Goal: Information Seeking & Learning: Learn about a topic

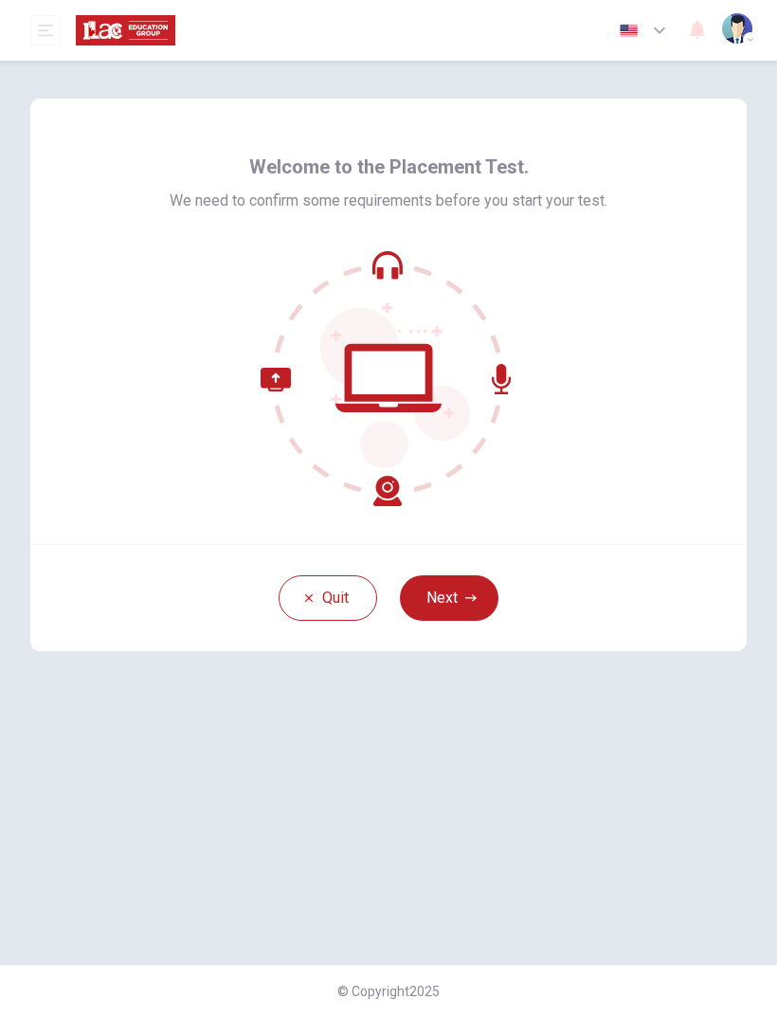
click at [454, 589] on button "Next" at bounding box center [449, 598] width 99 height 46
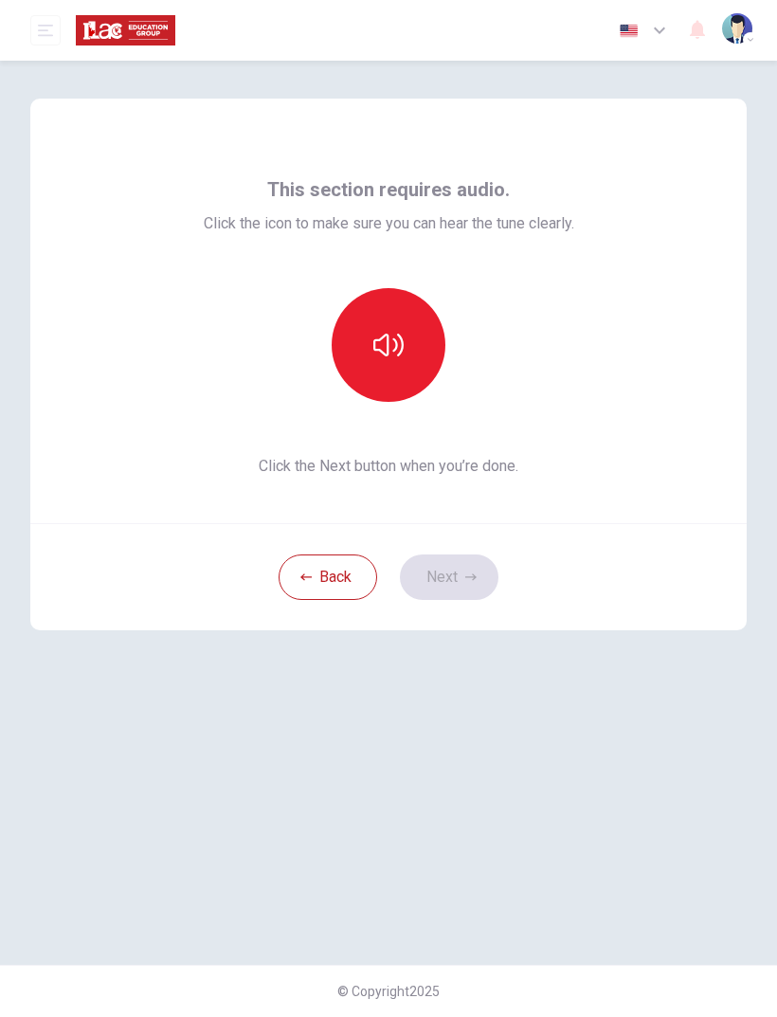
click at [395, 356] on icon "button" at bounding box center [389, 345] width 30 height 30
click at [386, 362] on button "button" at bounding box center [389, 345] width 114 height 114
click at [403, 355] on icon "button" at bounding box center [389, 345] width 30 height 30
click at [407, 351] on button "button" at bounding box center [389, 345] width 114 height 114
click at [403, 337] on icon "button" at bounding box center [389, 345] width 30 height 30
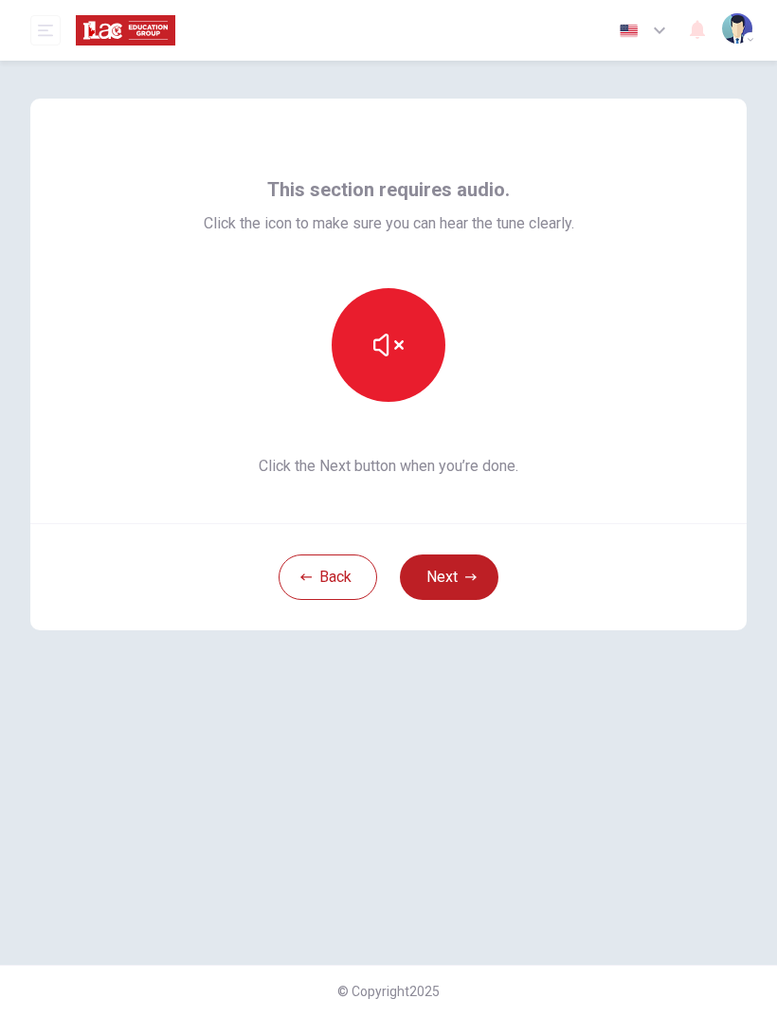
click at [405, 346] on button "button" at bounding box center [389, 345] width 114 height 114
click at [416, 331] on button "button" at bounding box center [389, 345] width 114 height 114
click at [463, 576] on button "Next" at bounding box center [449, 578] width 99 height 46
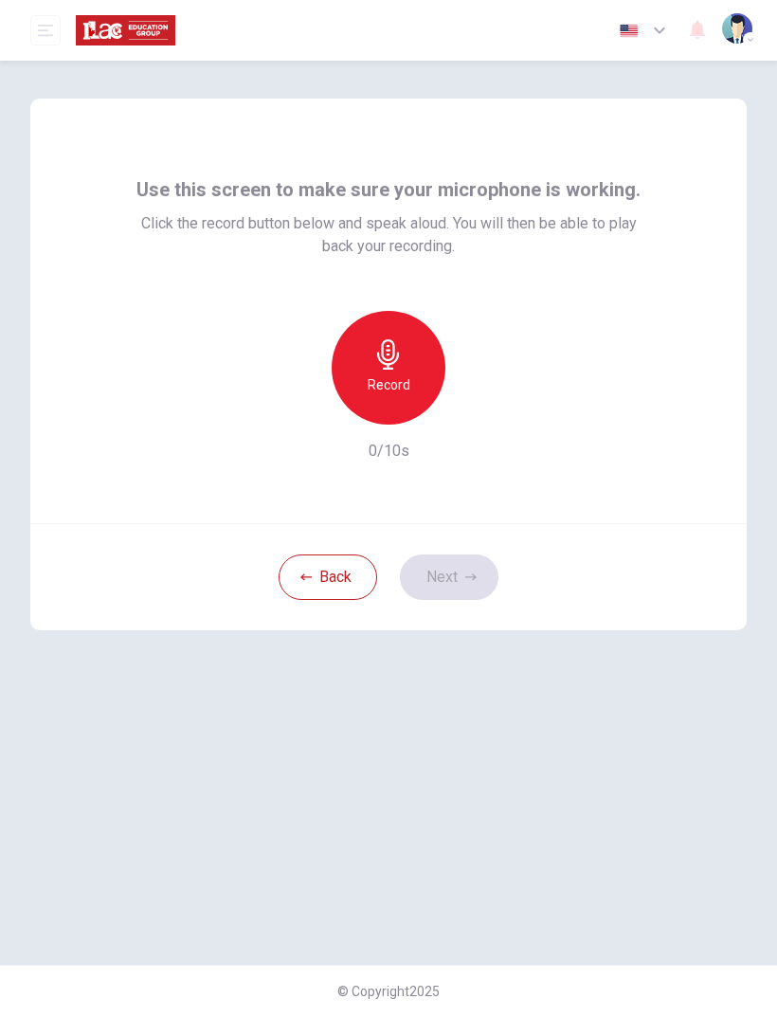
click at [409, 360] on div "Record" at bounding box center [389, 368] width 114 height 114
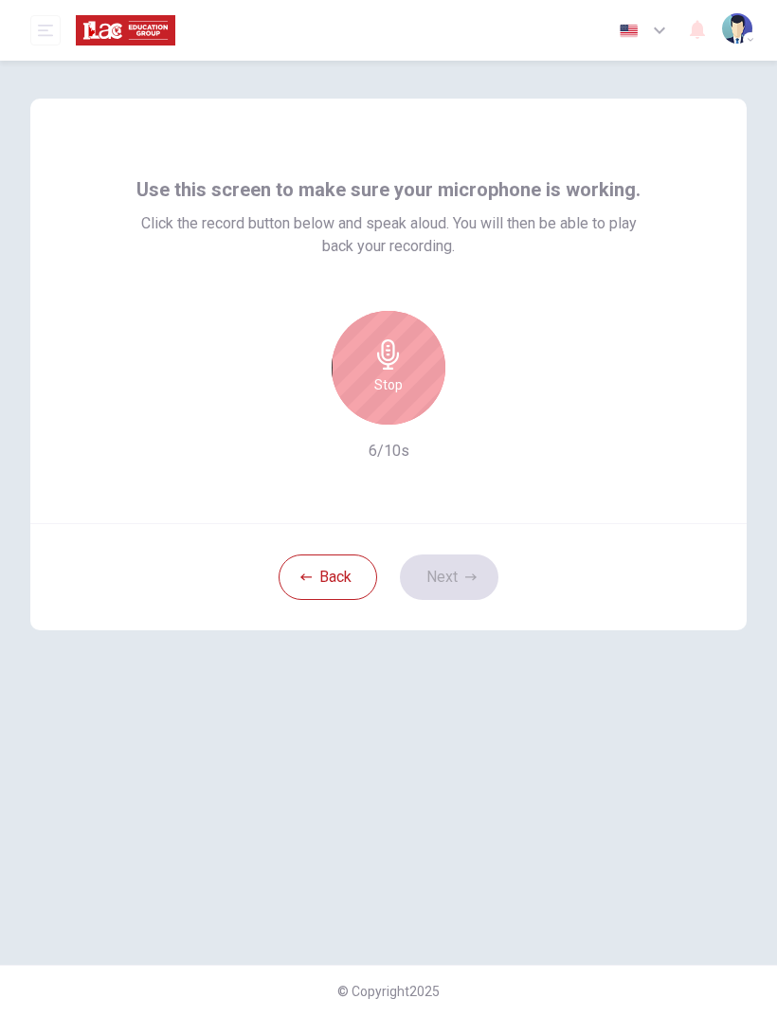
click at [403, 375] on div "Stop" at bounding box center [389, 368] width 114 height 114
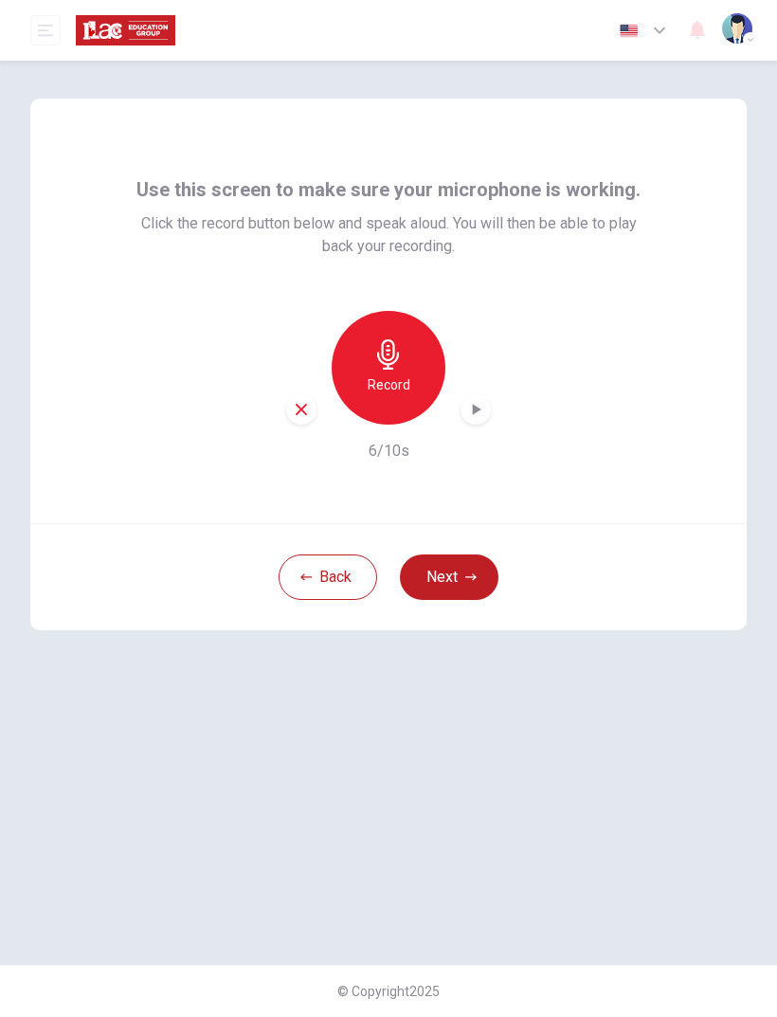
click at [470, 410] on icon "button" at bounding box center [475, 409] width 19 height 19
click at [450, 576] on button "Next" at bounding box center [449, 578] width 99 height 46
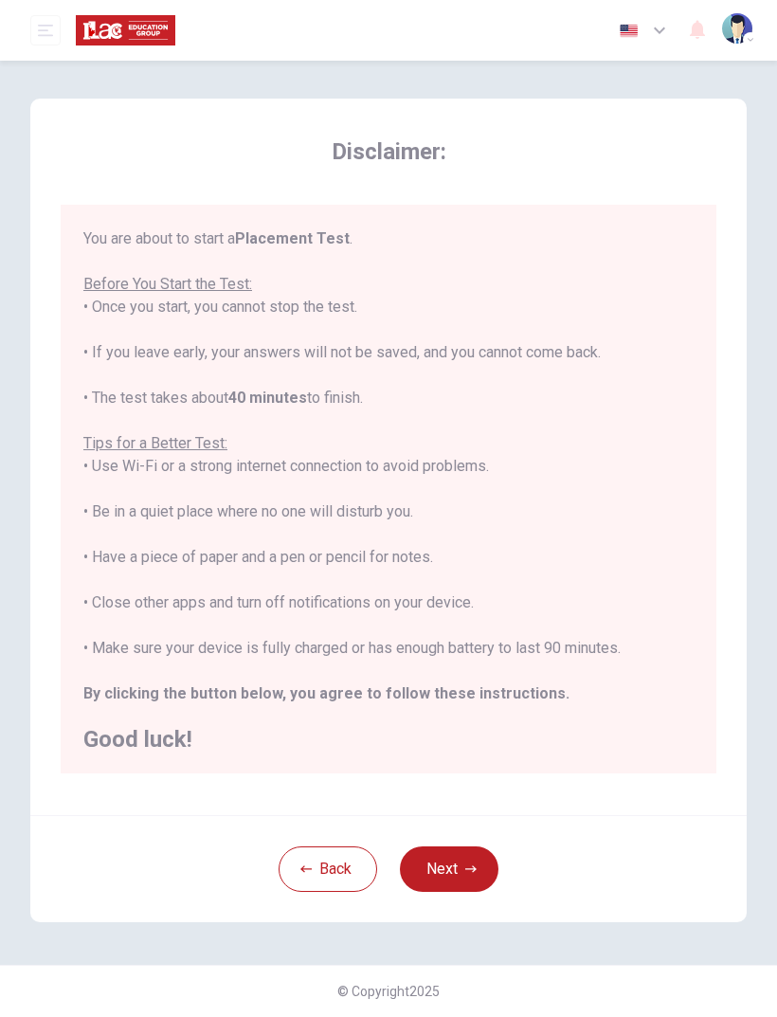
click at [462, 866] on button "Next" at bounding box center [449, 870] width 99 height 46
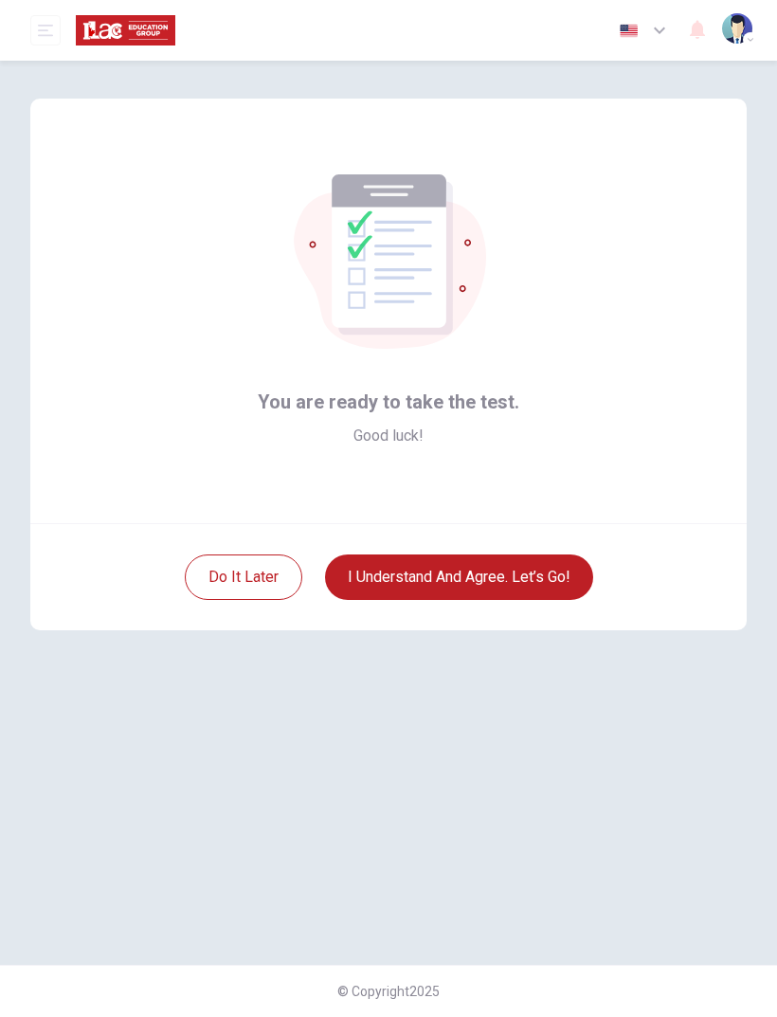
click at [526, 579] on button "I understand and agree. Let’s go!" at bounding box center [459, 578] width 268 height 46
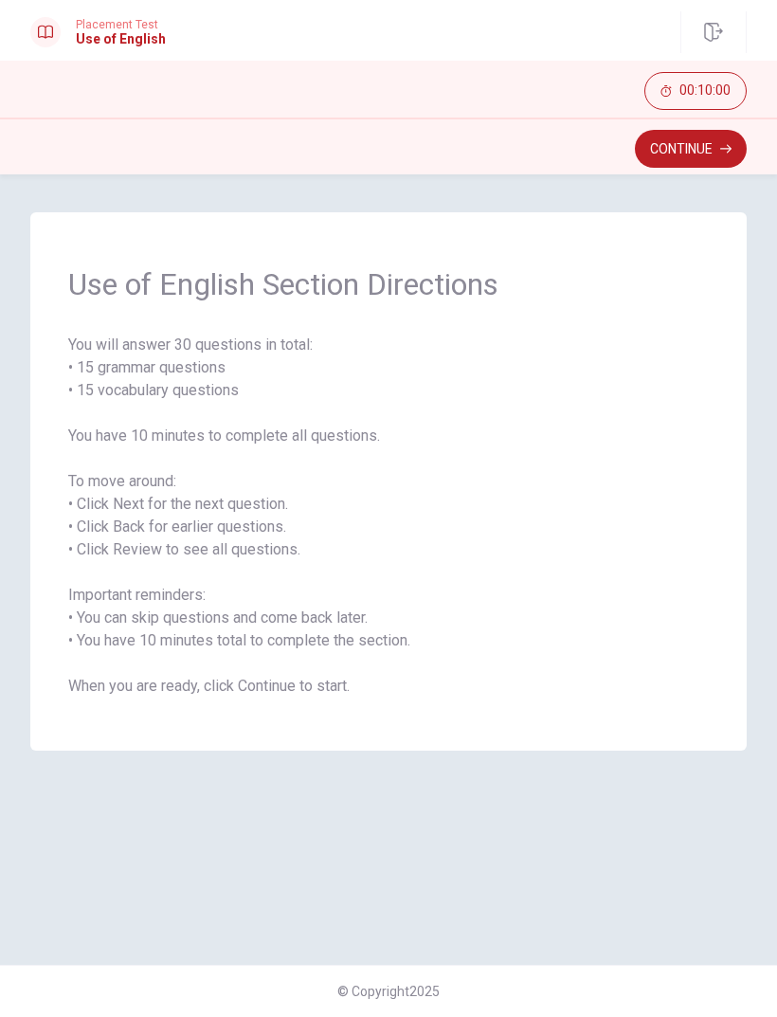
click at [655, 144] on button "Continue" at bounding box center [691, 149] width 112 height 38
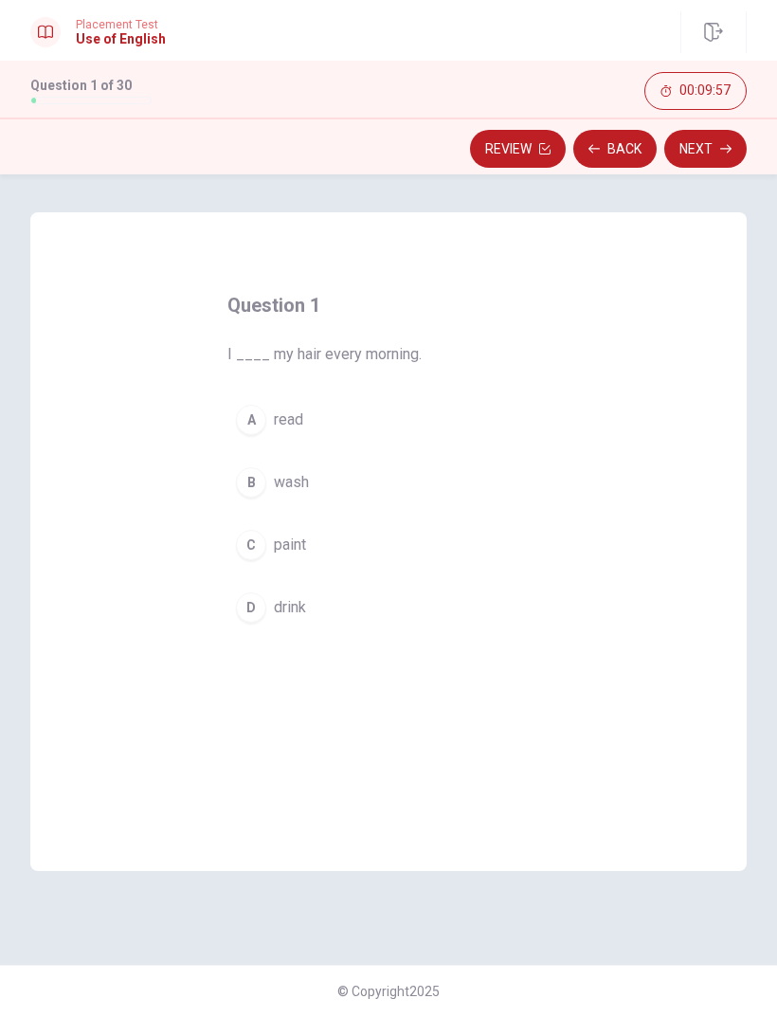
click at [245, 479] on div "B" at bounding box center [251, 482] width 30 height 30
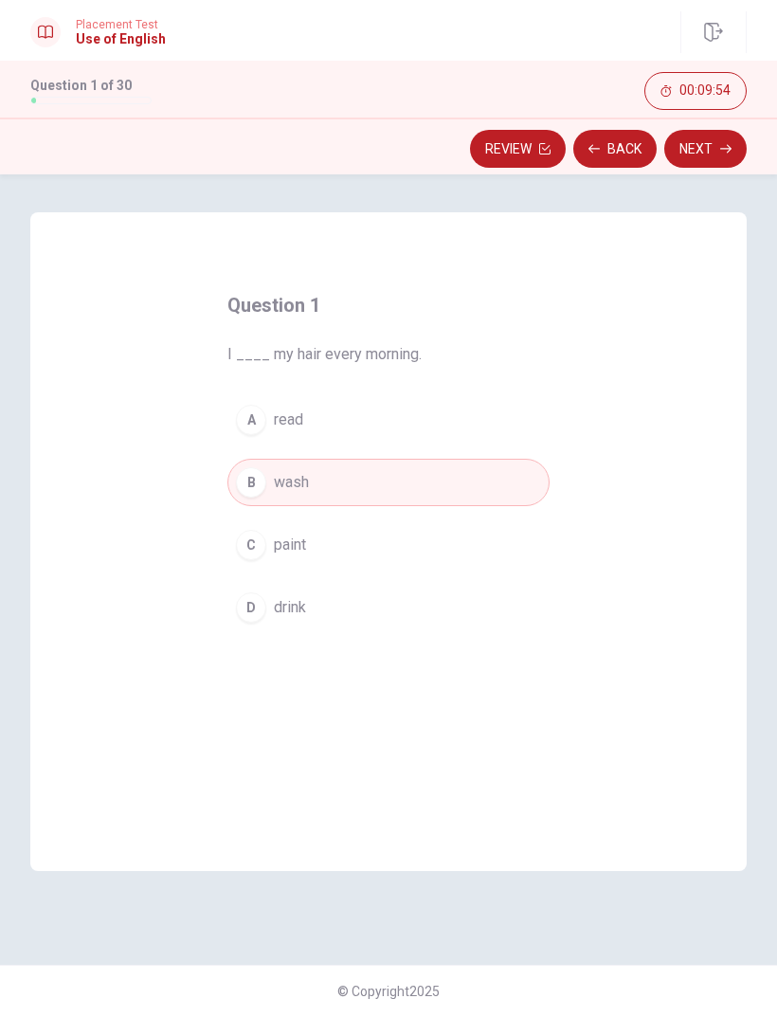
click at [707, 143] on button "Next" at bounding box center [706, 149] width 82 height 38
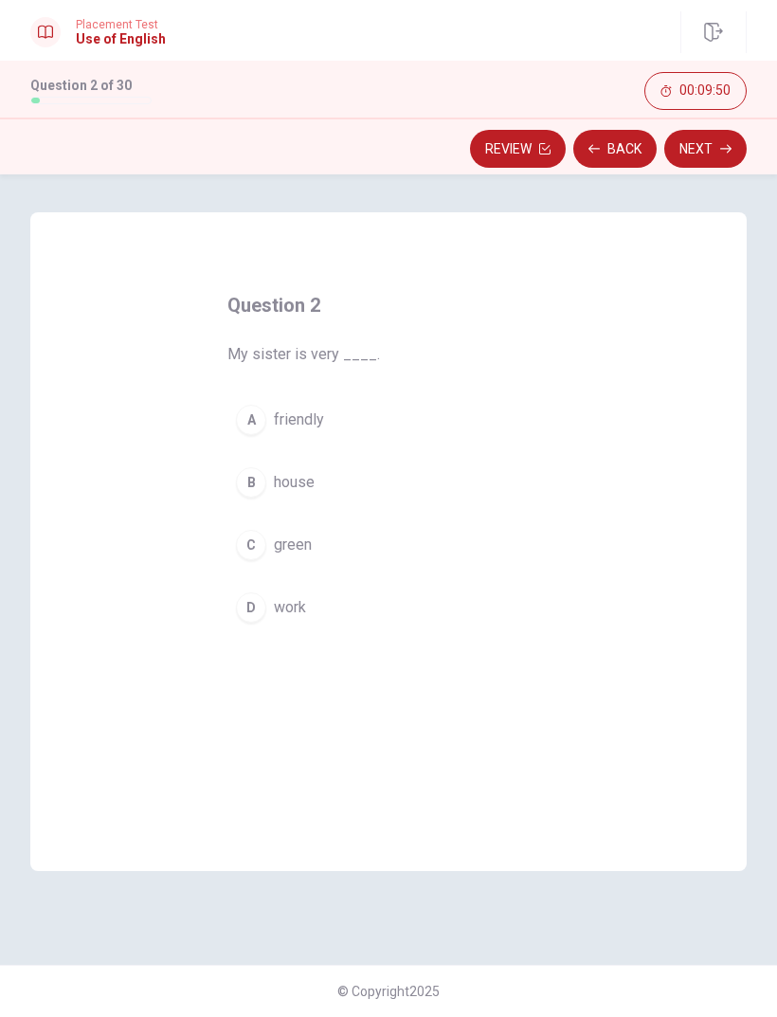
click at [245, 415] on div "A" at bounding box center [251, 420] width 30 height 30
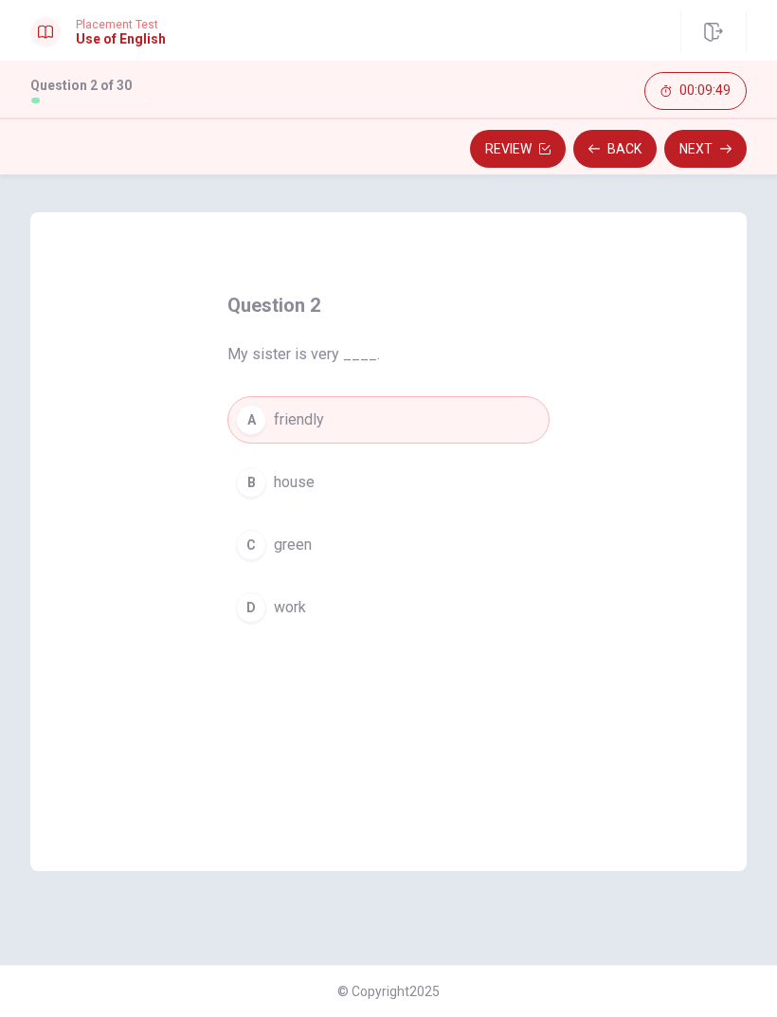
click at [693, 162] on button "Next" at bounding box center [706, 149] width 82 height 38
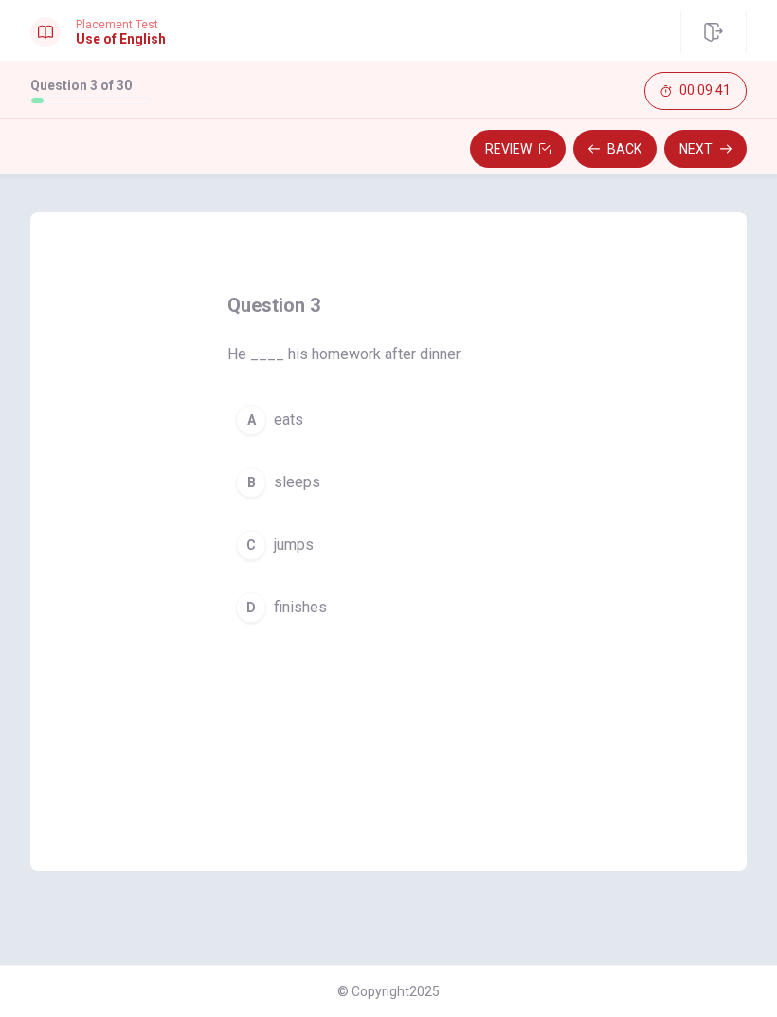
click at [254, 611] on div "D" at bounding box center [251, 607] width 30 height 30
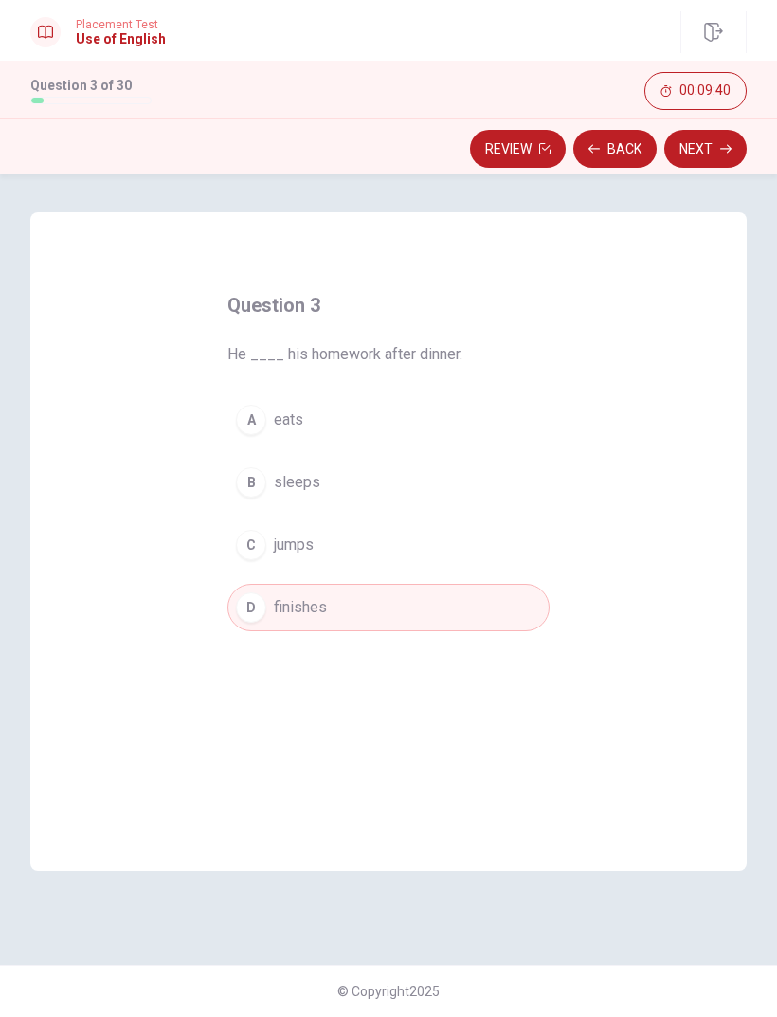
click at [676, 149] on button "Next" at bounding box center [706, 149] width 82 height 38
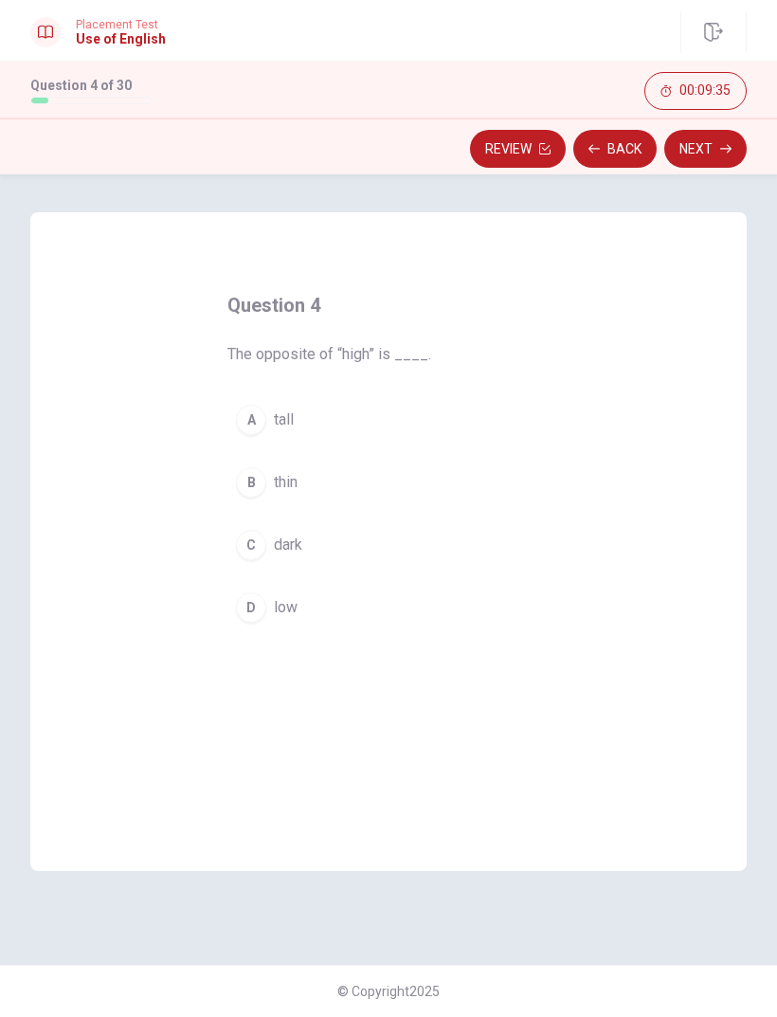
click at [250, 611] on div "D" at bounding box center [251, 607] width 30 height 30
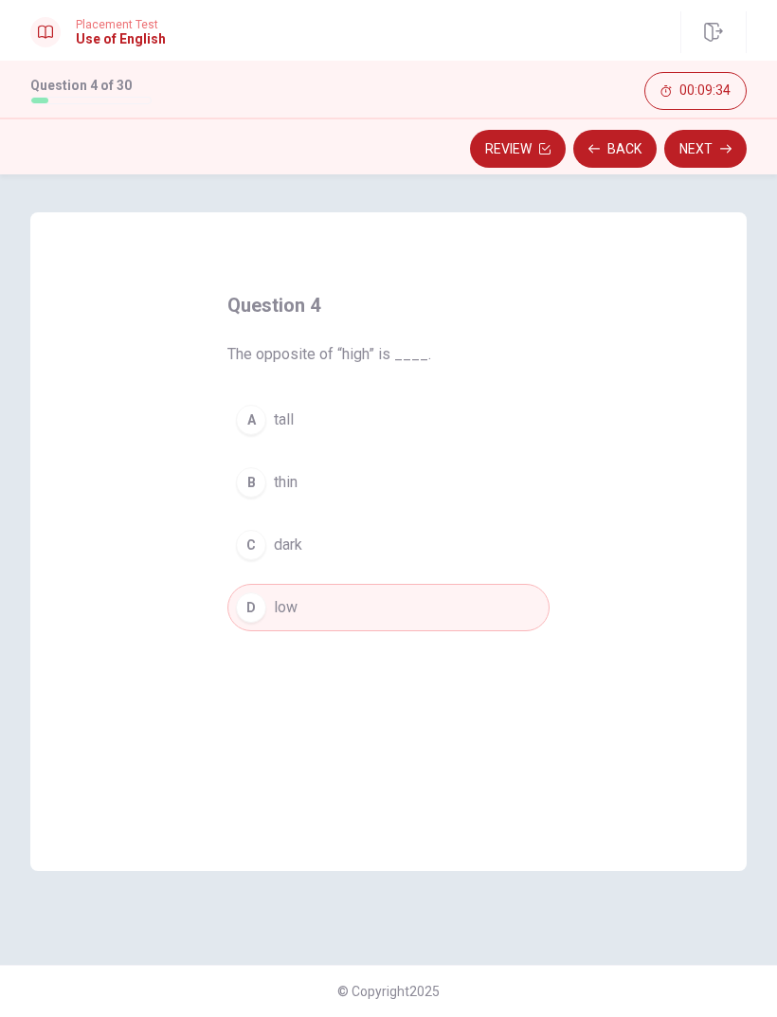
click at [683, 146] on button "Next" at bounding box center [706, 149] width 82 height 38
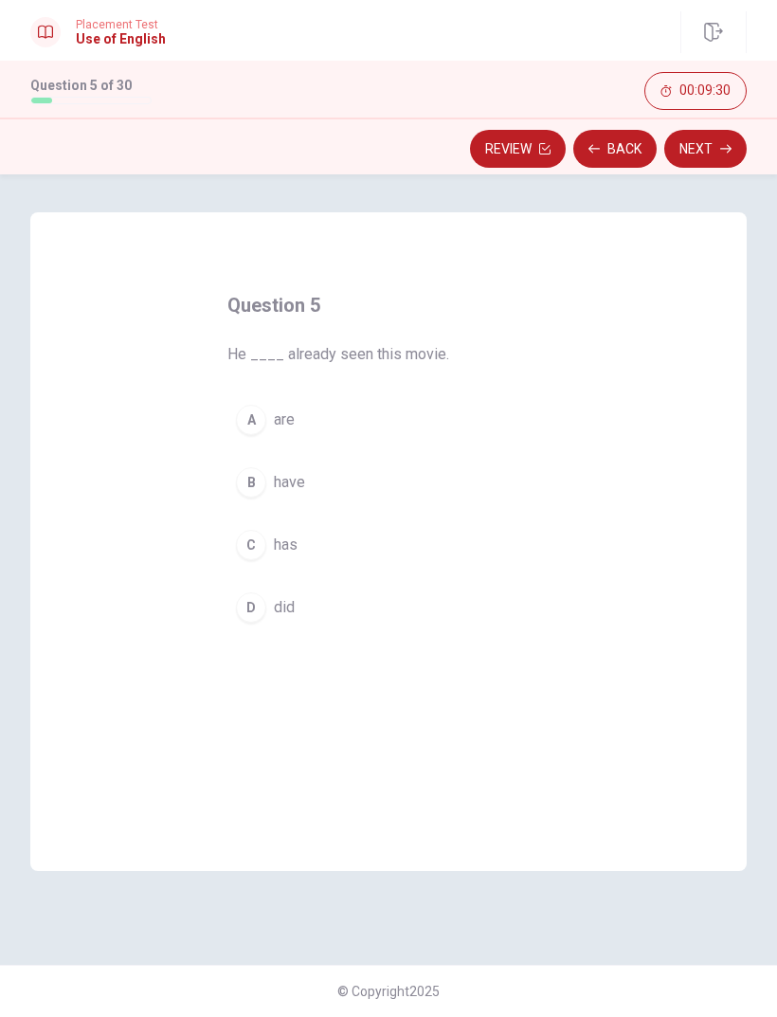
click at [249, 548] on div "C" at bounding box center [251, 545] width 30 height 30
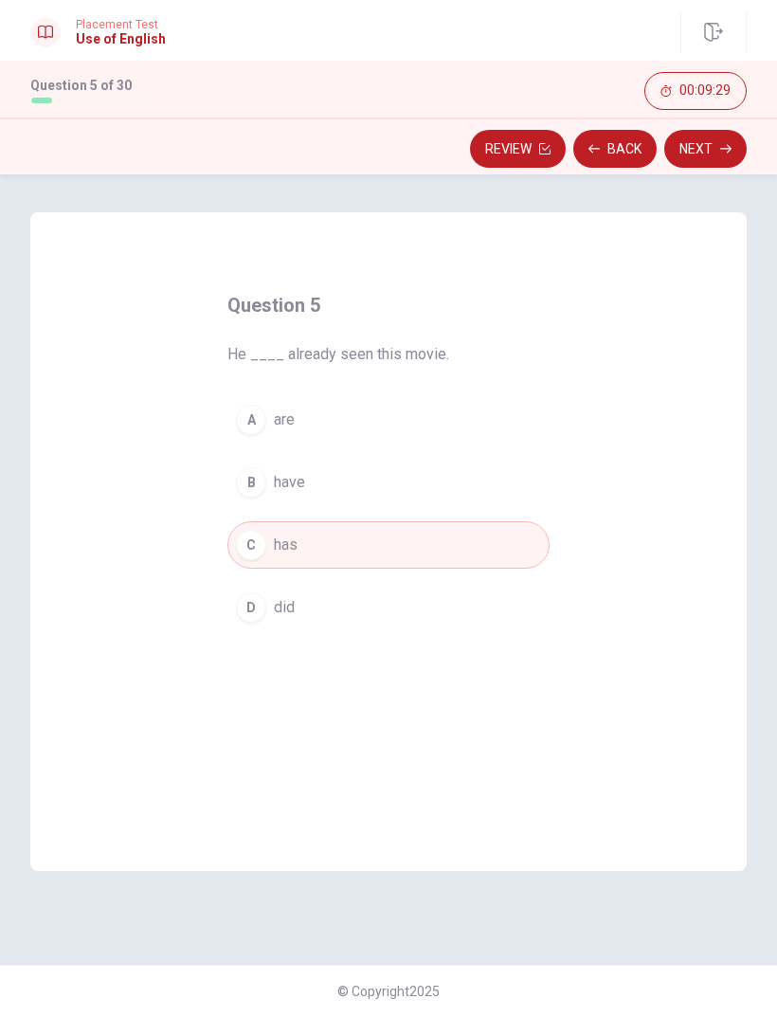
click at [680, 153] on button "Next" at bounding box center [706, 149] width 82 height 38
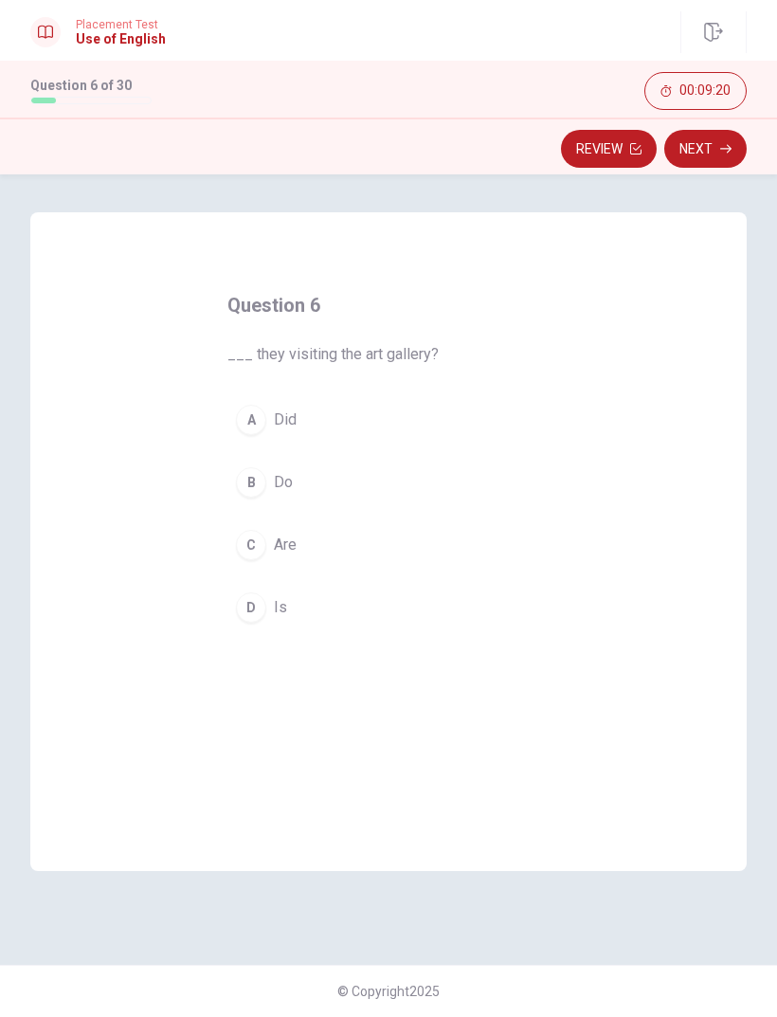
click at [256, 545] on div "C" at bounding box center [251, 545] width 30 height 30
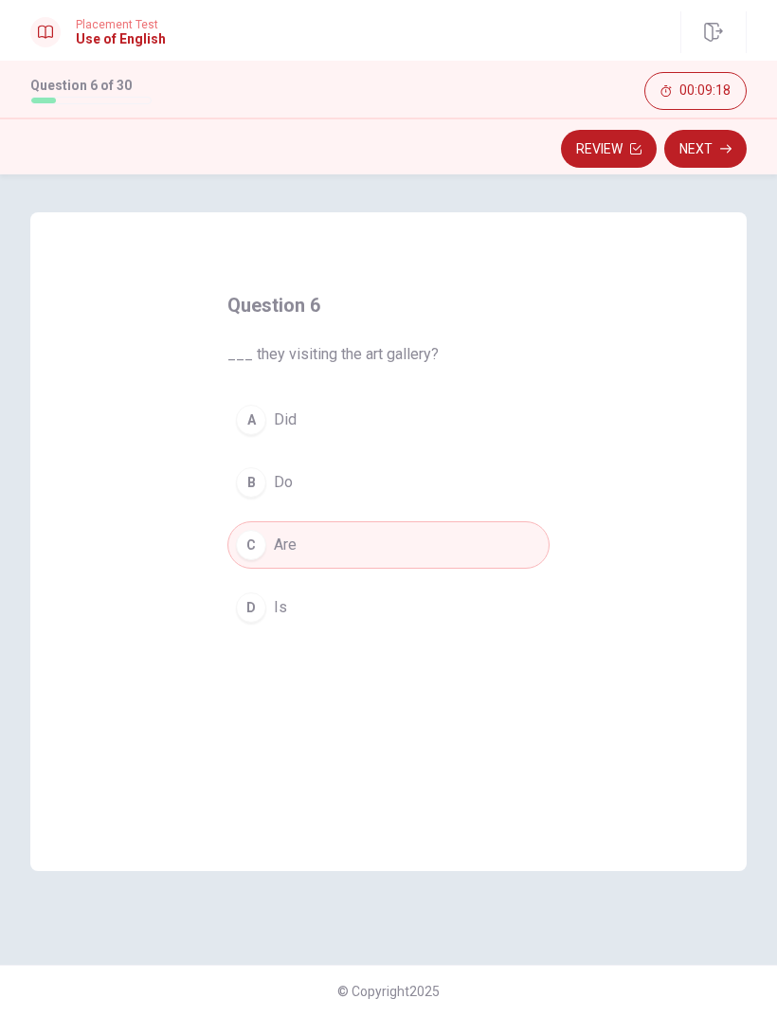
click at [677, 165] on button "Next" at bounding box center [706, 149] width 82 height 38
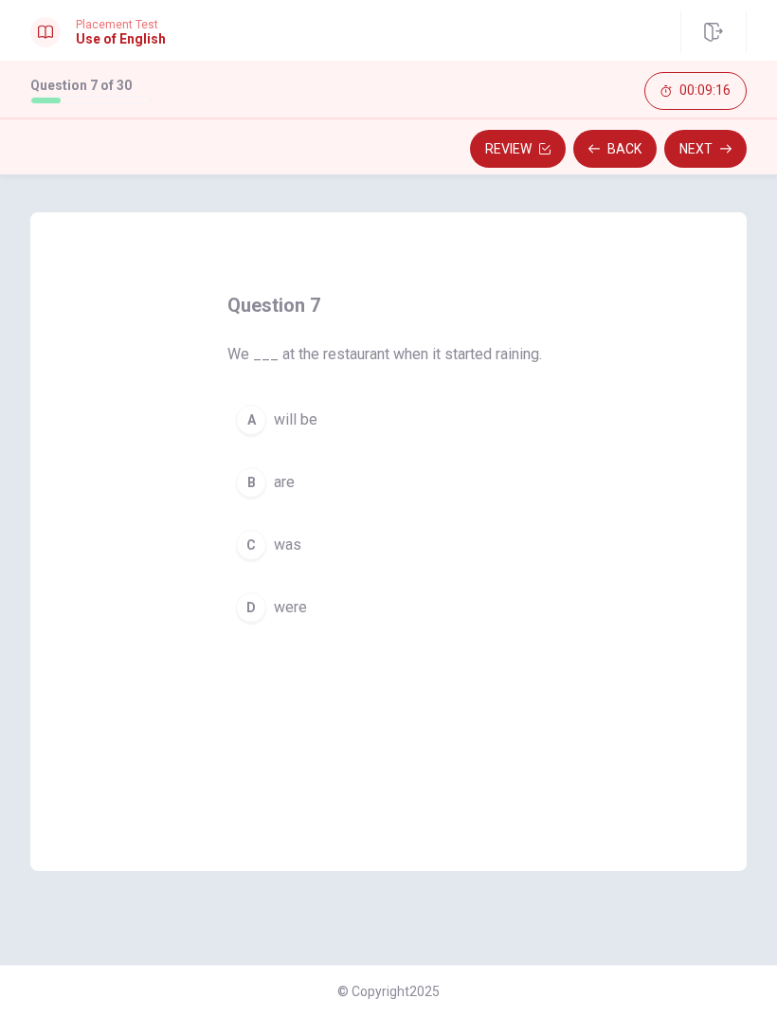
click at [615, 152] on button "Back" at bounding box center [615, 149] width 83 height 38
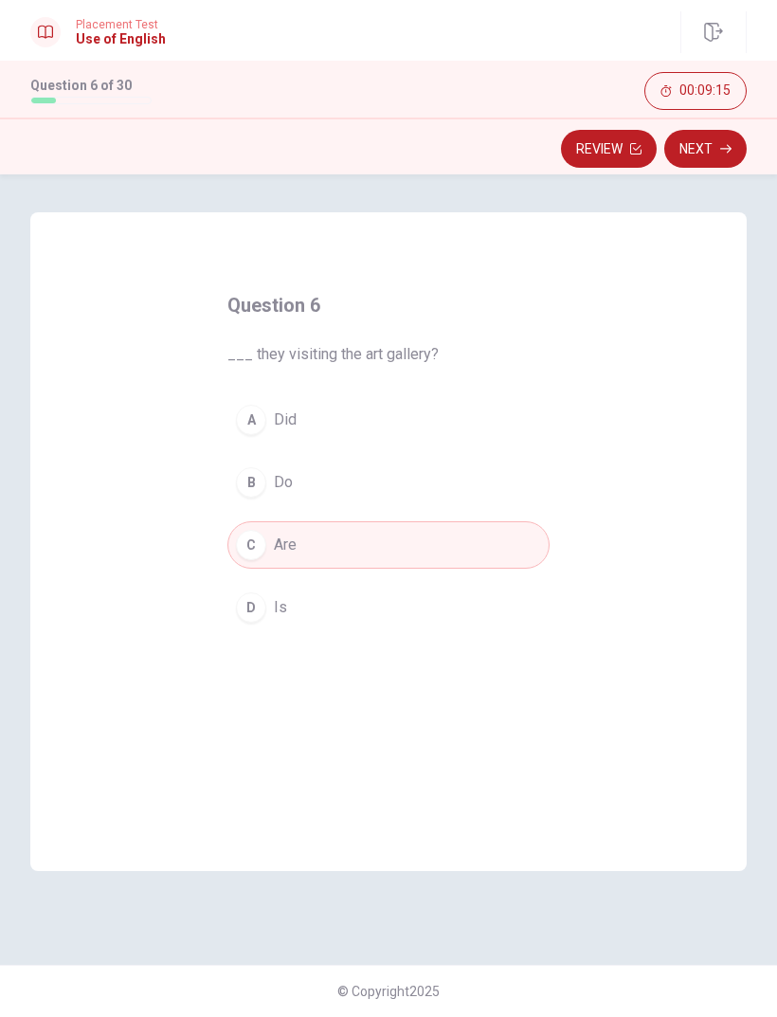
click at [688, 152] on button "Next" at bounding box center [706, 149] width 82 height 38
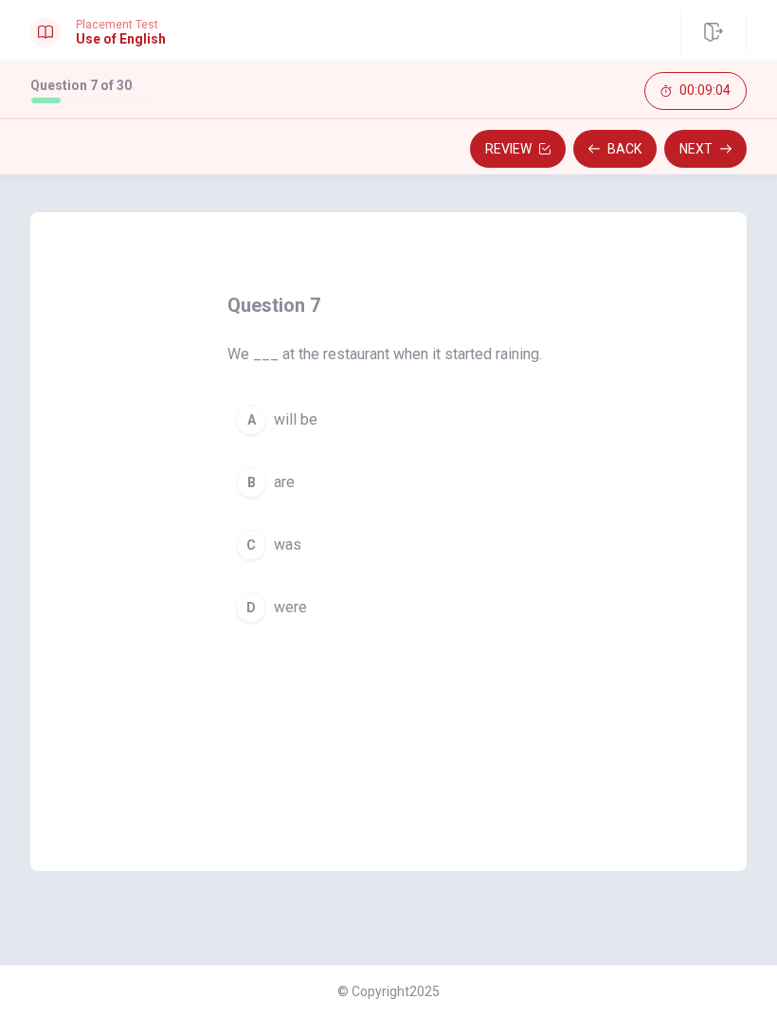
click at [260, 626] on button "D were" at bounding box center [389, 607] width 322 height 47
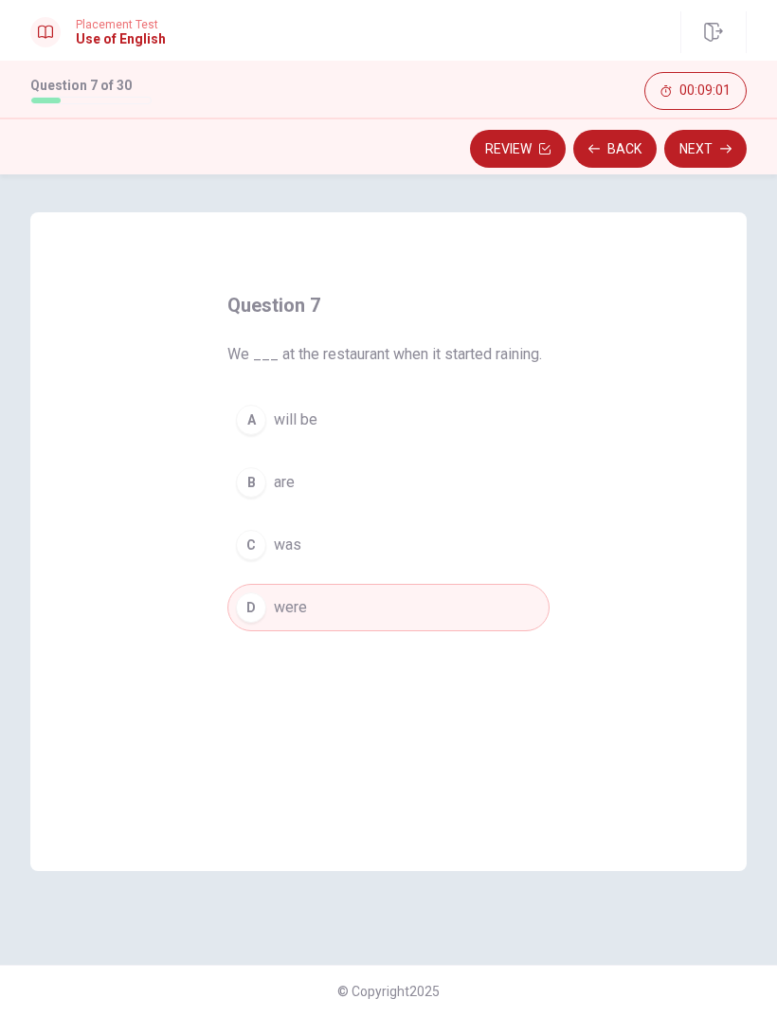
click at [673, 150] on button "Next" at bounding box center [706, 149] width 82 height 38
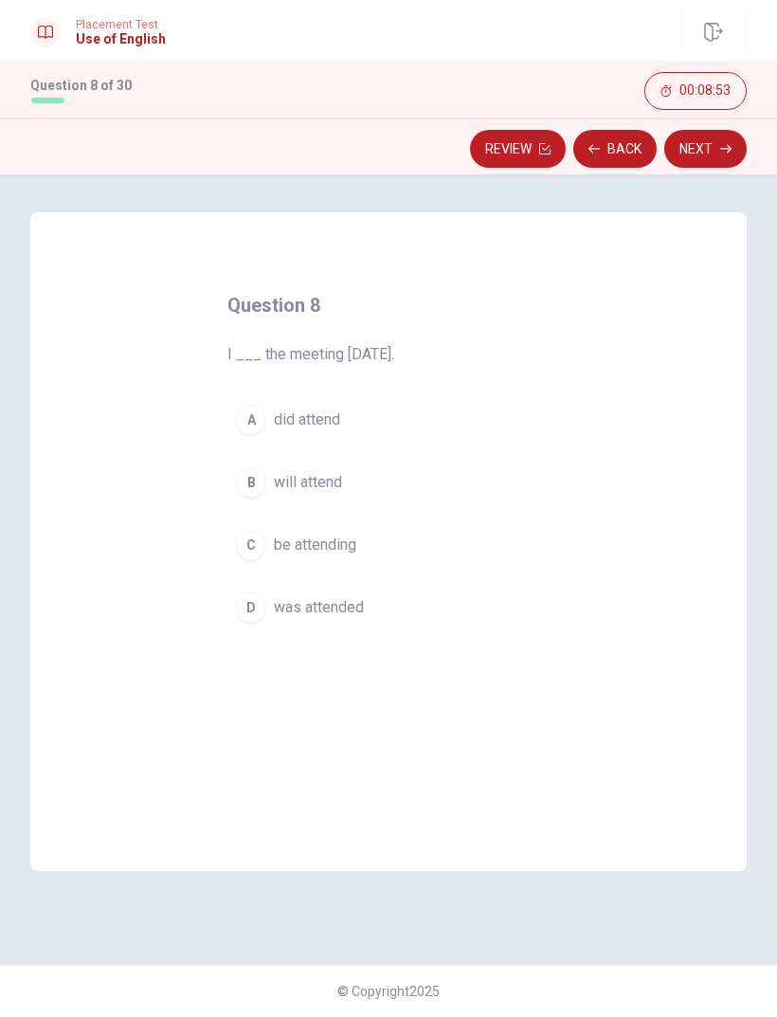
click at [254, 479] on div "B" at bounding box center [251, 482] width 30 height 30
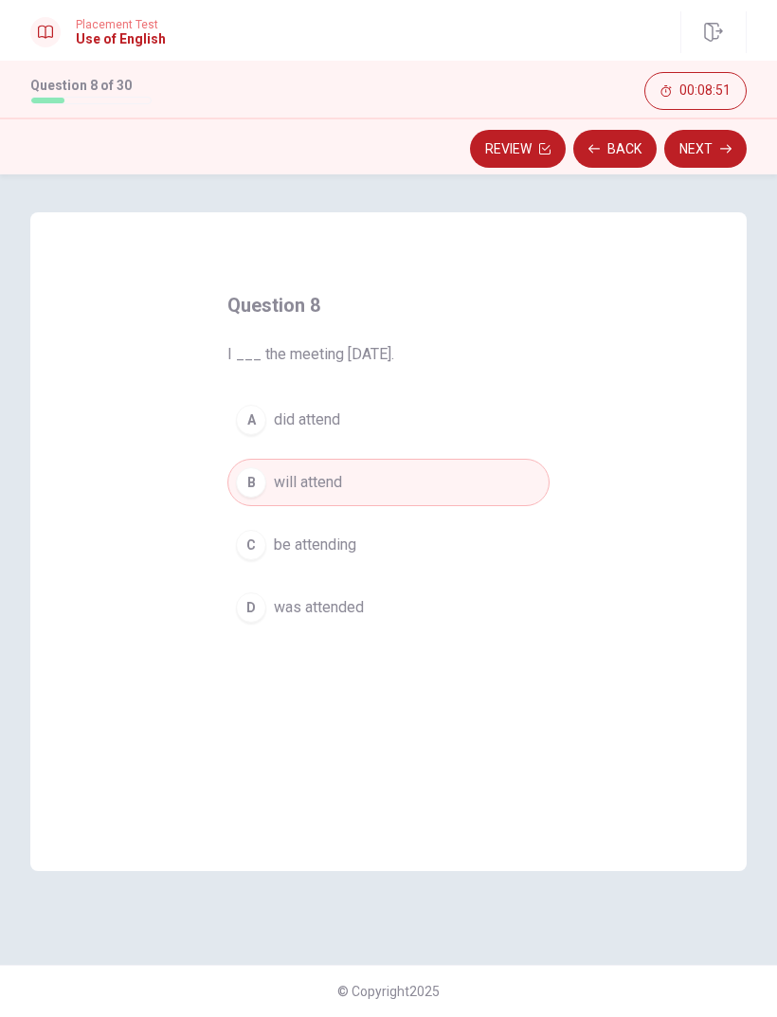
click at [682, 148] on button "Next" at bounding box center [706, 149] width 82 height 38
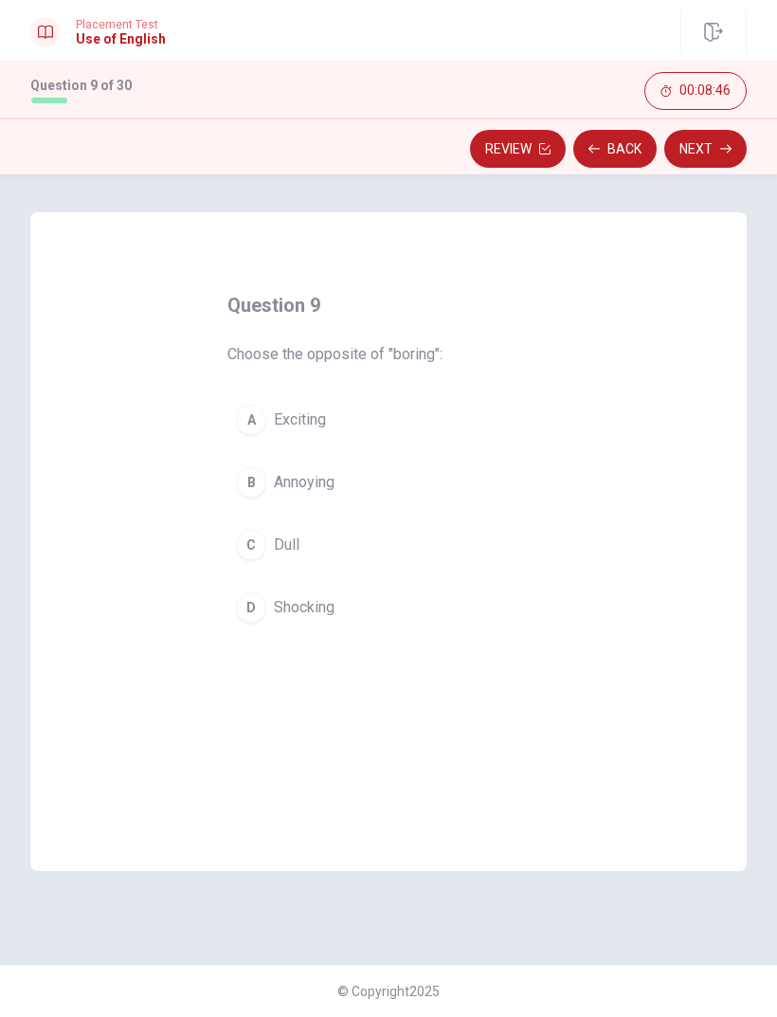
click at [247, 407] on div "A" at bounding box center [251, 420] width 30 height 30
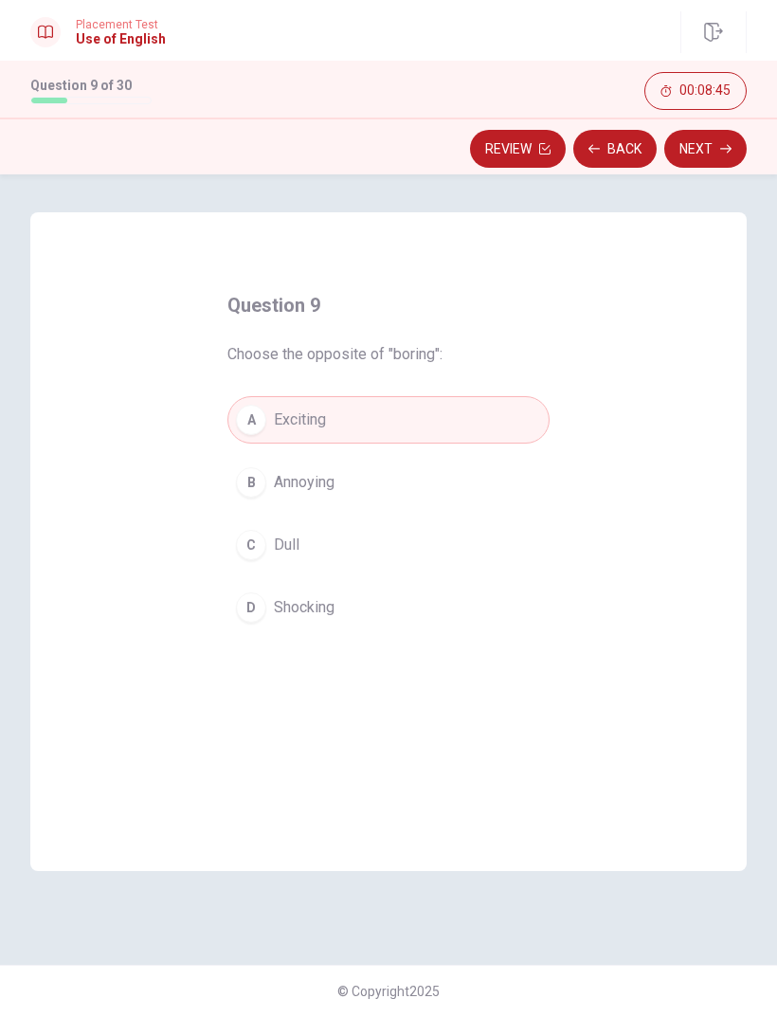
click at [683, 154] on button "Next" at bounding box center [706, 149] width 82 height 38
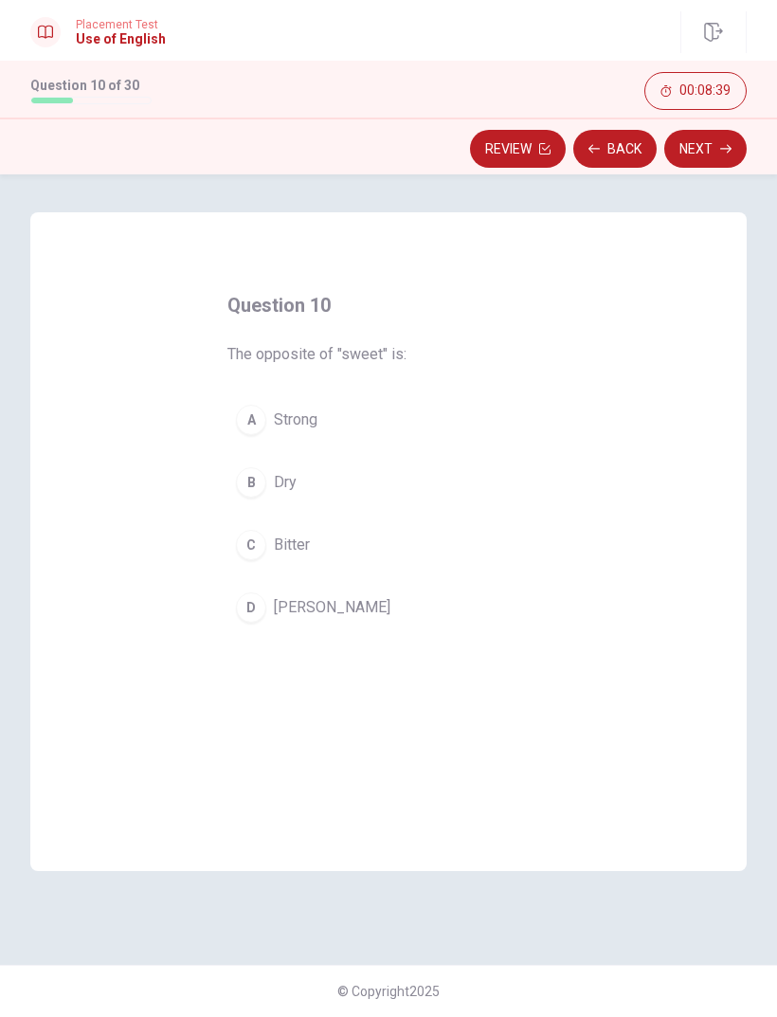
click at [235, 617] on button "D [PERSON_NAME]" at bounding box center [389, 607] width 322 height 47
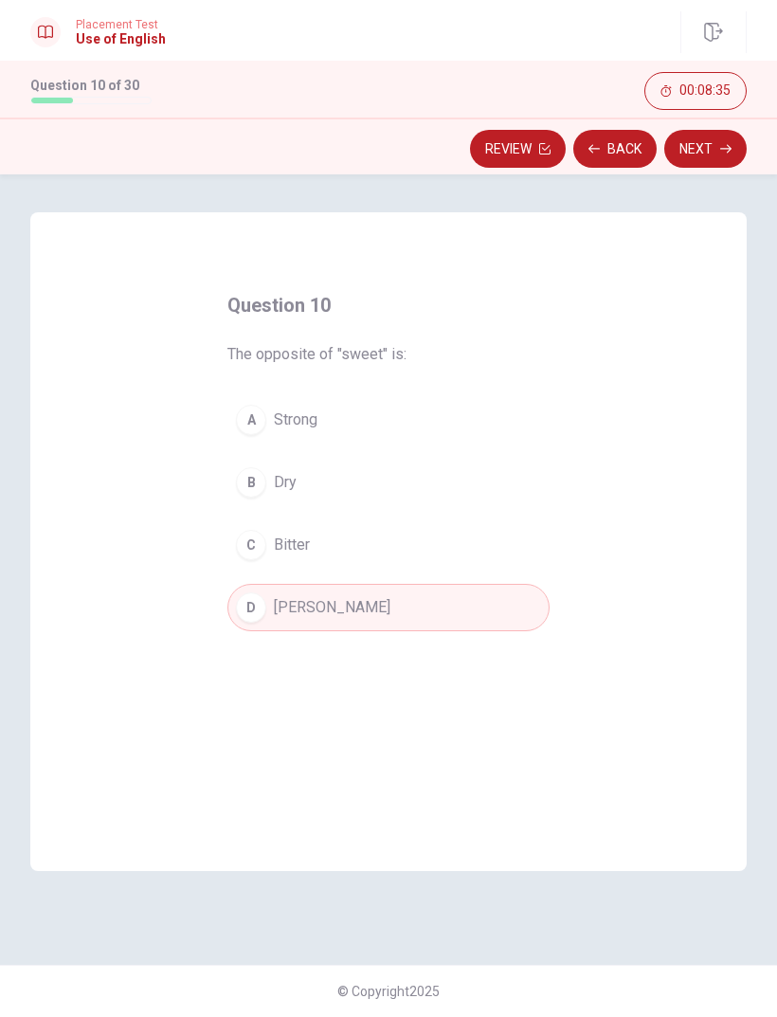
click at [257, 547] on div "C" at bounding box center [251, 545] width 30 height 30
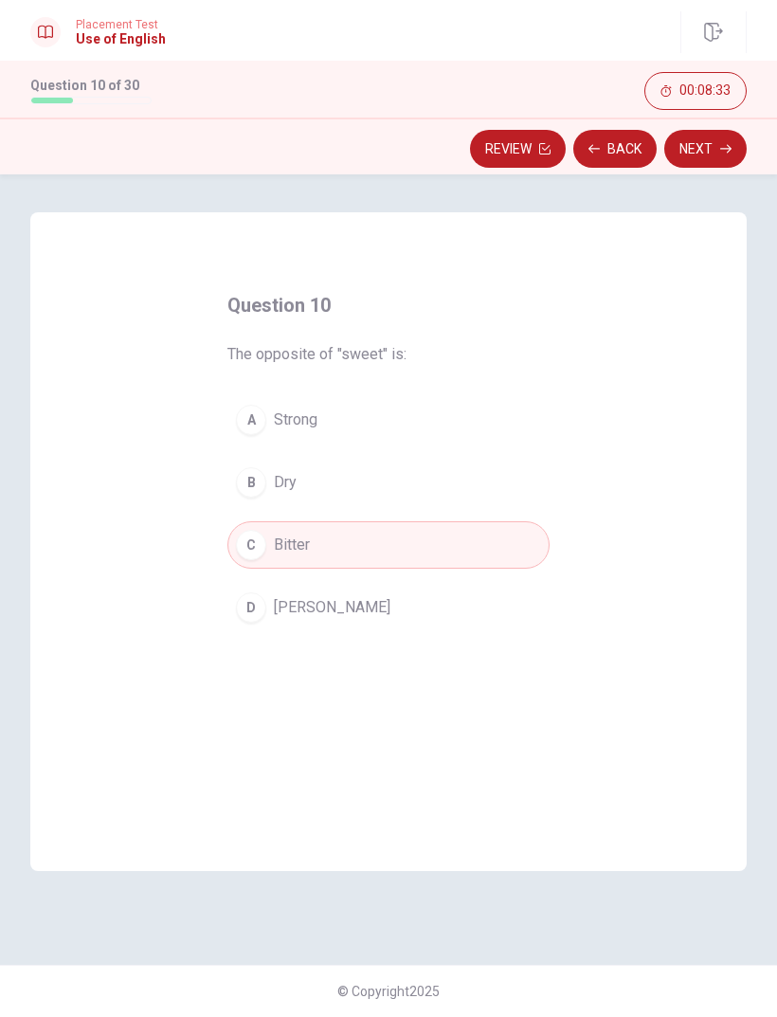
click at [683, 158] on button "Next" at bounding box center [706, 149] width 82 height 38
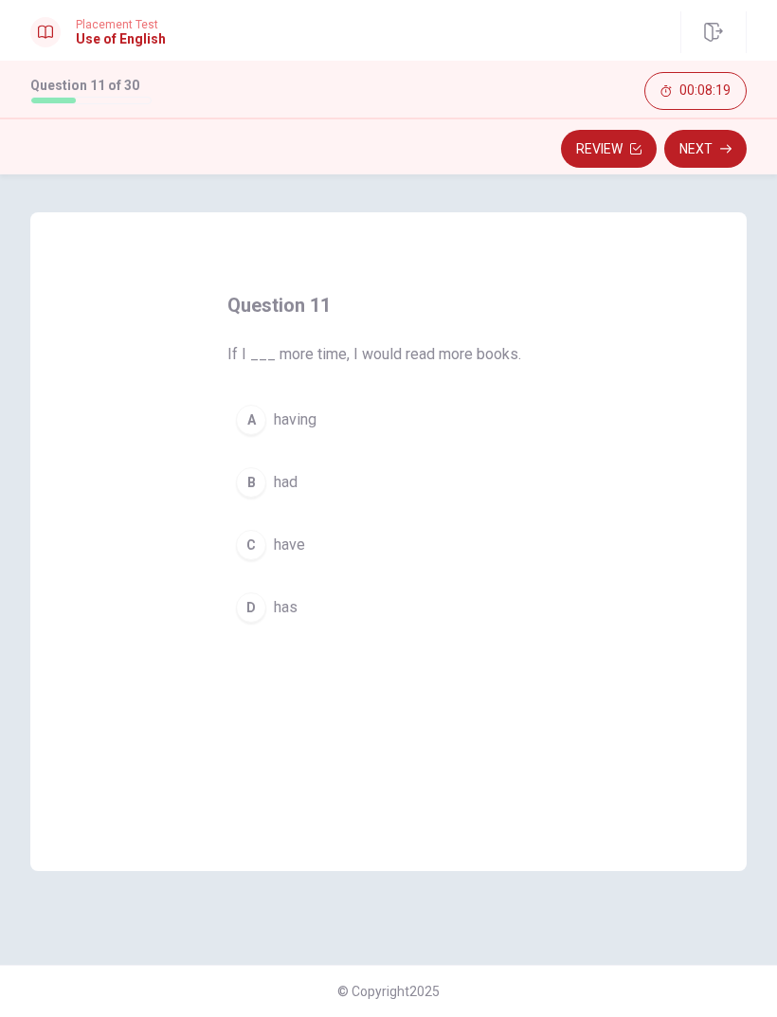
click at [257, 549] on div "C" at bounding box center [251, 545] width 30 height 30
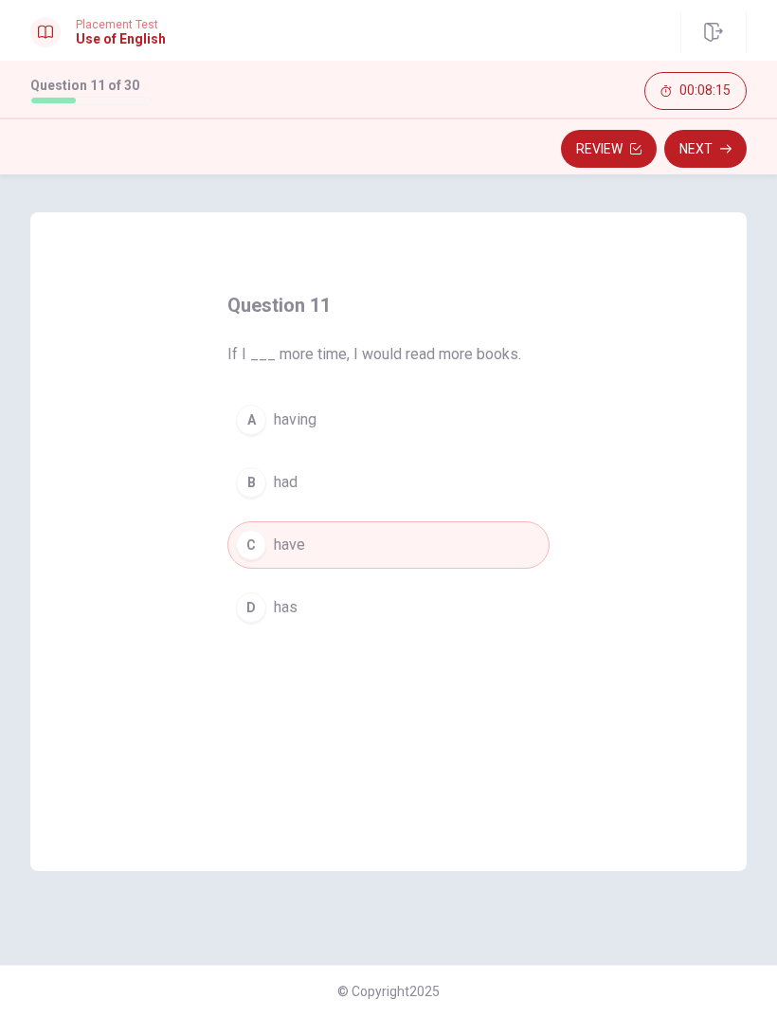
click at [691, 157] on button "Next" at bounding box center [706, 149] width 82 height 38
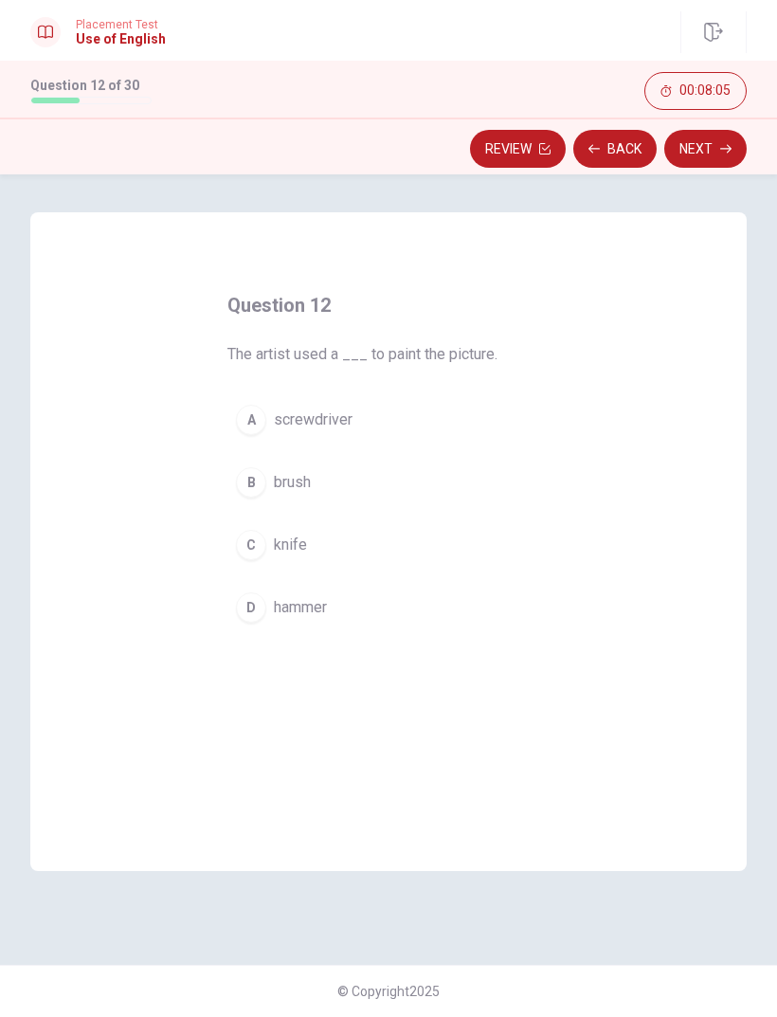
click at [259, 486] on div "B" at bounding box center [251, 482] width 30 height 30
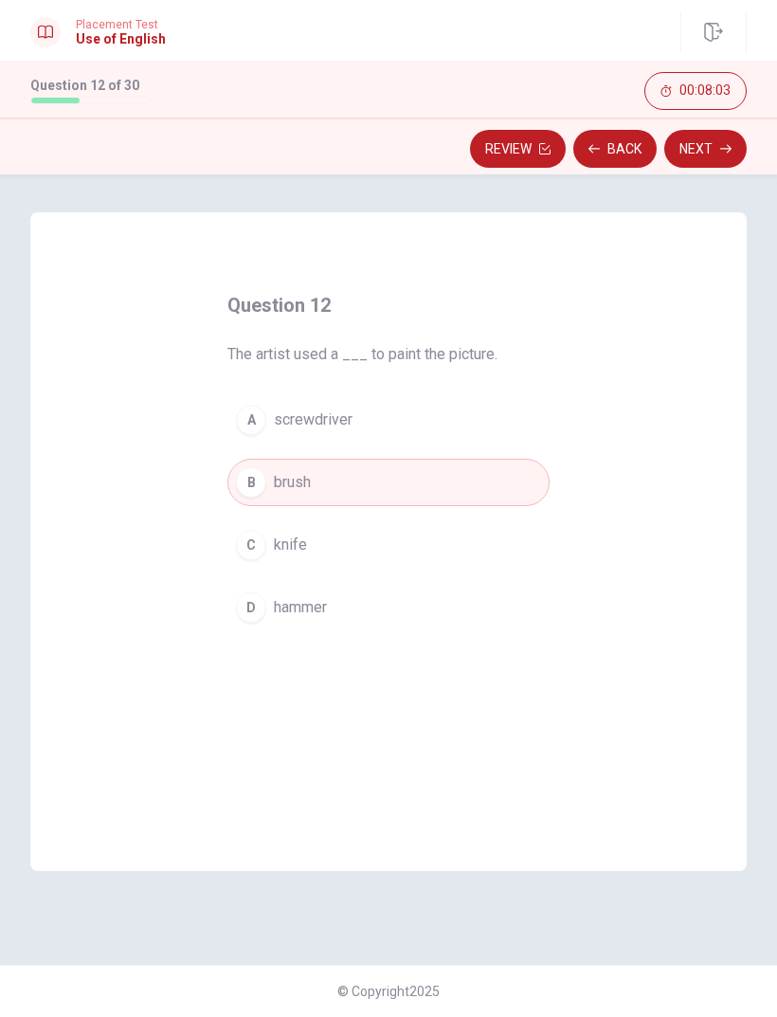
click at [680, 148] on button "Next" at bounding box center [706, 149] width 82 height 38
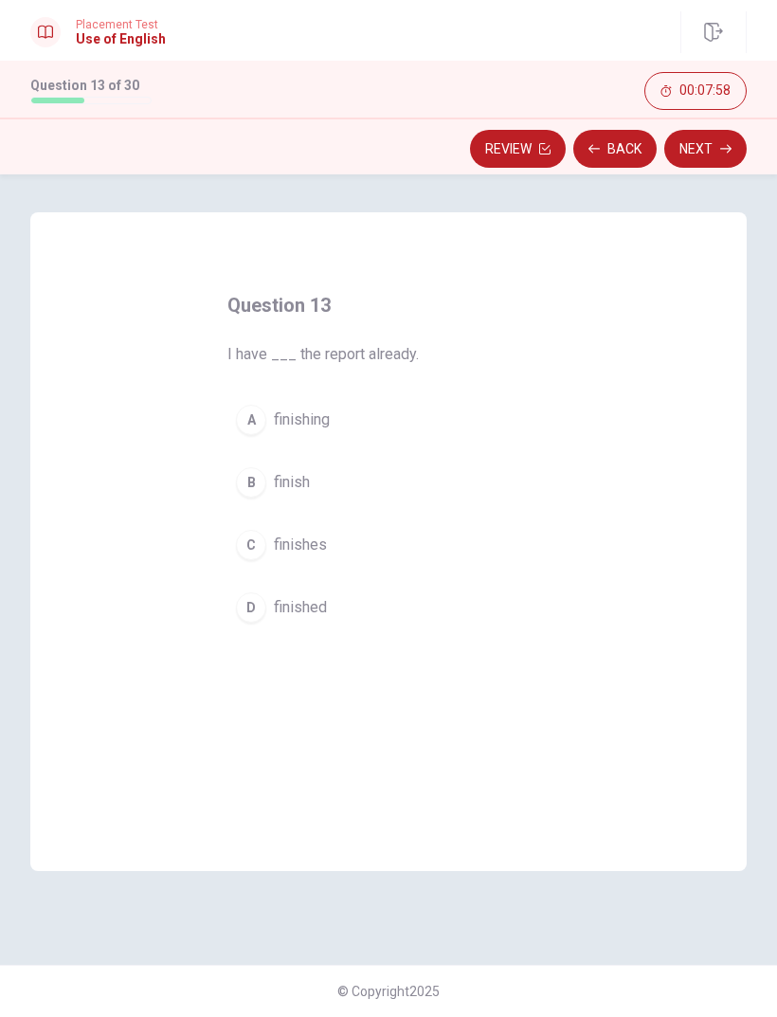
click at [259, 612] on div "D" at bounding box center [251, 607] width 30 height 30
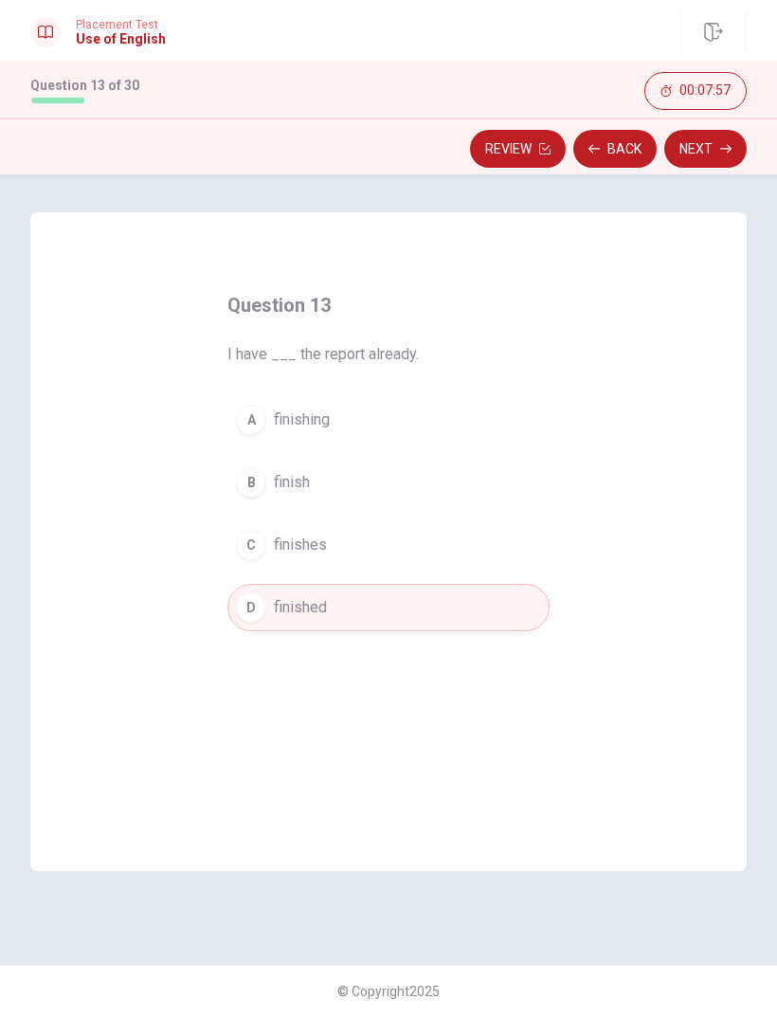
click at [674, 148] on button "Next" at bounding box center [706, 149] width 82 height 38
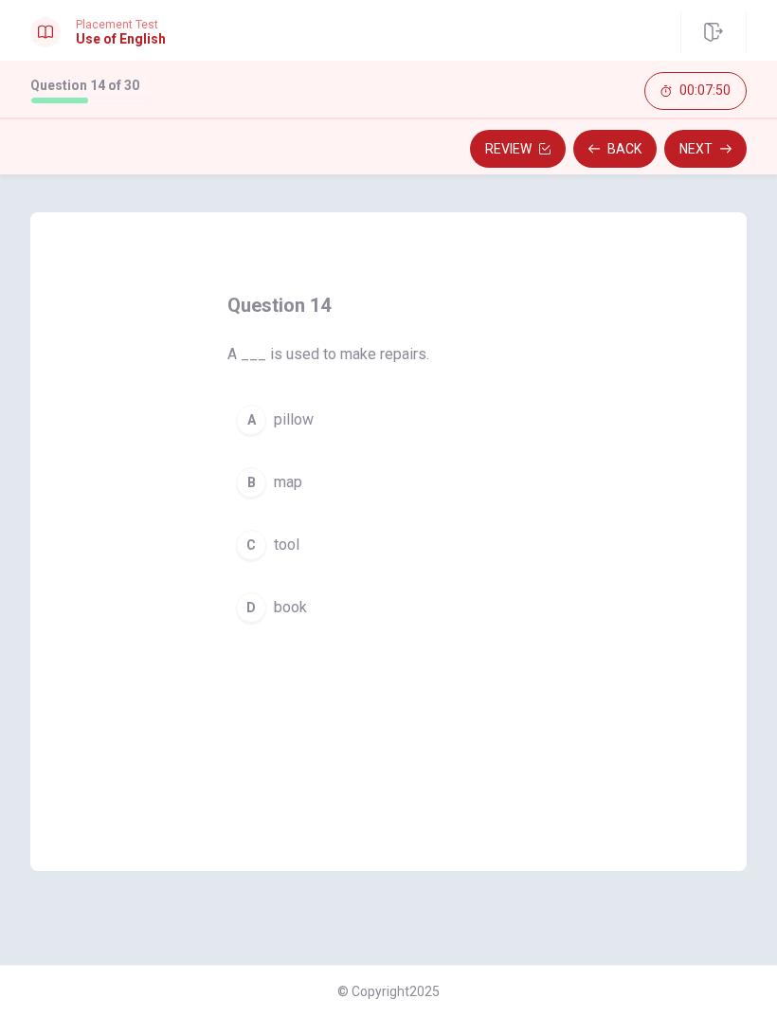
click at [254, 543] on div "C" at bounding box center [251, 545] width 30 height 30
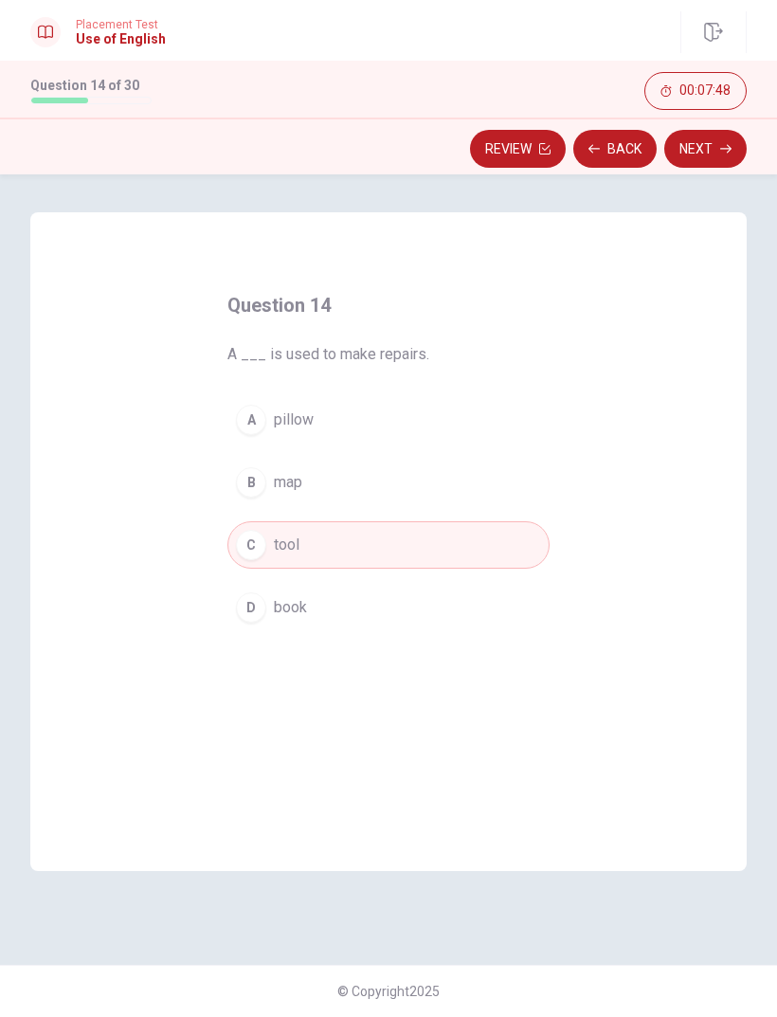
click at [682, 157] on button "Next" at bounding box center [706, 149] width 82 height 38
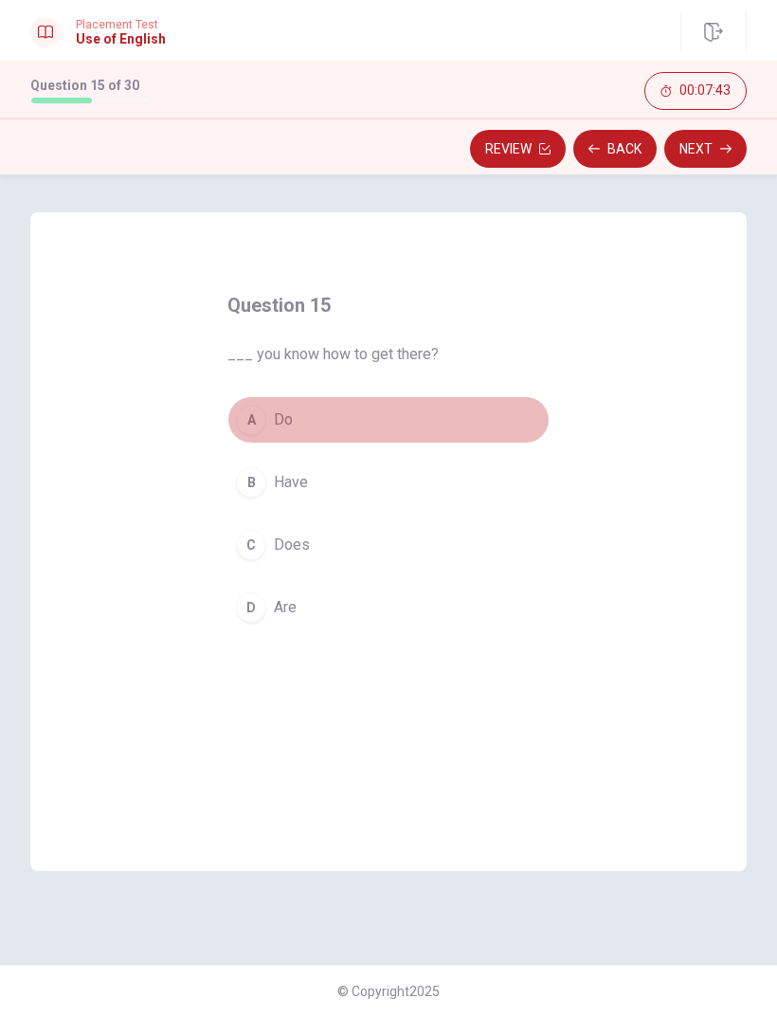
click at [251, 411] on div "A" at bounding box center [251, 420] width 30 height 30
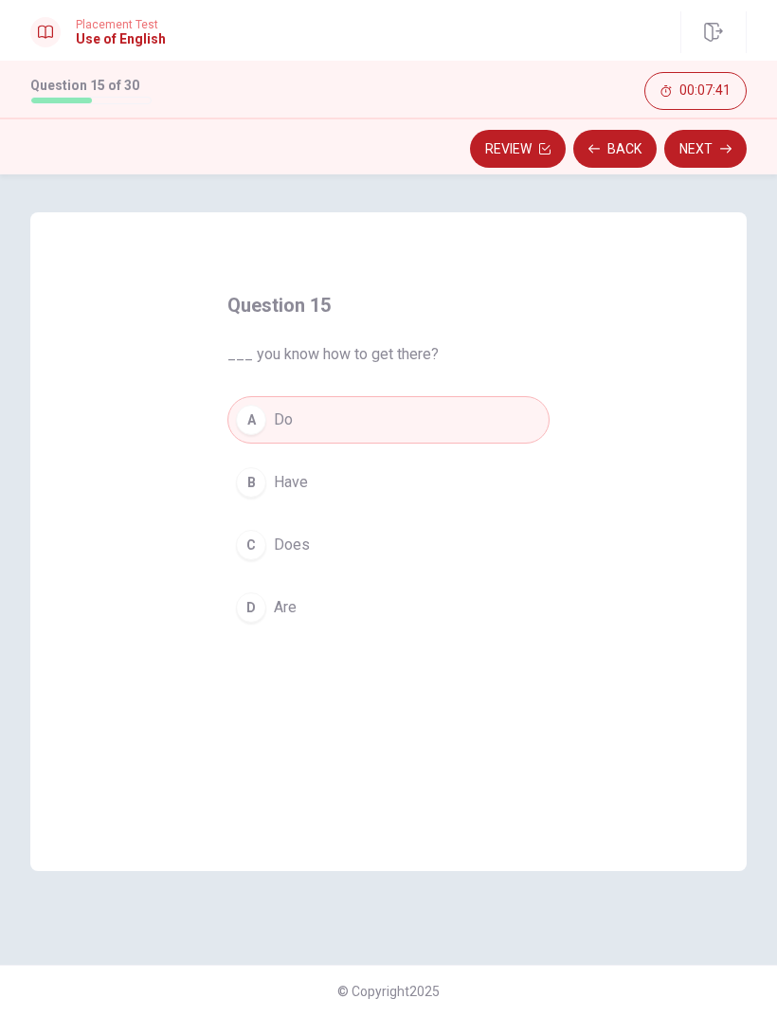
click at [678, 158] on button "Next" at bounding box center [706, 149] width 82 height 38
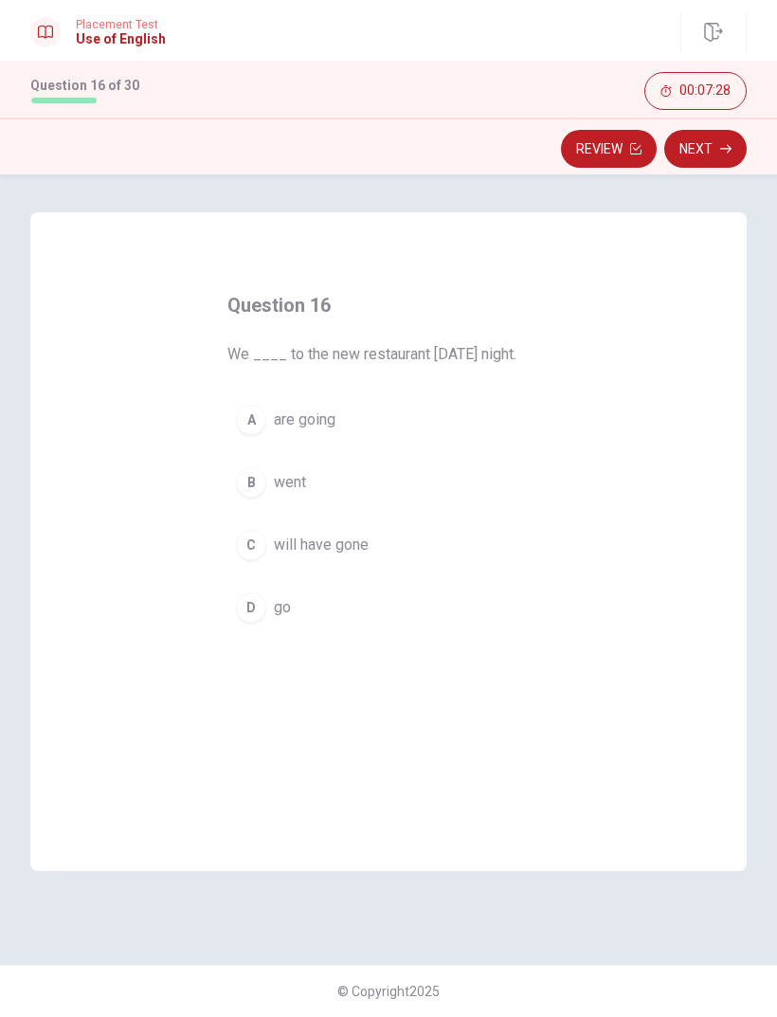
click at [250, 440] on button "A are going" at bounding box center [389, 419] width 322 height 47
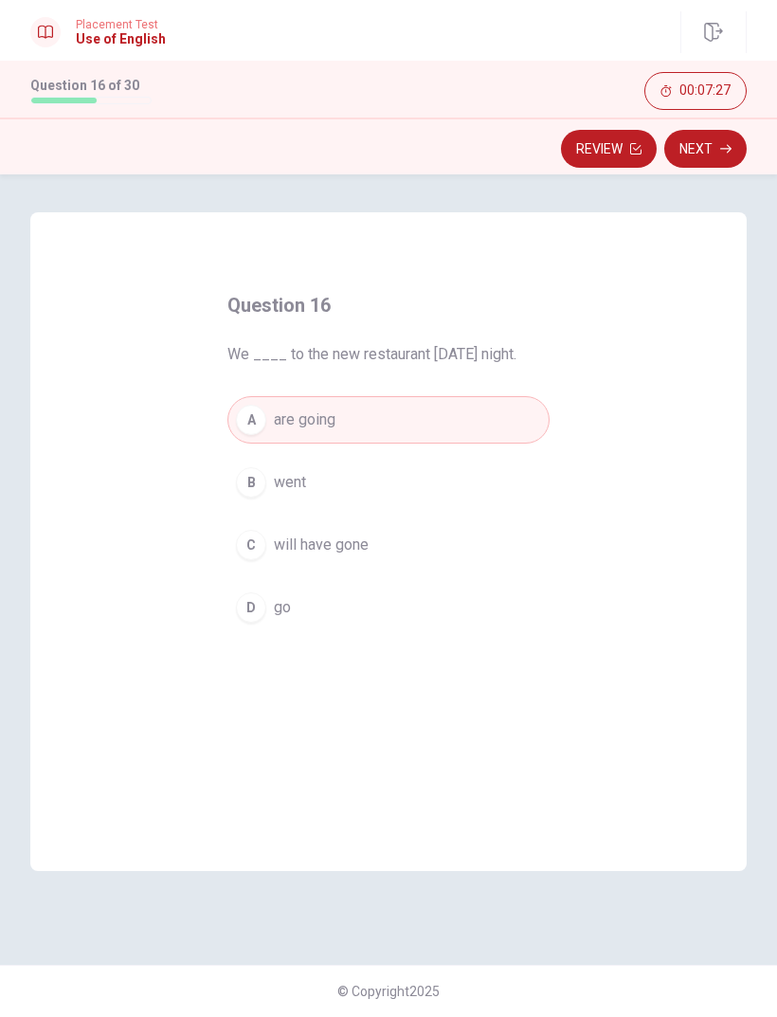
click at [687, 152] on button "Next" at bounding box center [706, 149] width 82 height 38
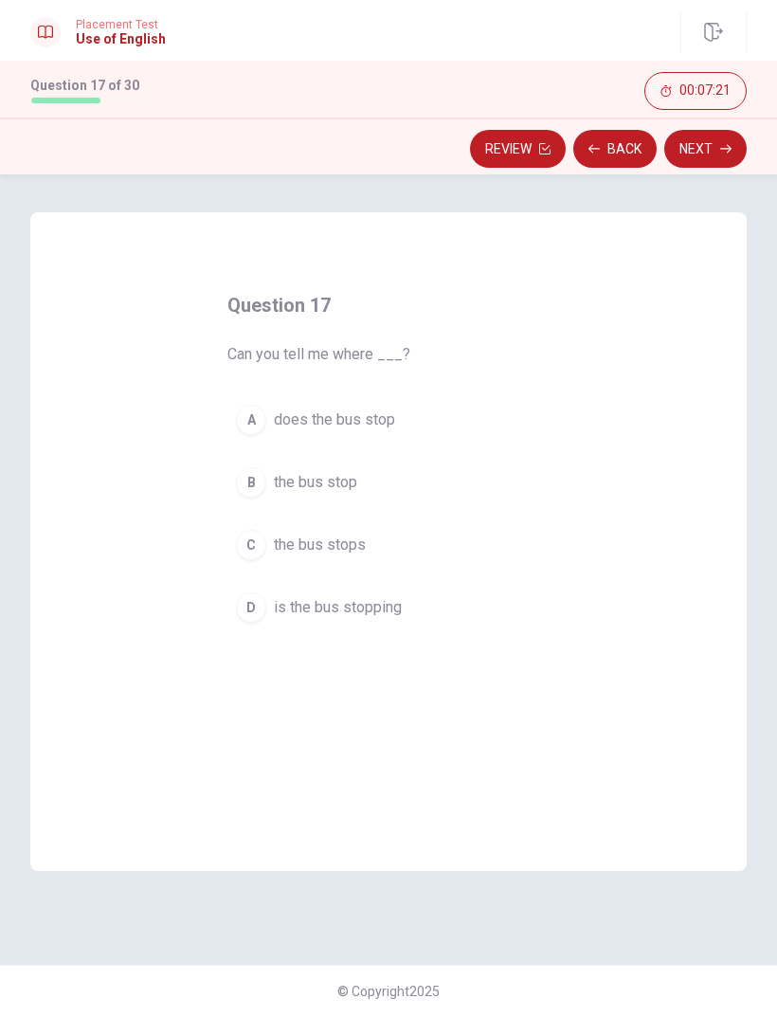
click at [260, 482] on div "B" at bounding box center [251, 482] width 30 height 30
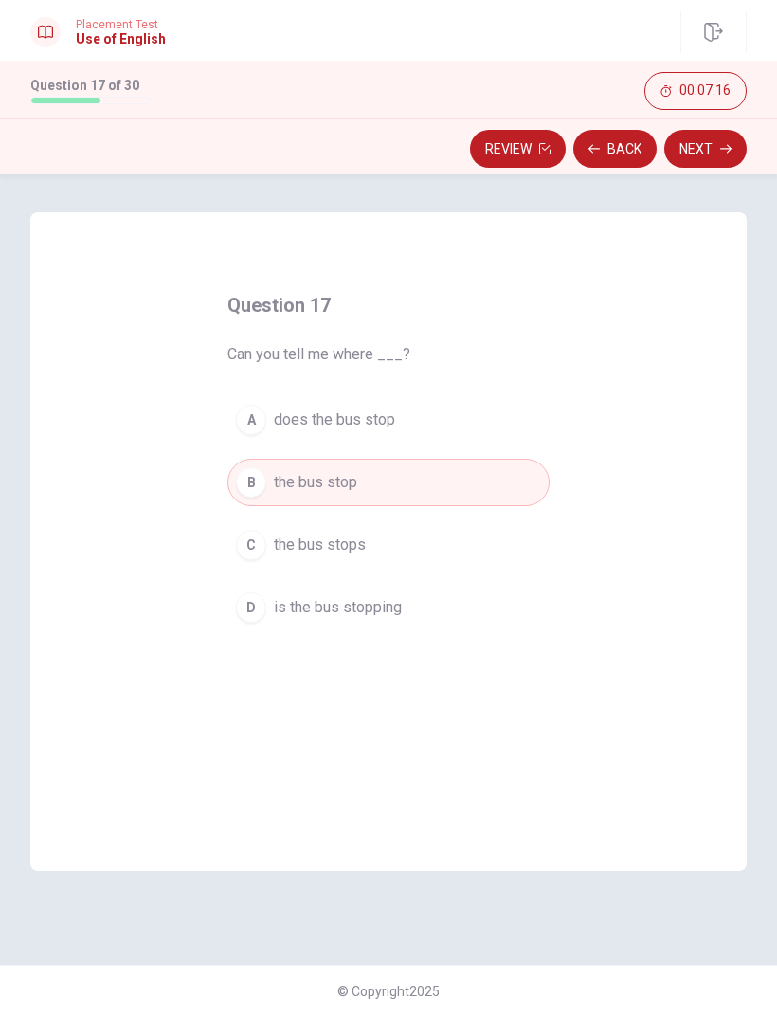
click at [269, 547] on button "C the bus stops" at bounding box center [389, 544] width 322 height 47
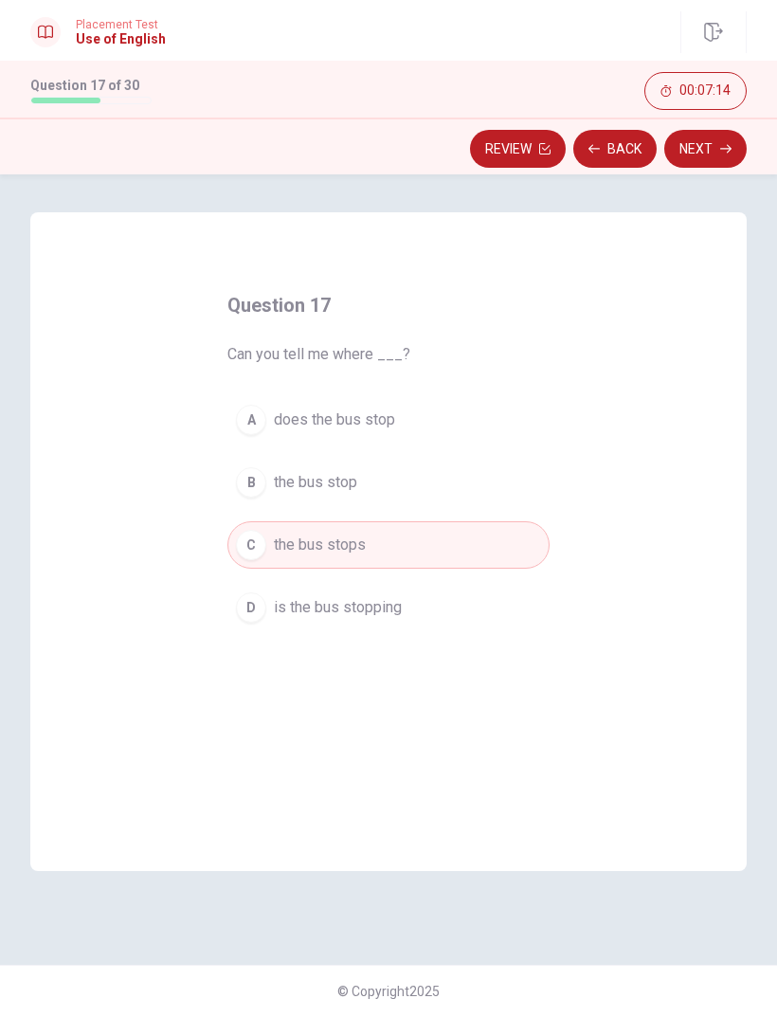
click at [683, 157] on button "Next" at bounding box center [706, 149] width 82 height 38
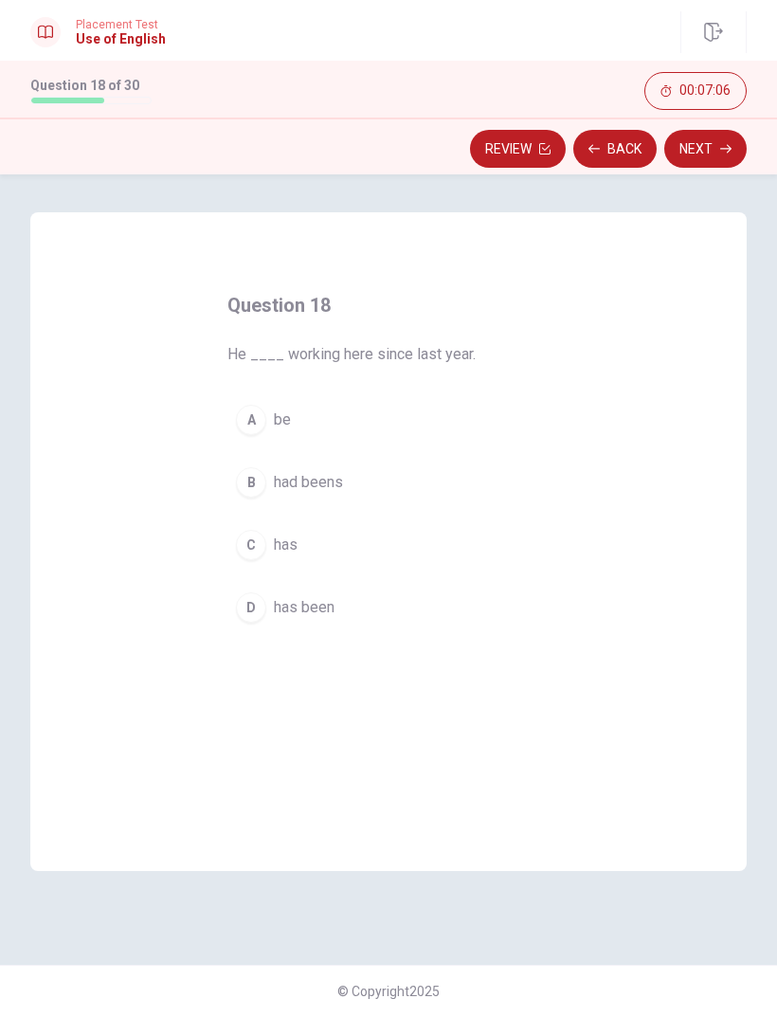
click at [257, 611] on div "D" at bounding box center [251, 607] width 30 height 30
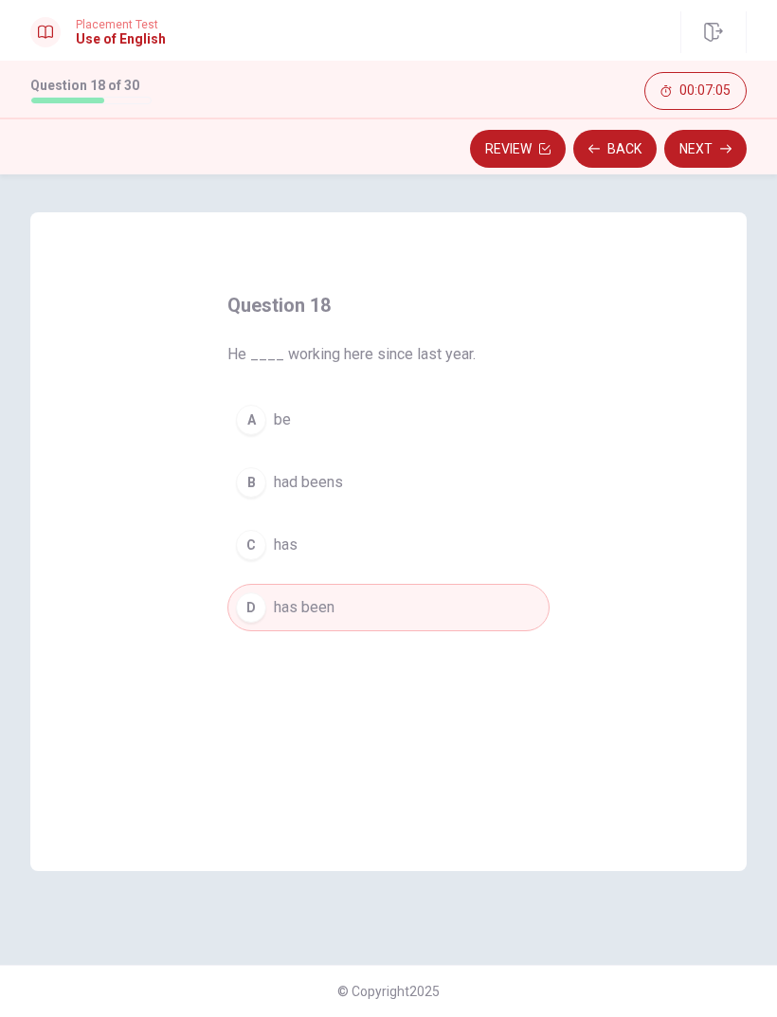
click at [674, 156] on button "Next" at bounding box center [706, 149] width 82 height 38
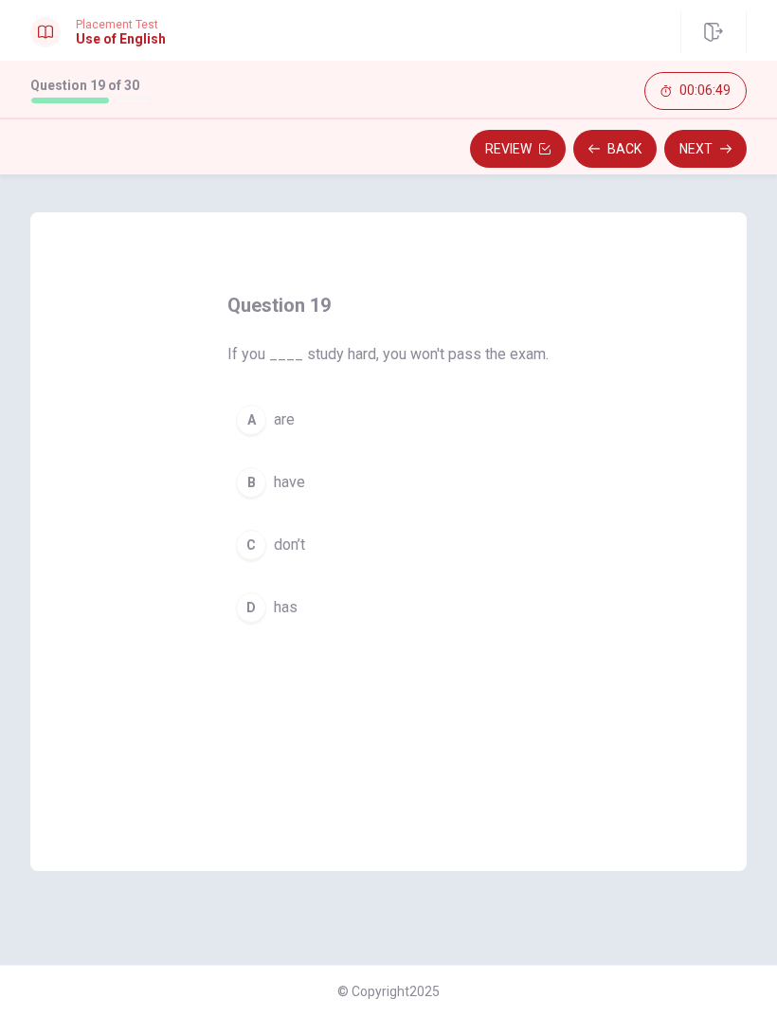
click at [242, 494] on div "B" at bounding box center [251, 482] width 30 height 30
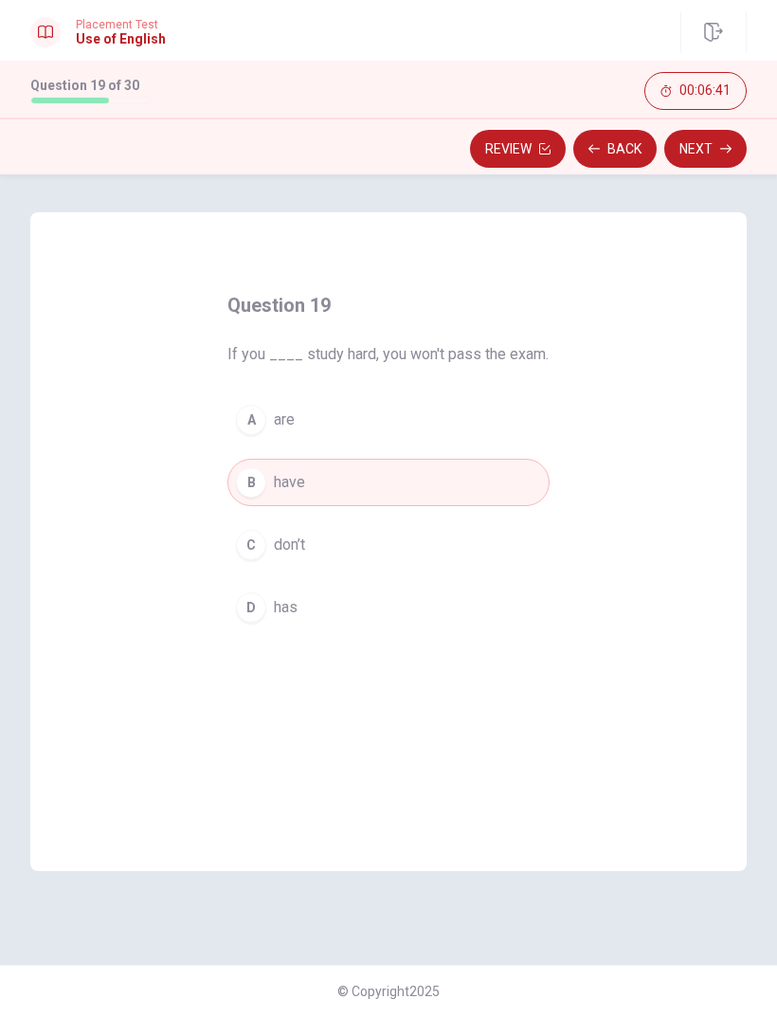
click at [243, 556] on div "C" at bounding box center [251, 545] width 30 height 30
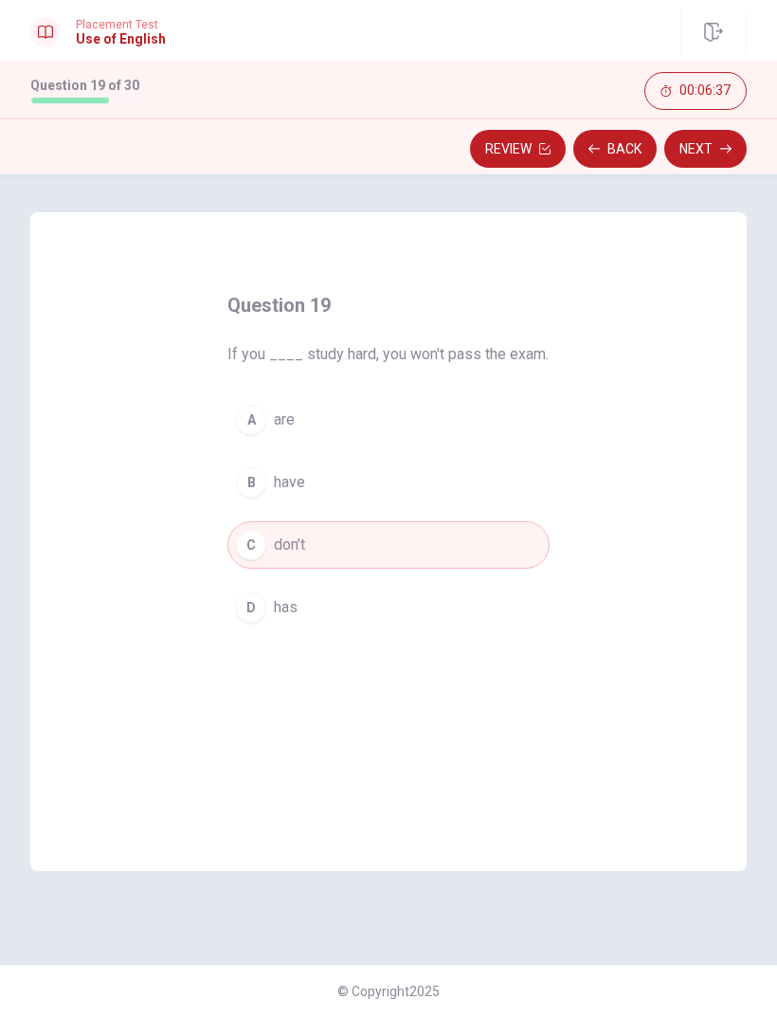
click at [693, 157] on button "Next" at bounding box center [706, 149] width 82 height 38
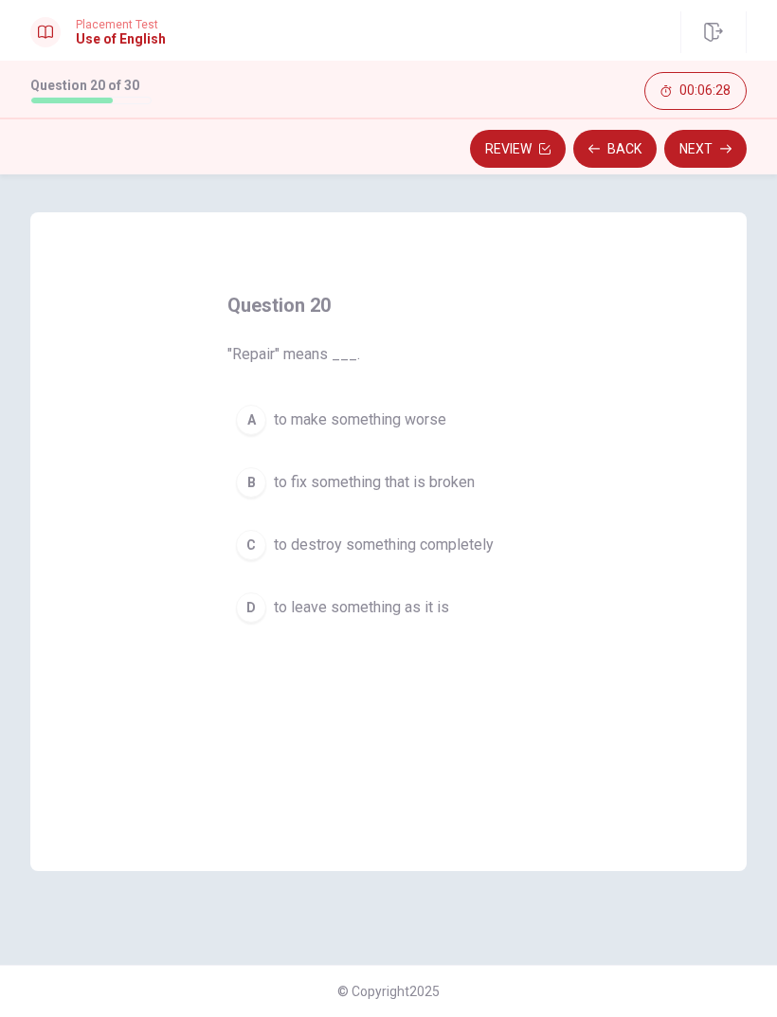
click at [246, 482] on div "B" at bounding box center [251, 482] width 30 height 30
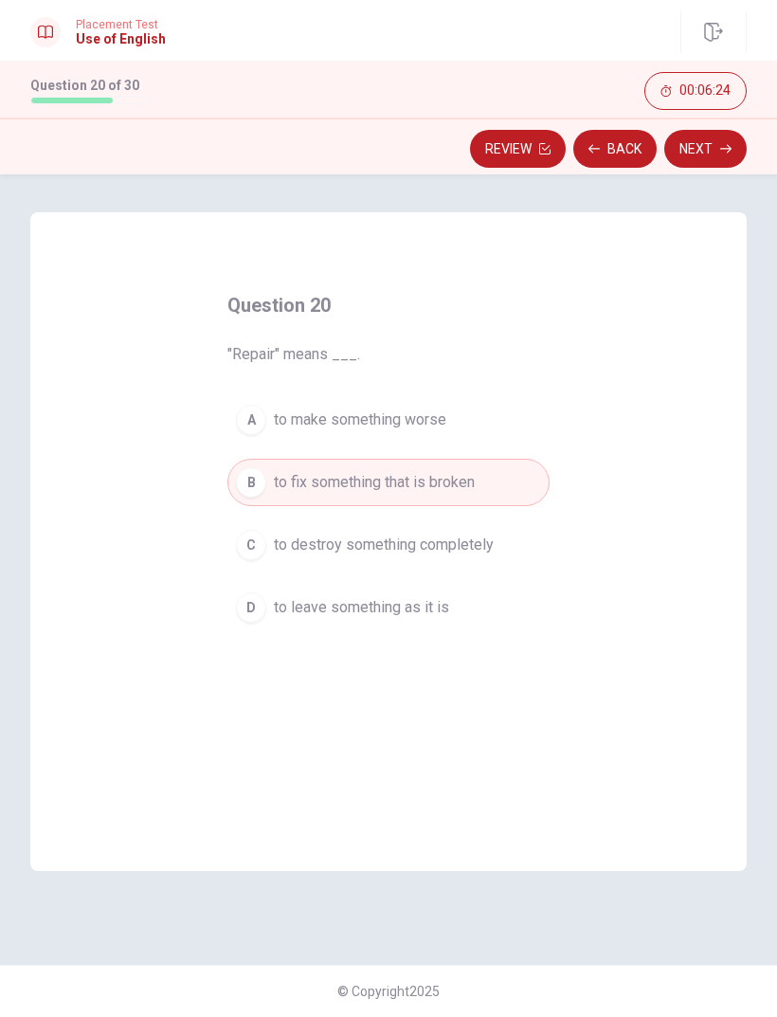
click at [684, 159] on button "Next" at bounding box center [706, 149] width 82 height 38
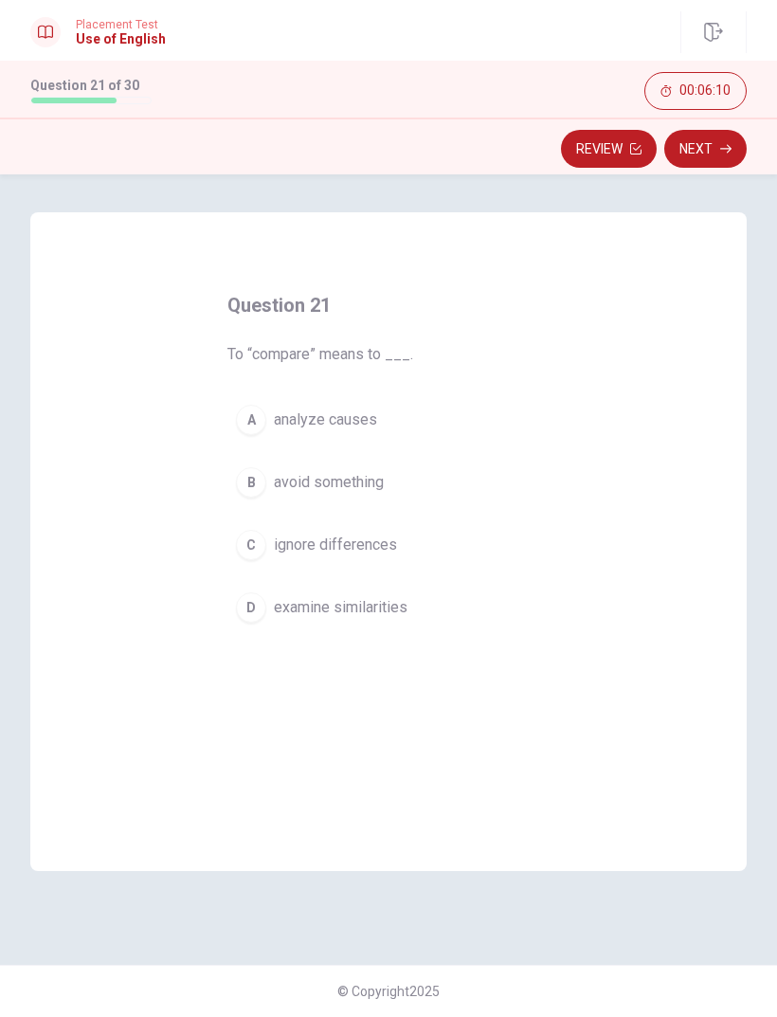
click at [257, 605] on div "D" at bounding box center [251, 607] width 30 height 30
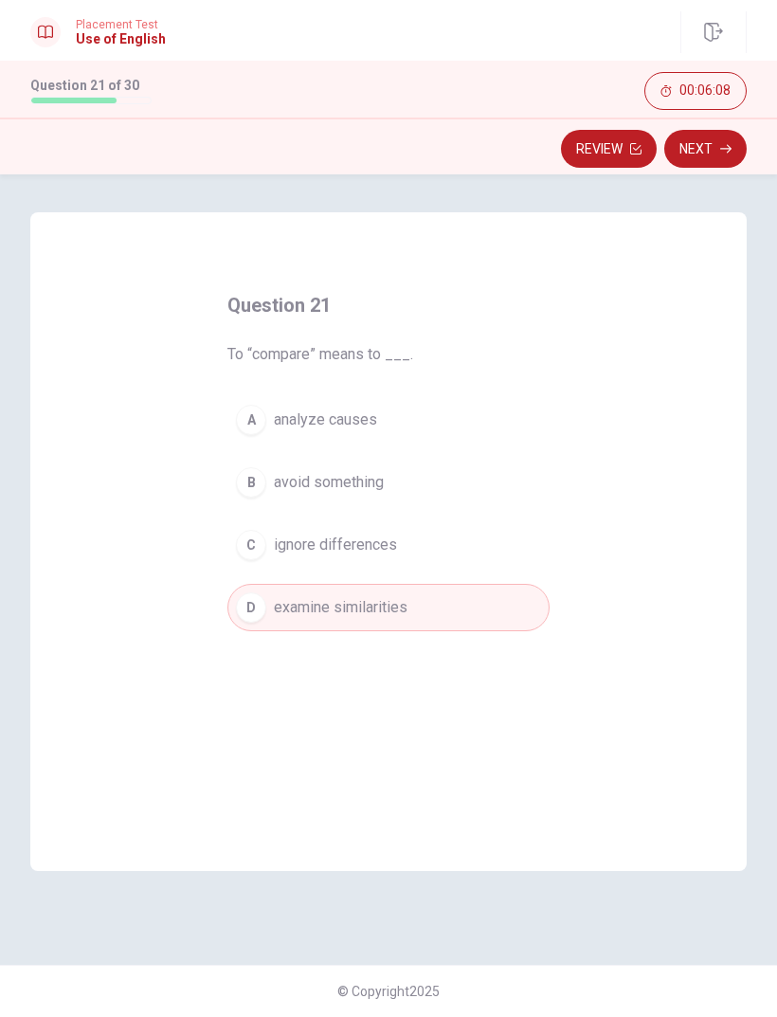
click at [683, 158] on button "Next" at bounding box center [706, 149] width 82 height 38
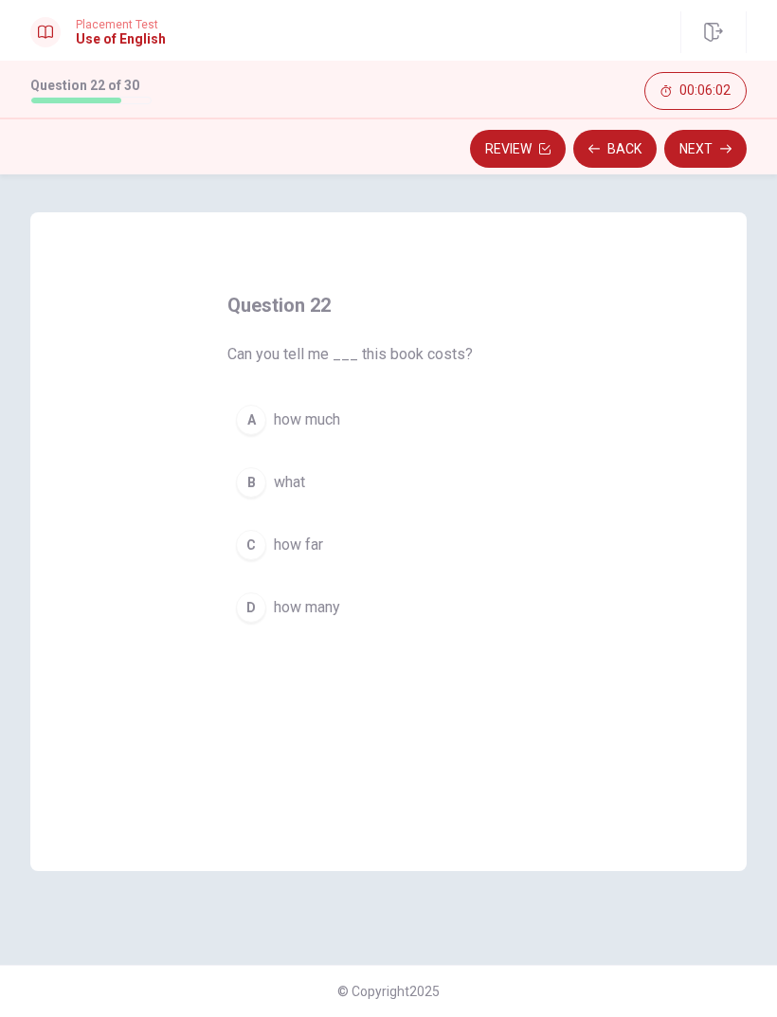
click at [257, 424] on div "A" at bounding box center [251, 420] width 30 height 30
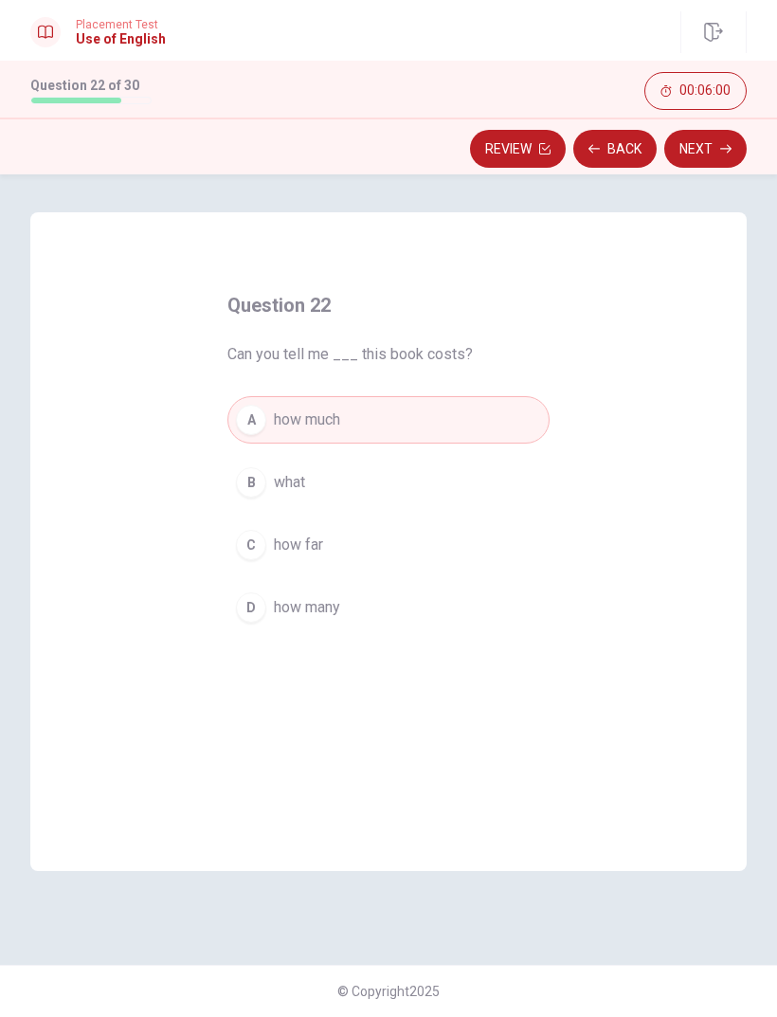
click at [699, 155] on button "Next" at bounding box center [706, 149] width 82 height 38
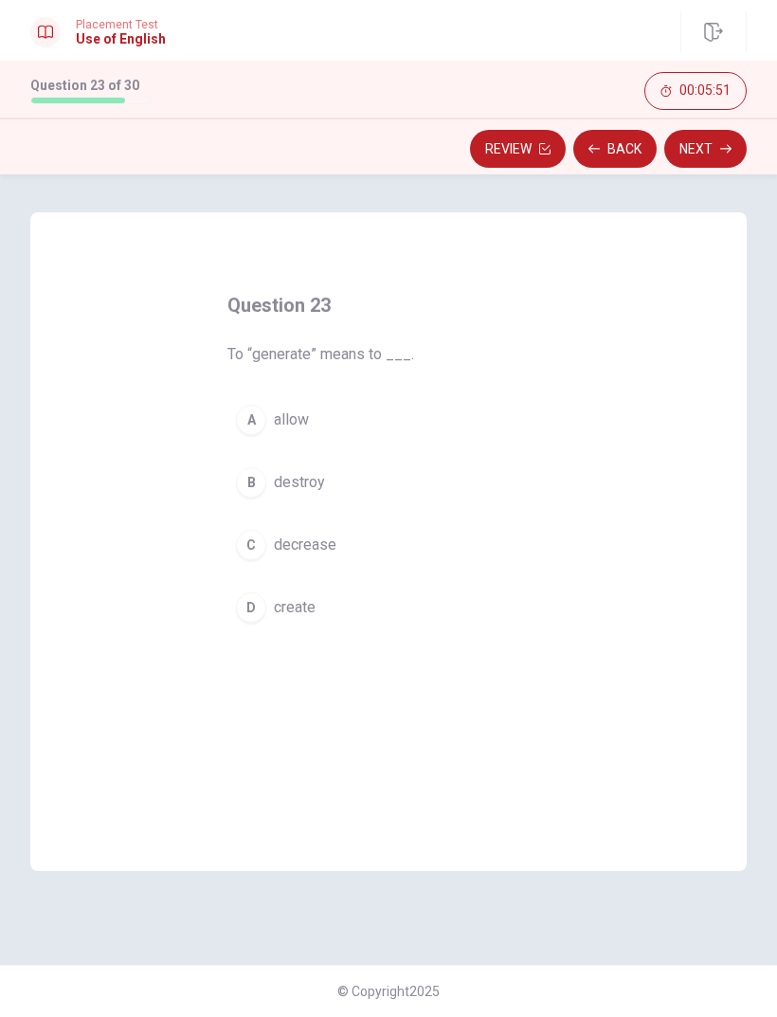
click at [268, 604] on button "D create" at bounding box center [389, 607] width 322 height 47
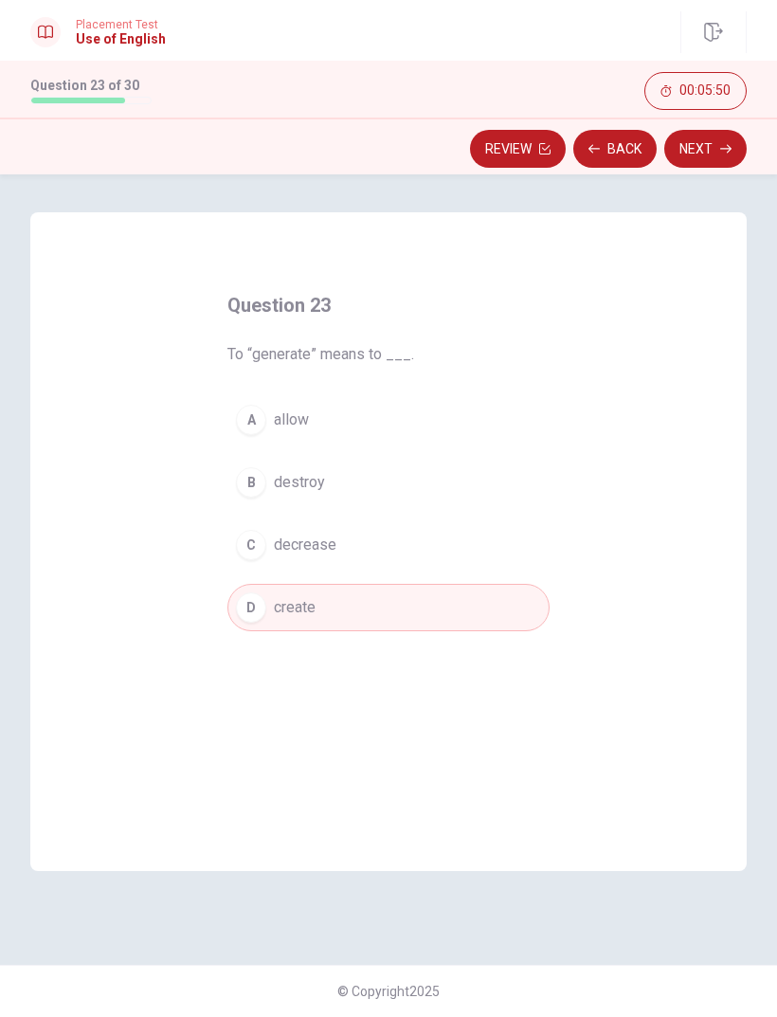
click at [696, 147] on button "Next" at bounding box center [706, 149] width 82 height 38
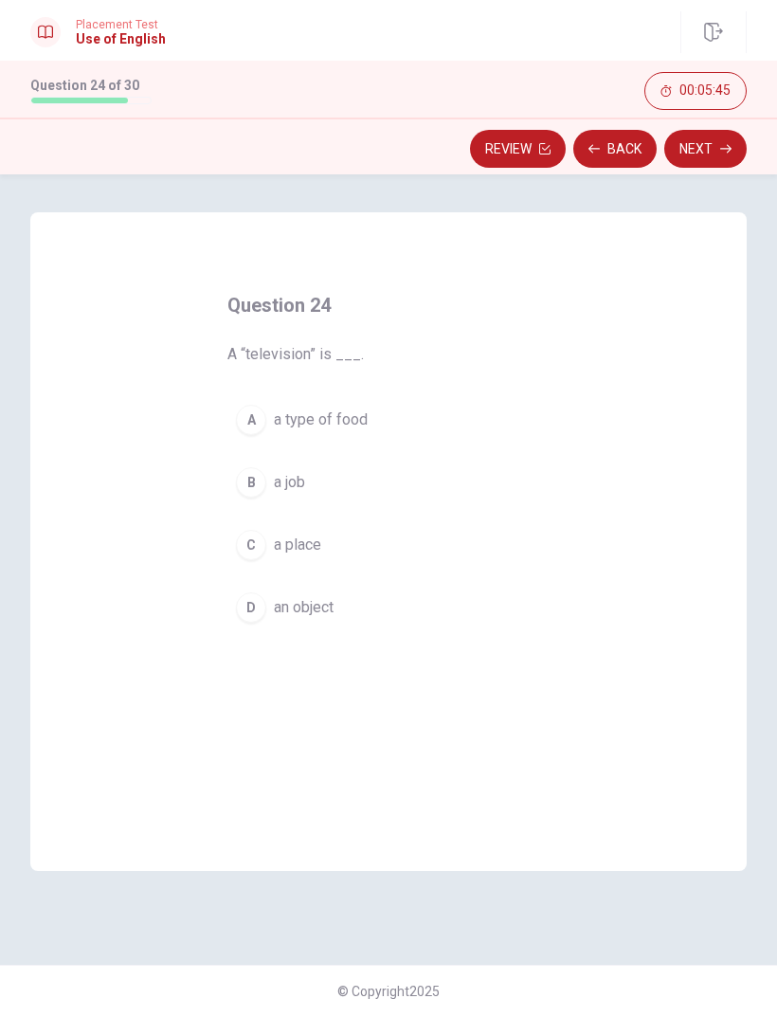
click at [259, 619] on div "D" at bounding box center [251, 607] width 30 height 30
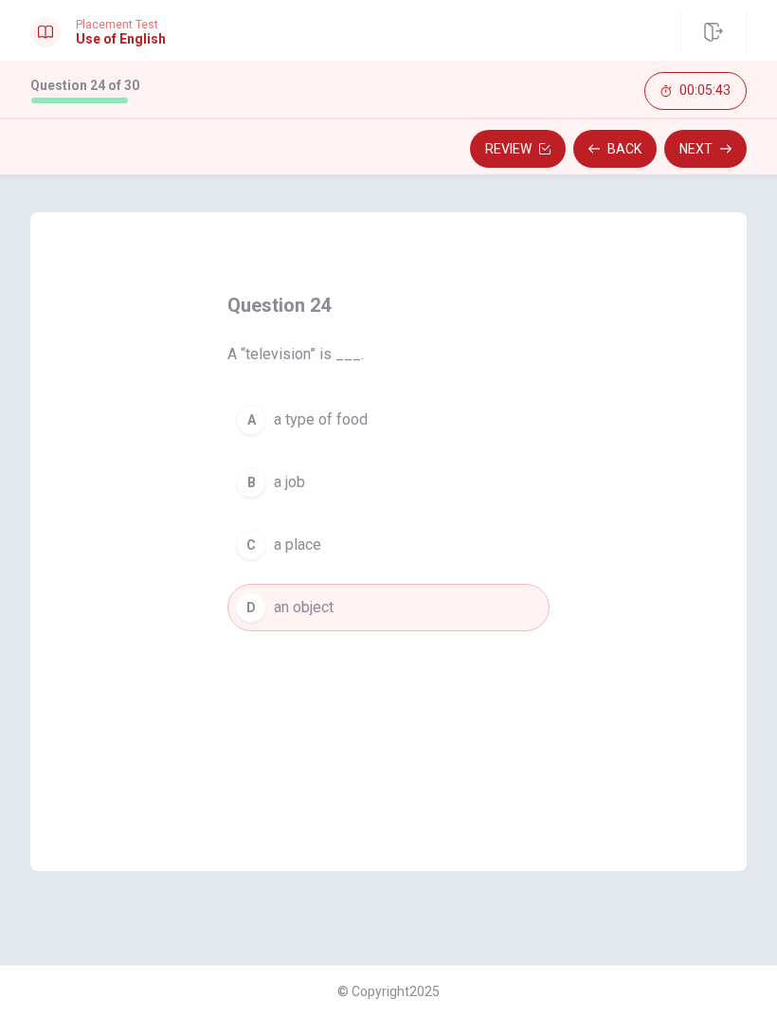
click at [696, 155] on button "Next" at bounding box center [706, 149] width 82 height 38
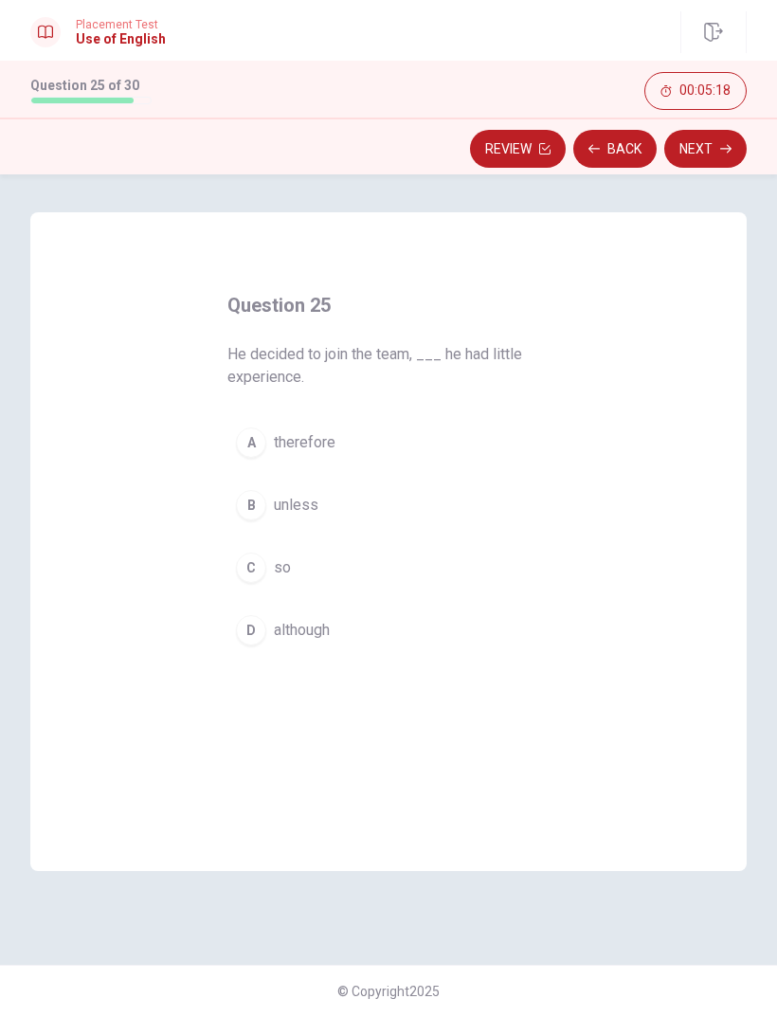
click at [258, 558] on div "C" at bounding box center [251, 568] width 30 height 30
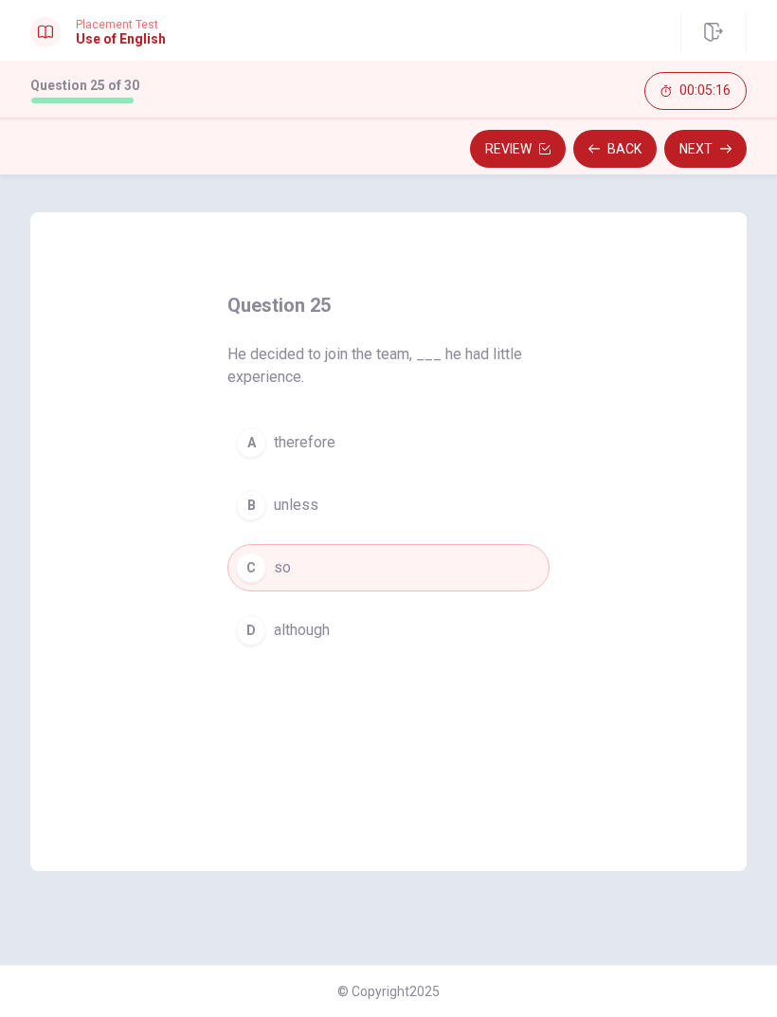
click at [263, 500] on div "B" at bounding box center [251, 505] width 30 height 30
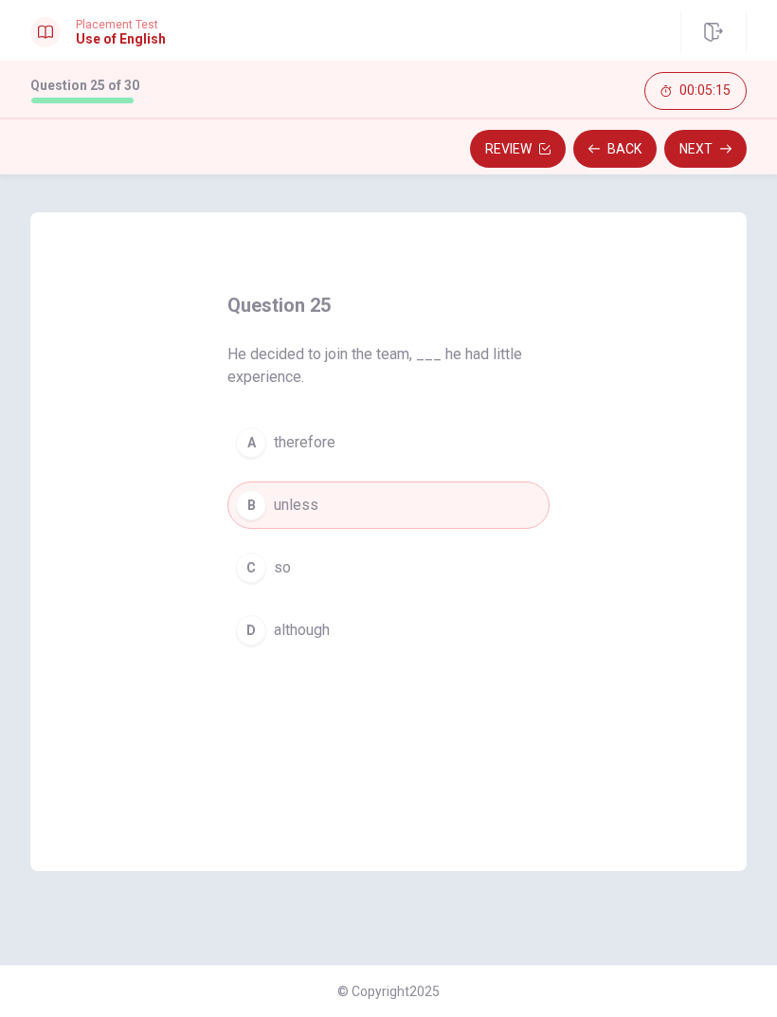
click at [261, 440] on div "A" at bounding box center [251, 443] width 30 height 30
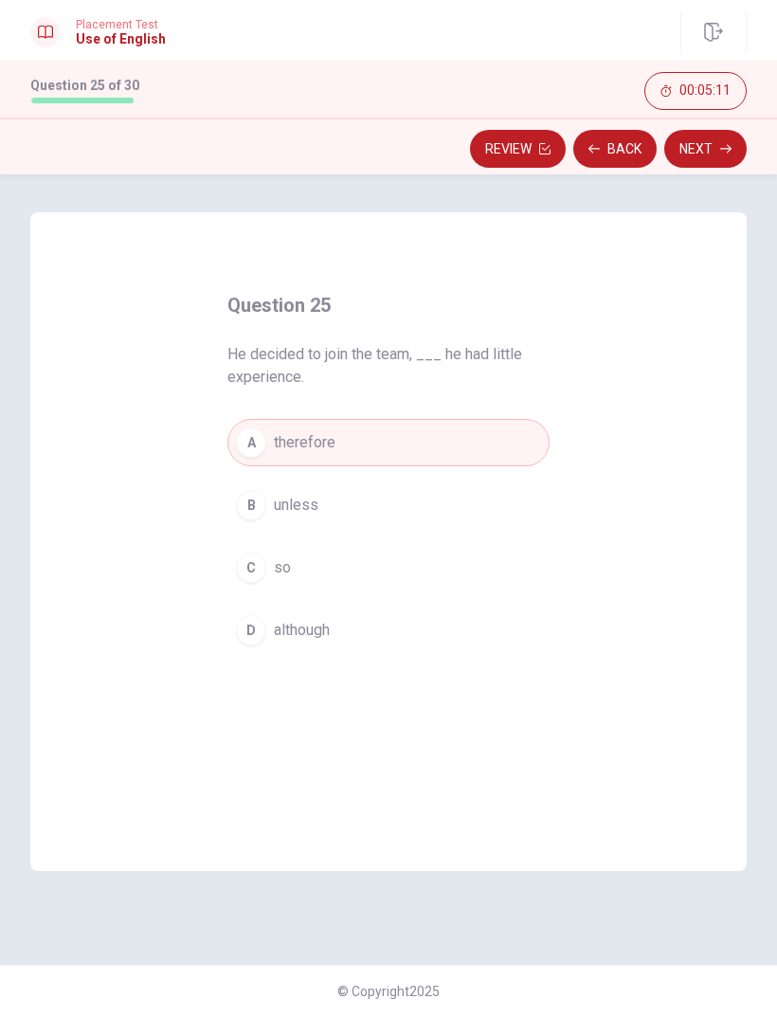
click at [263, 565] on div "C" at bounding box center [251, 568] width 30 height 30
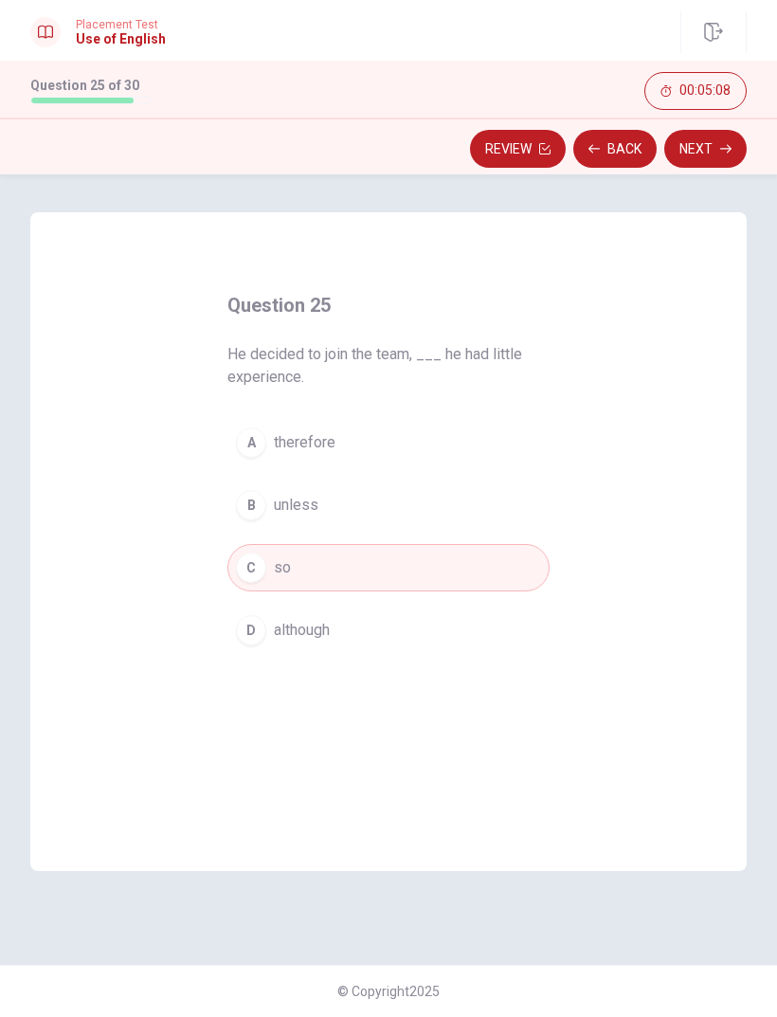
click at [687, 157] on button "Next" at bounding box center [706, 149] width 82 height 38
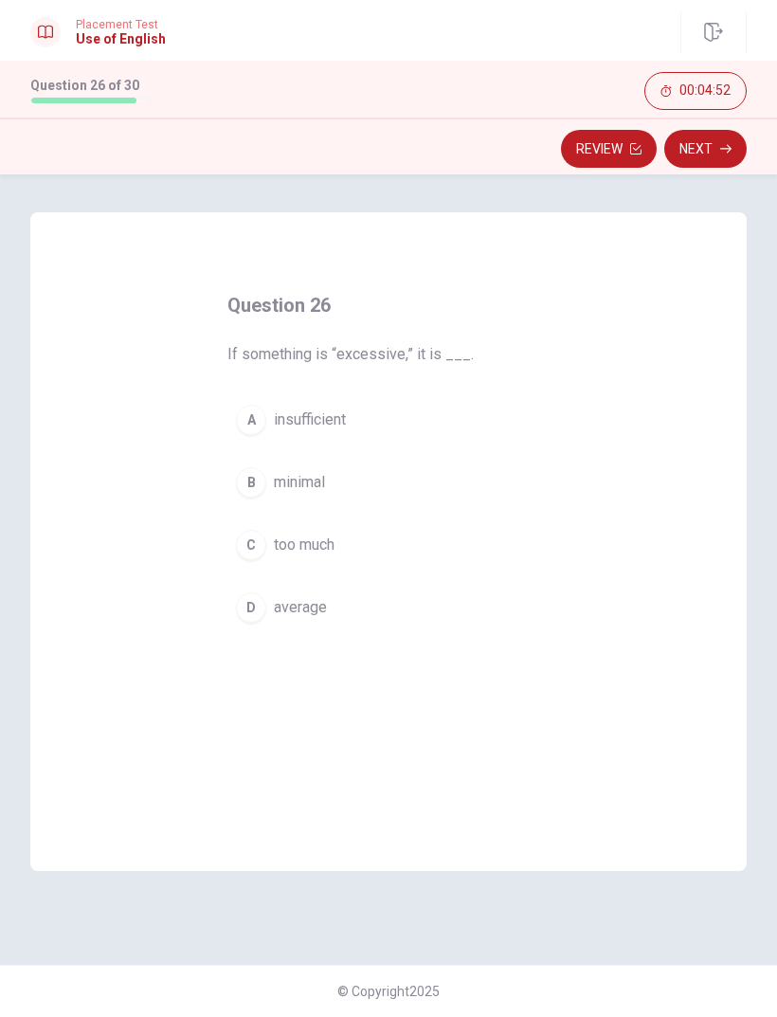
click at [256, 545] on div "C" at bounding box center [251, 545] width 30 height 30
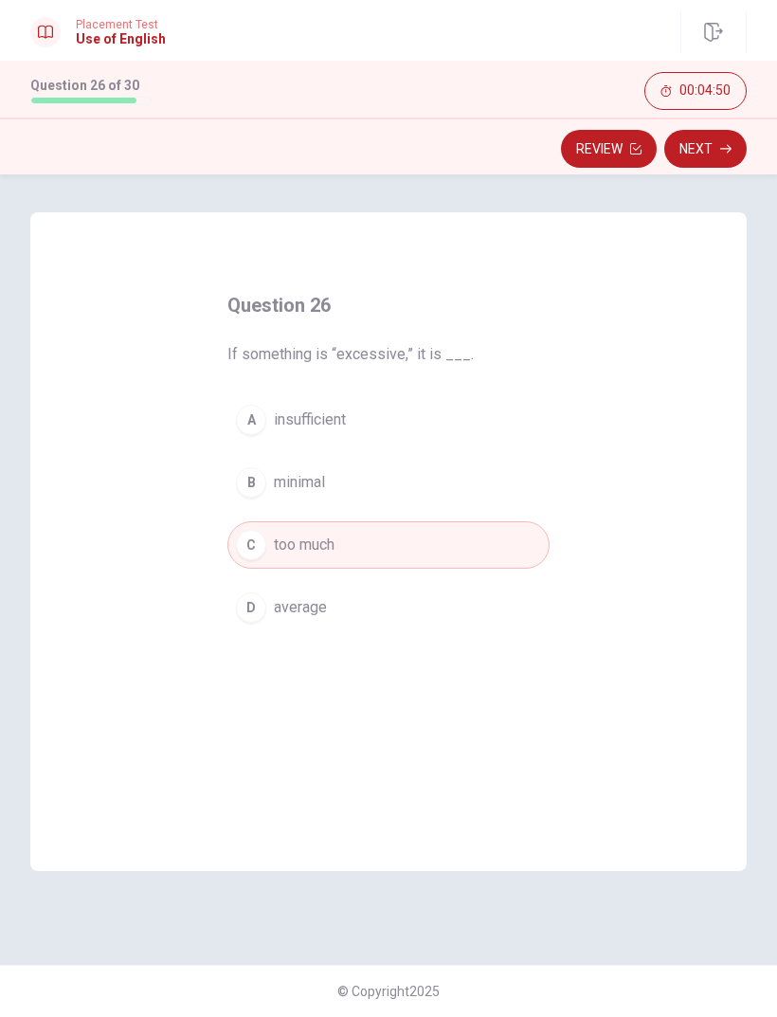
click at [701, 153] on button "Next" at bounding box center [706, 149] width 82 height 38
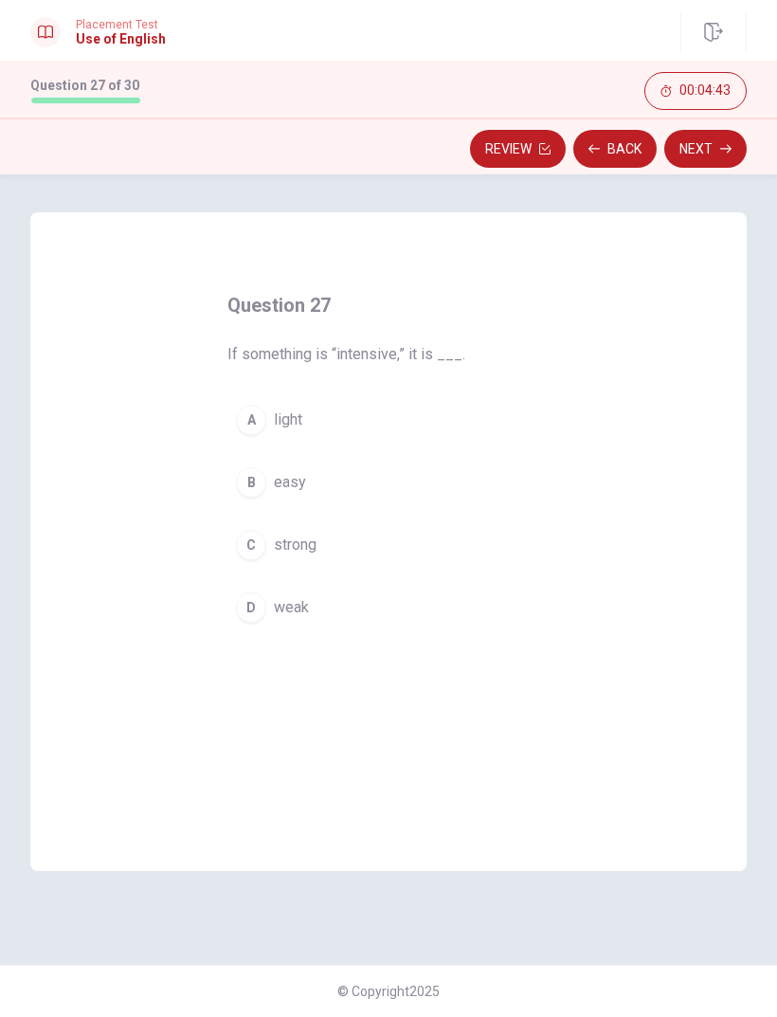
click at [263, 541] on div "C" at bounding box center [251, 545] width 30 height 30
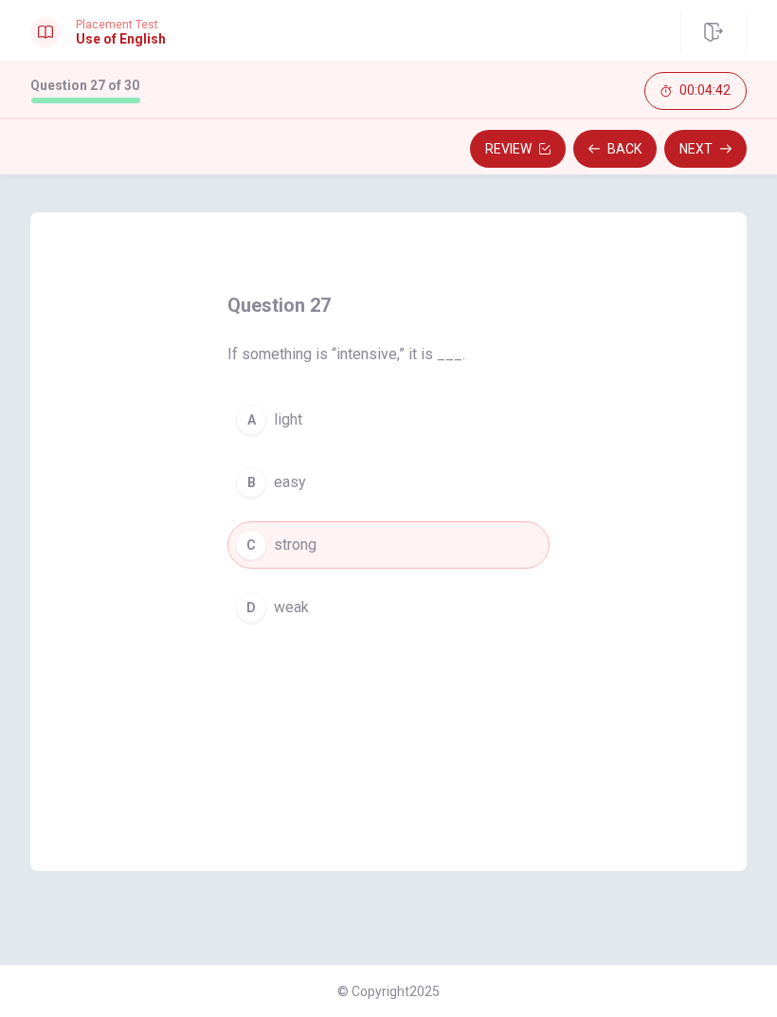
click at [691, 155] on button "Next" at bounding box center [706, 149] width 82 height 38
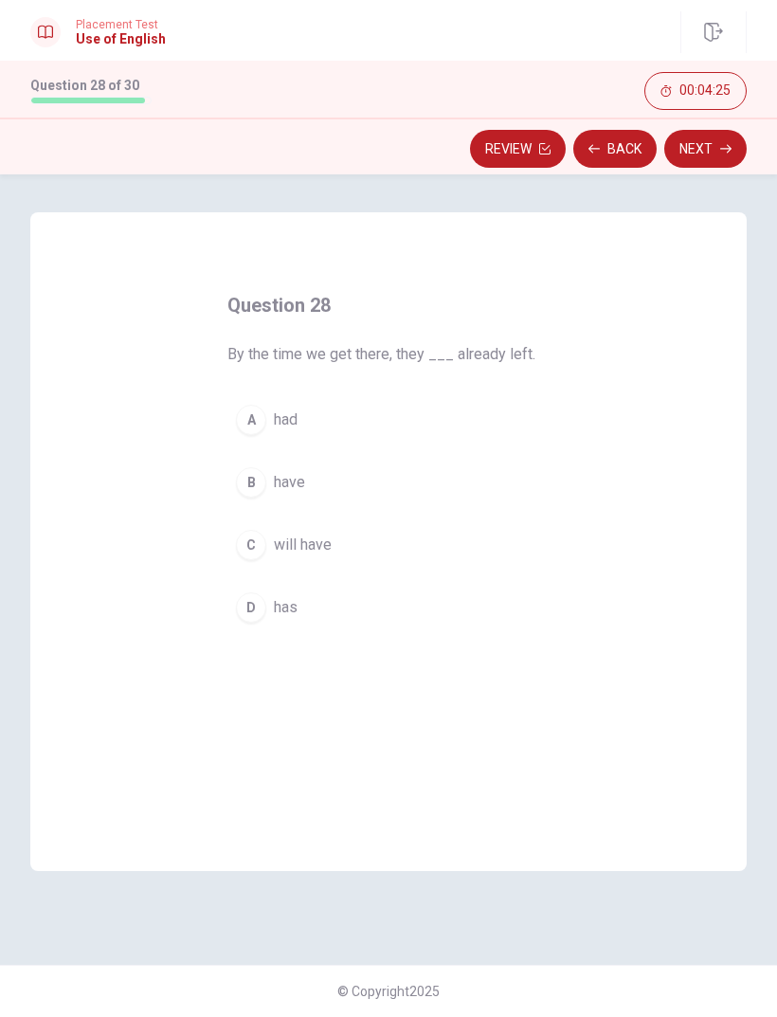
click at [256, 420] on div "A" at bounding box center [251, 420] width 30 height 30
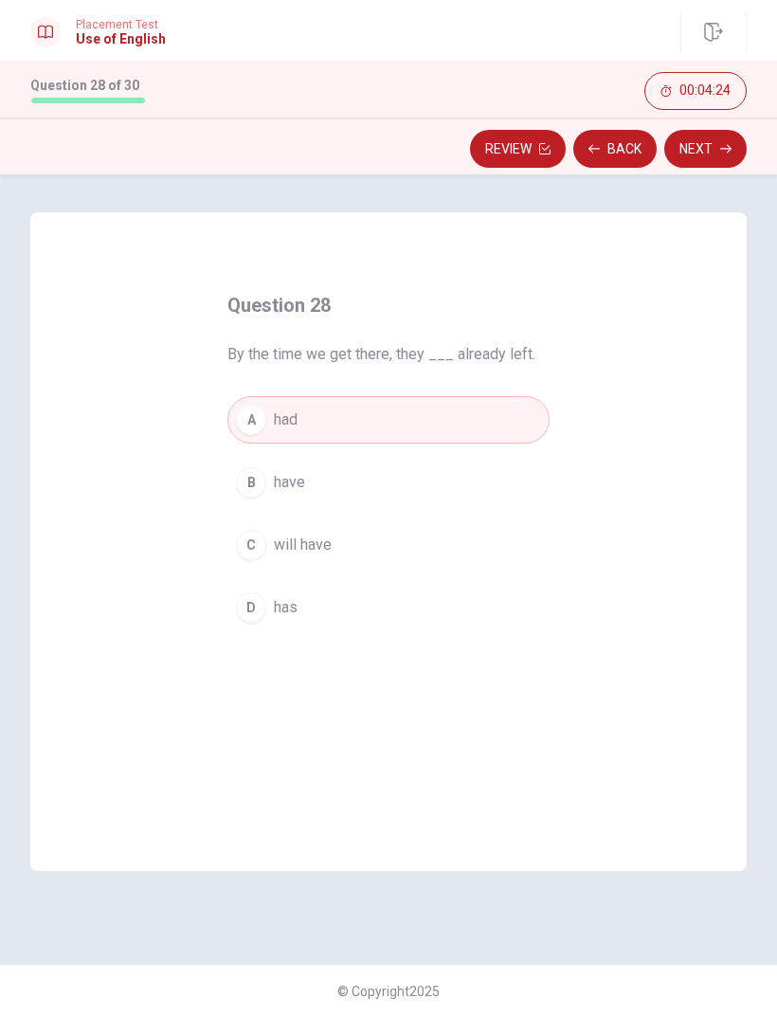
click at [684, 158] on button "Next" at bounding box center [706, 149] width 82 height 38
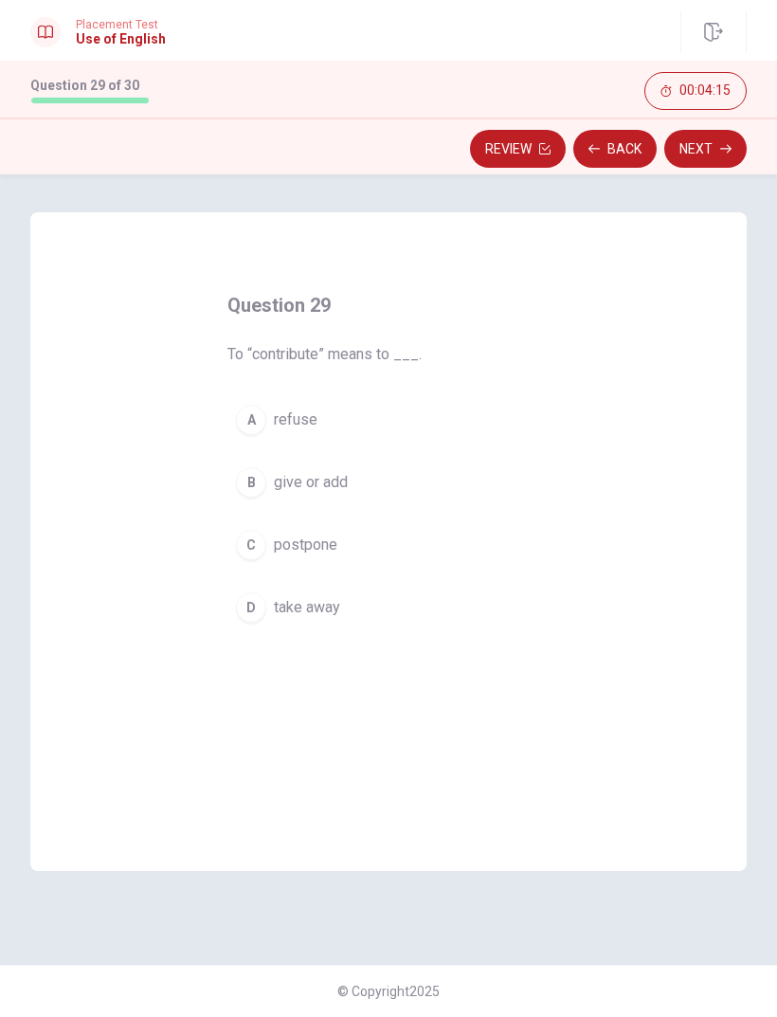
click at [247, 470] on div "B" at bounding box center [251, 482] width 30 height 30
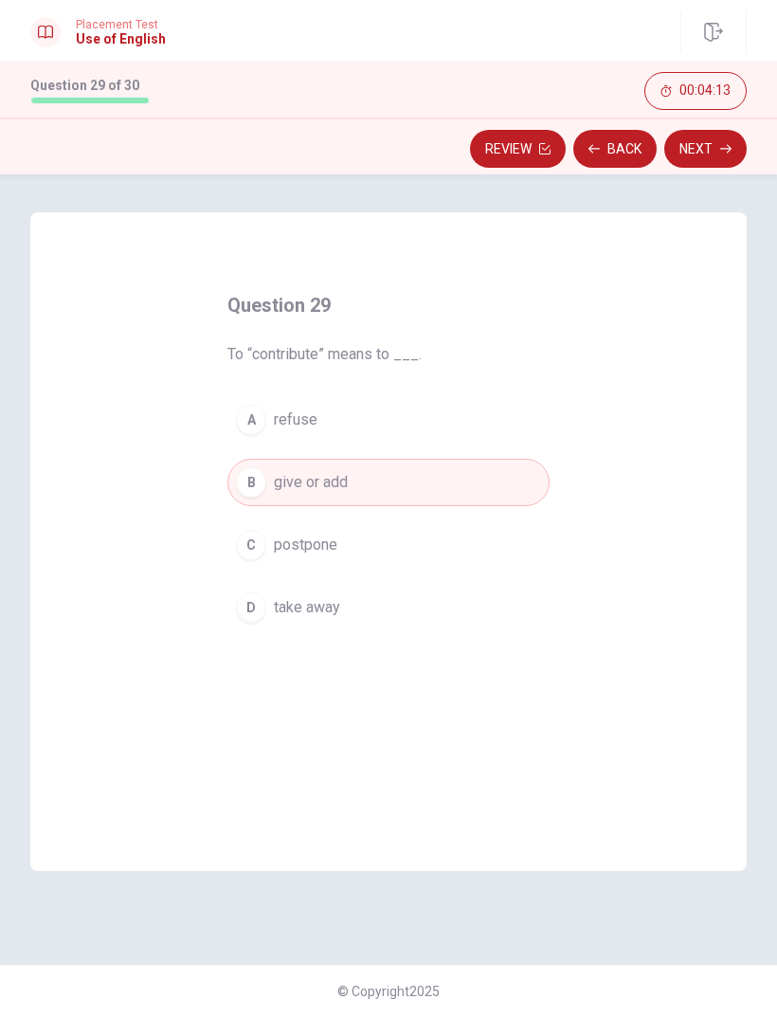
click at [696, 146] on button "Next" at bounding box center [706, 149] width 82 height 38
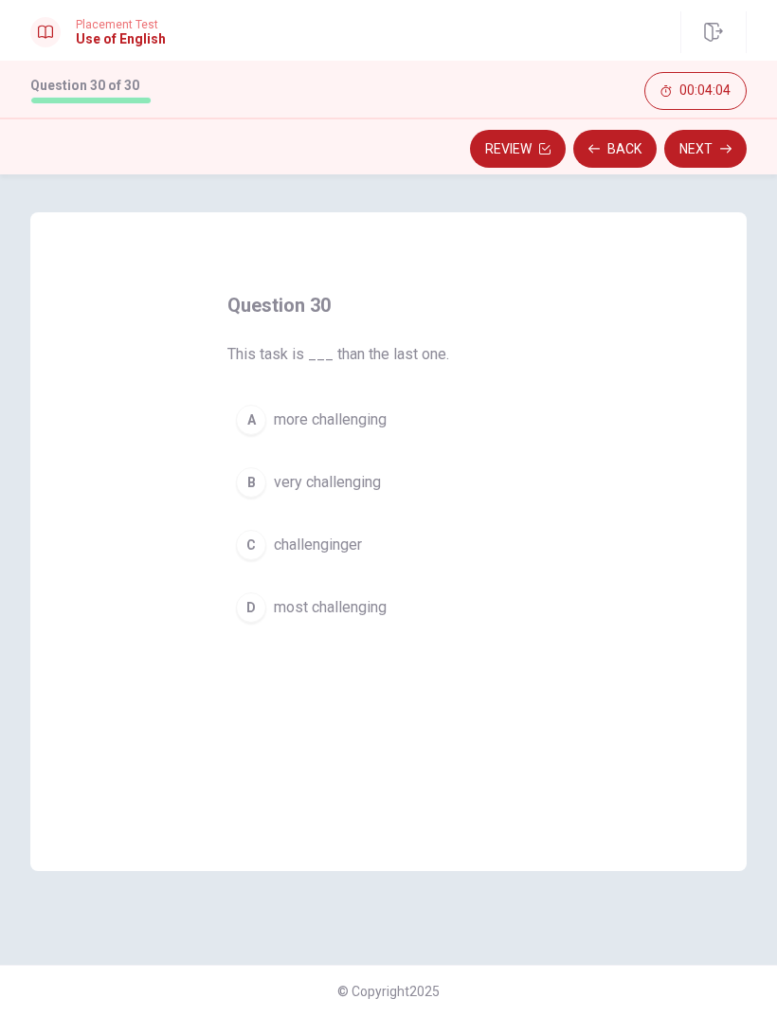
click at [260, 422] on div "A" at bounding box center [251, 420] width 30 height 30
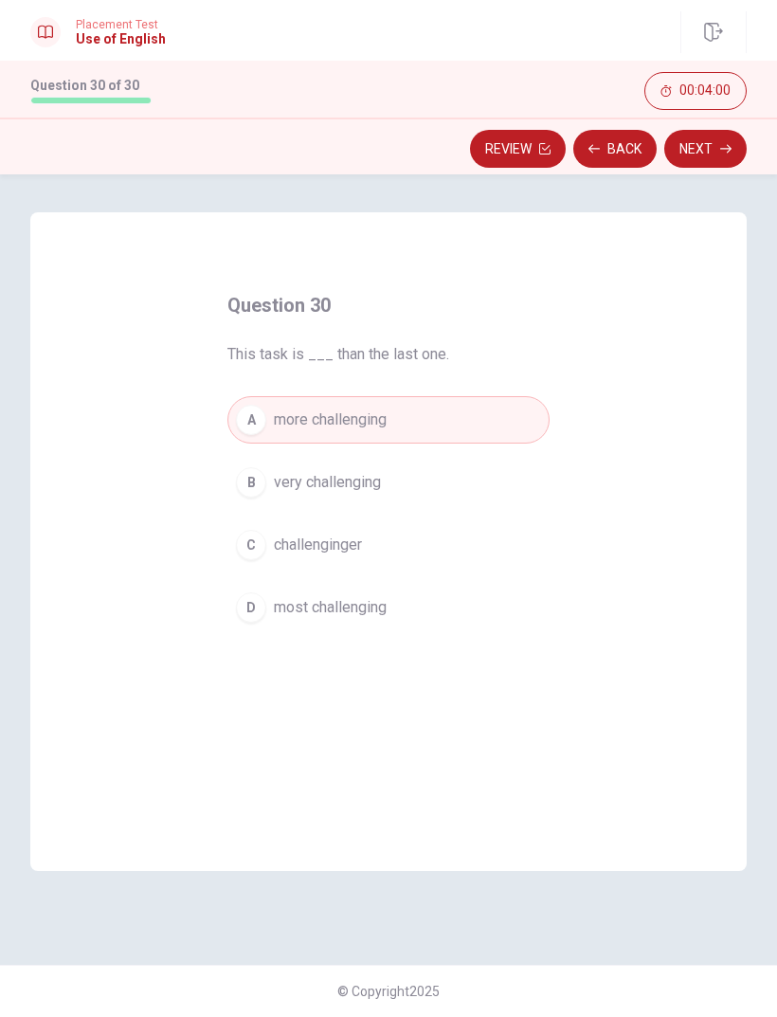
click at [690, 160] on button "Next" at bounding box center [706, 149] width 82 height 38
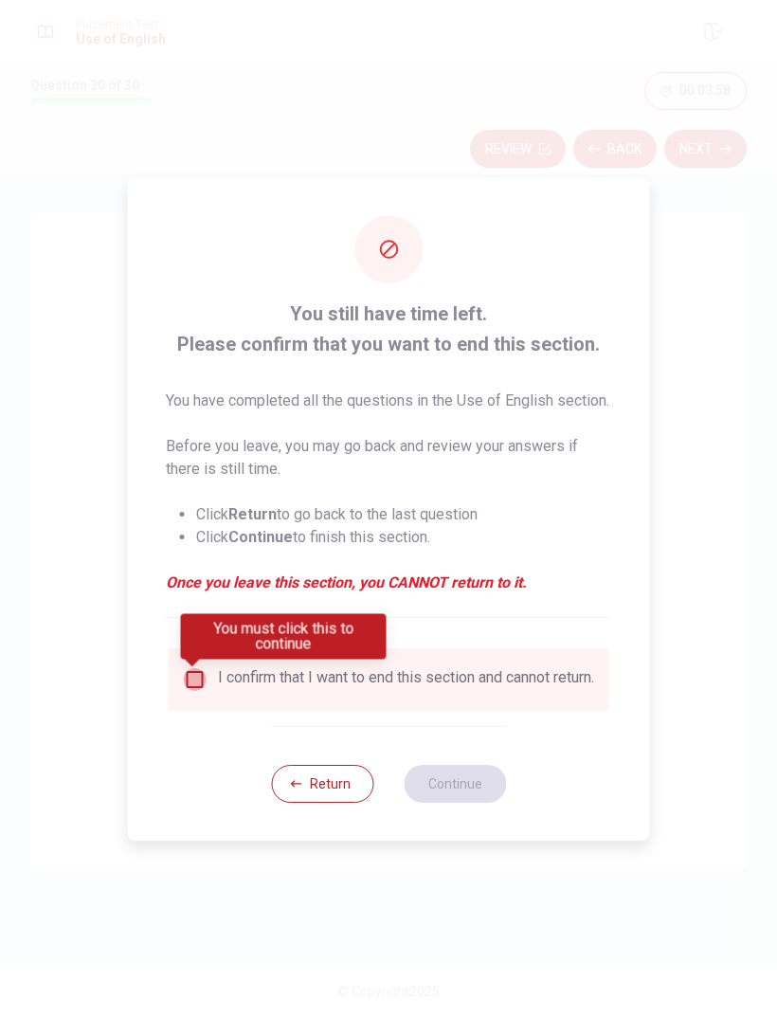
click at [196, 678] on input "You must click this to continue" at bounding box center [195, 679] width 23 height 23
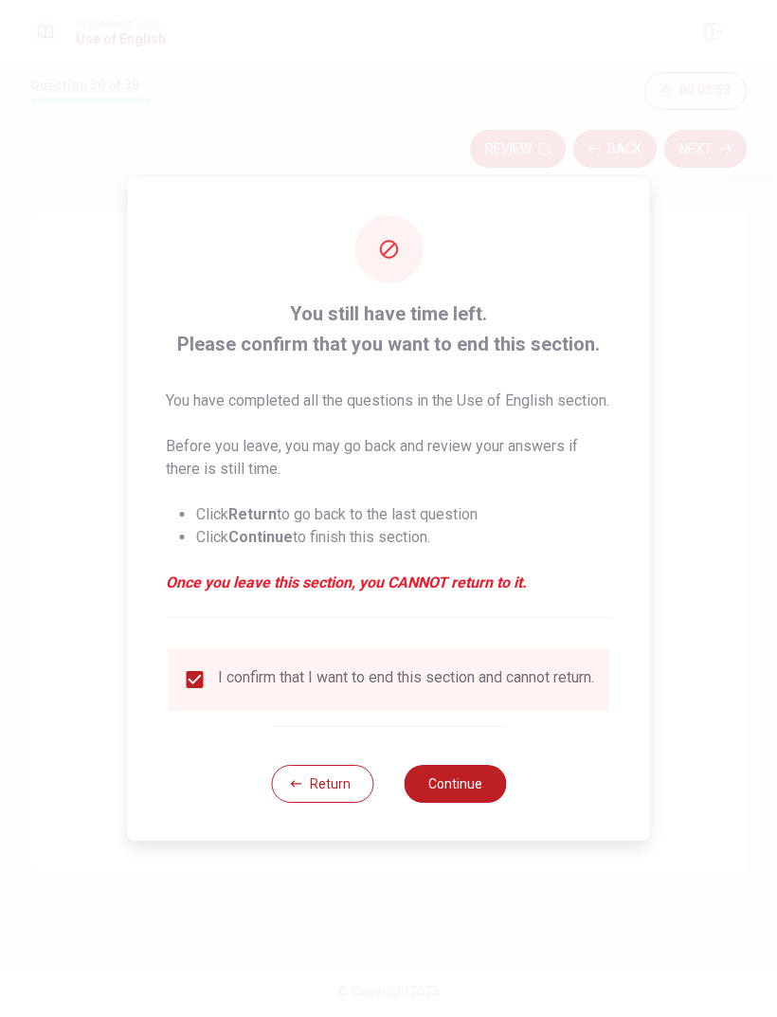
click at [462, 799] on button "Continue" at bounding box center [455, 784] width 102 height 38
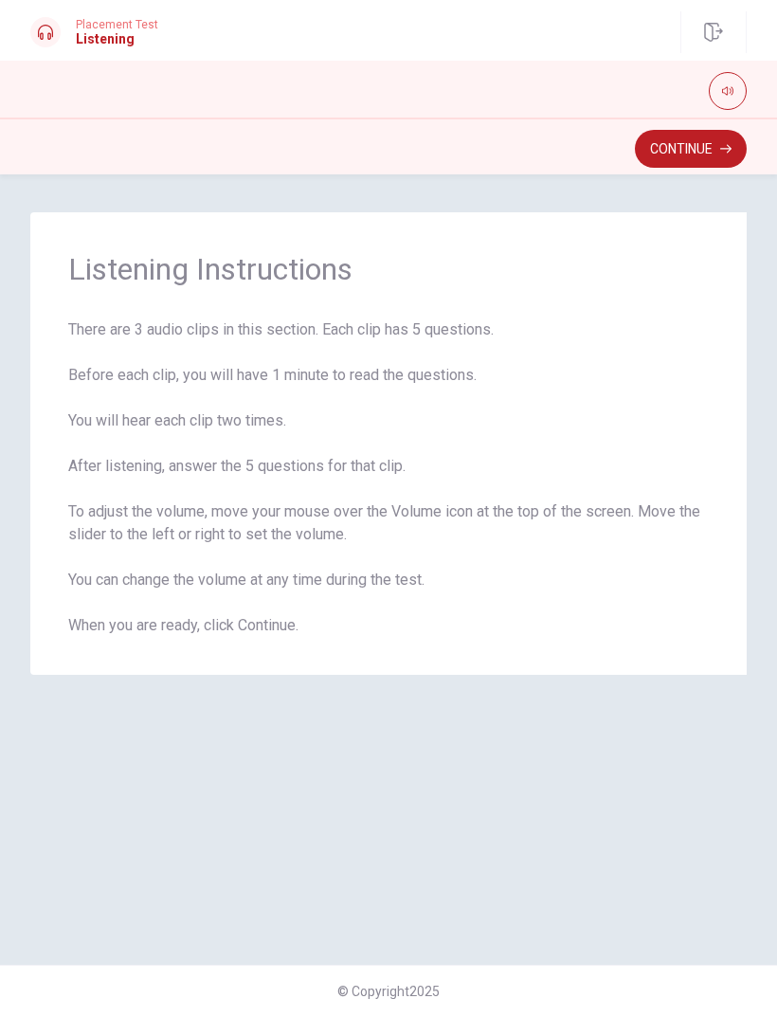
click at [669, 150] on button "Continue" at bounding box center [691, 149] width 112 height 38
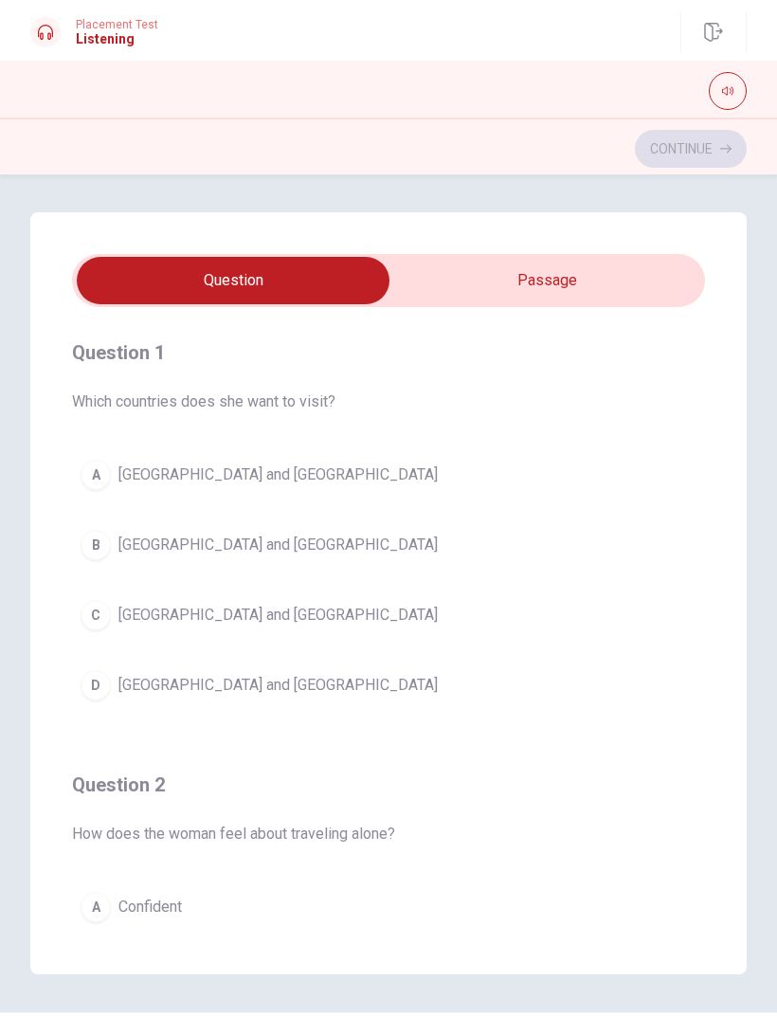
type input "3"
click at [498, 272] on input "checkbox" at bounding box center [233, 280] width 950 height 47
checkbox input "true"
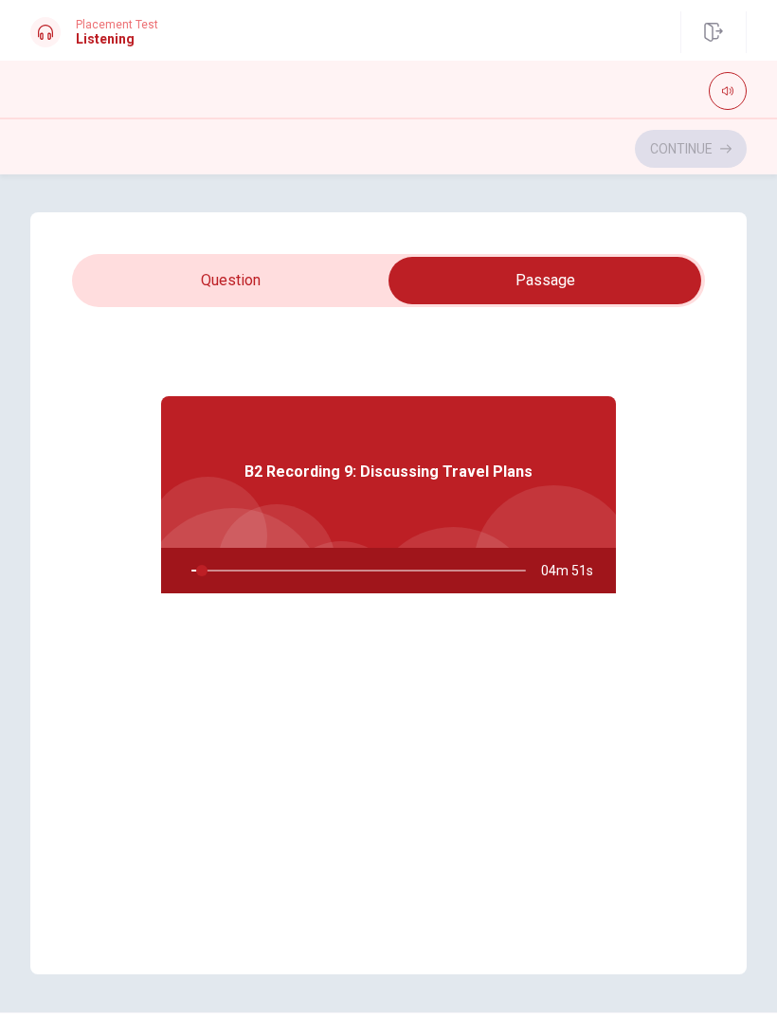
type input "3"
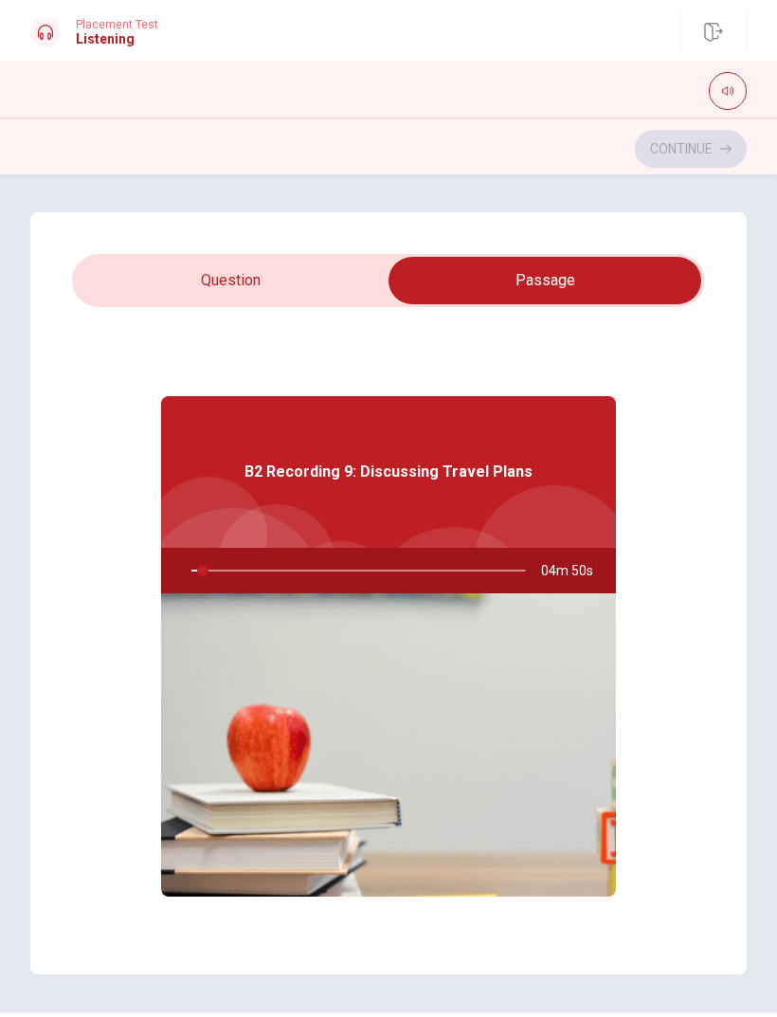
click at [302, 291] on input "checkbox" at bounding box center [545, 280] width 950 height 47
checkbox input "false"
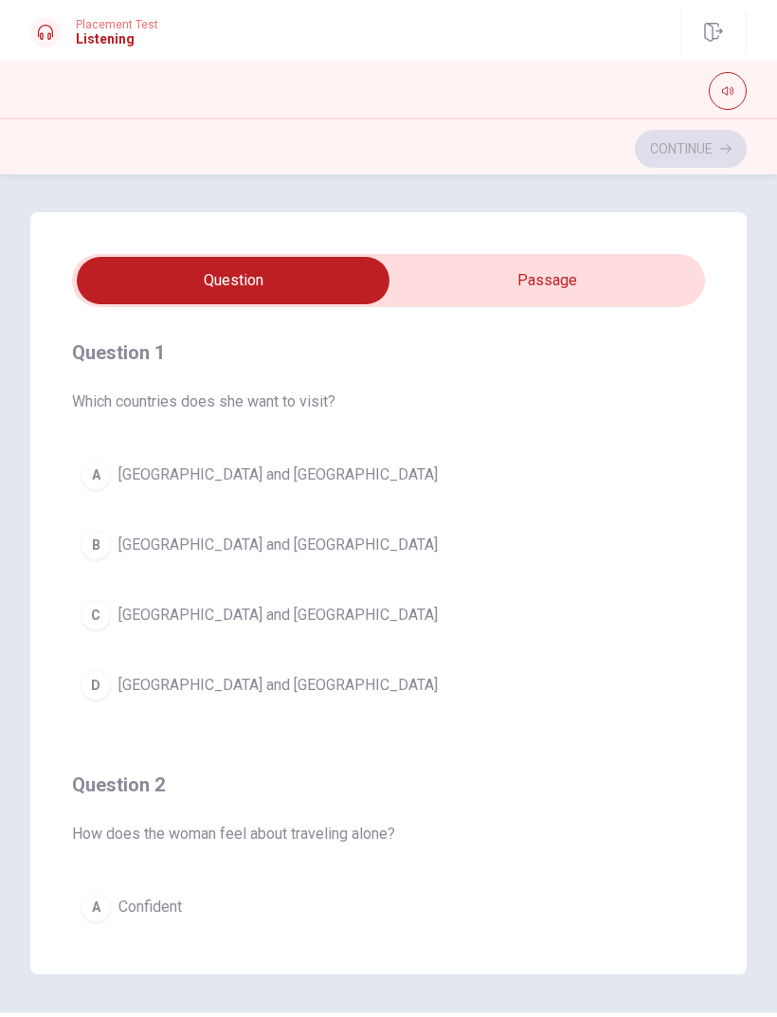
type input "4"
click at [540, 268] on input "checkbox" at bounding box center [233, 280] width 950 height 47
checkbox input "true"
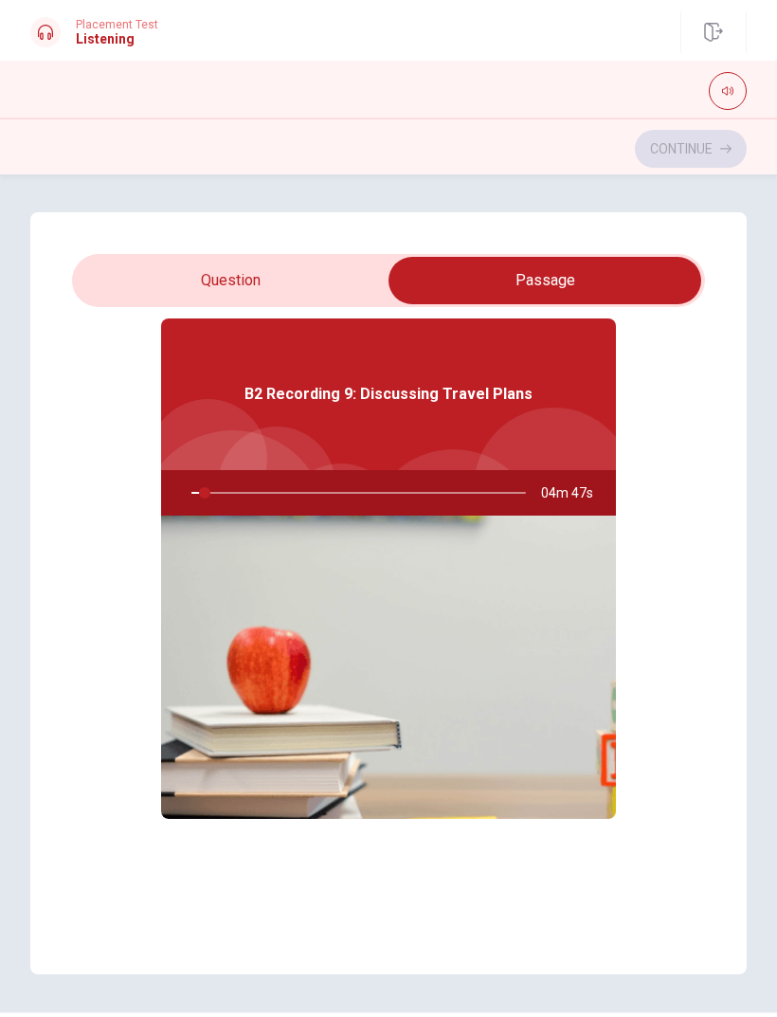
scroll to position [79, 0]
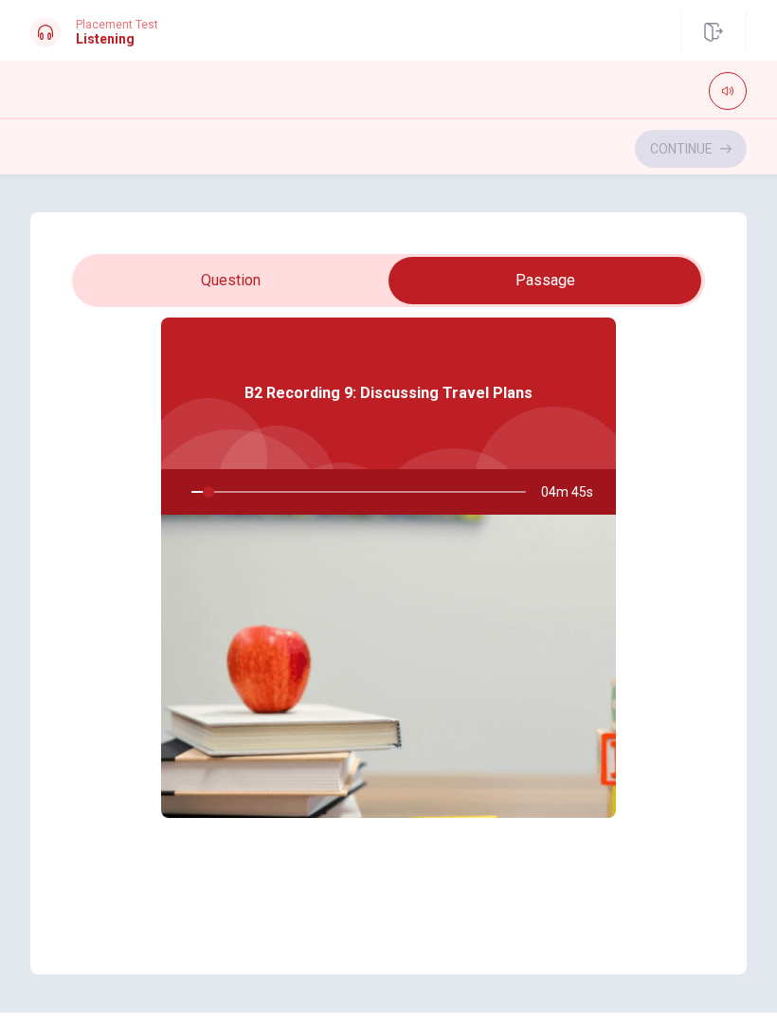
type input "5"
click at [334, 290] on input "checkbox" at bounding box center [545, 280] width 950 height 47
checkbox input "false"
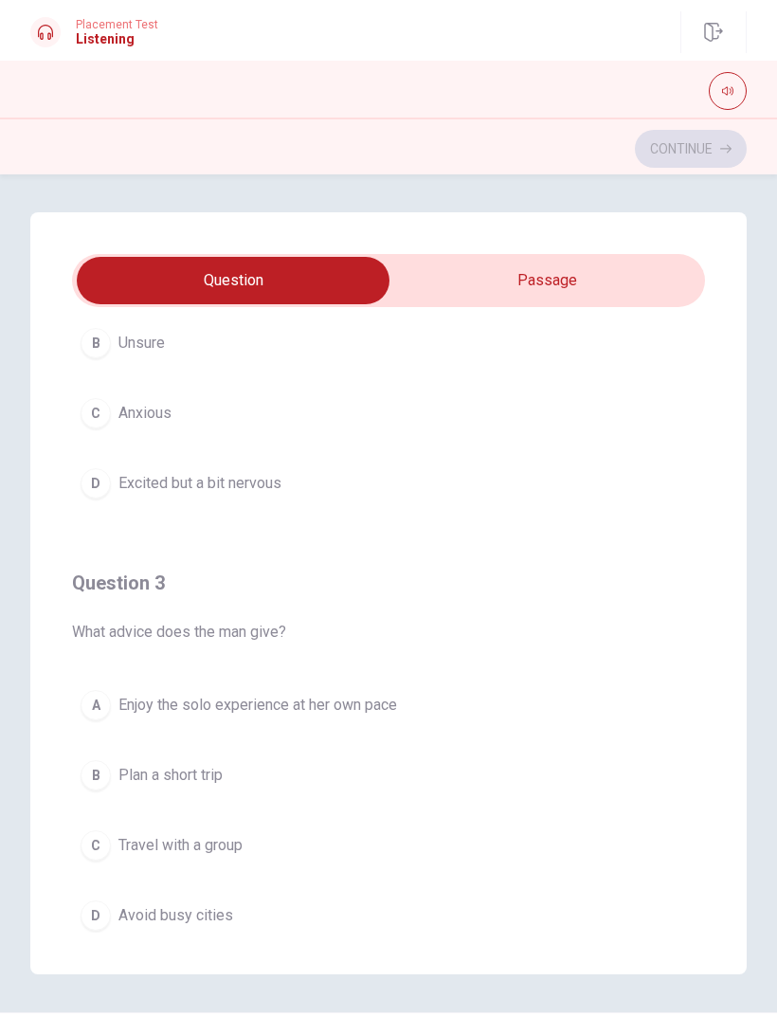
scroll to position [637, 0]
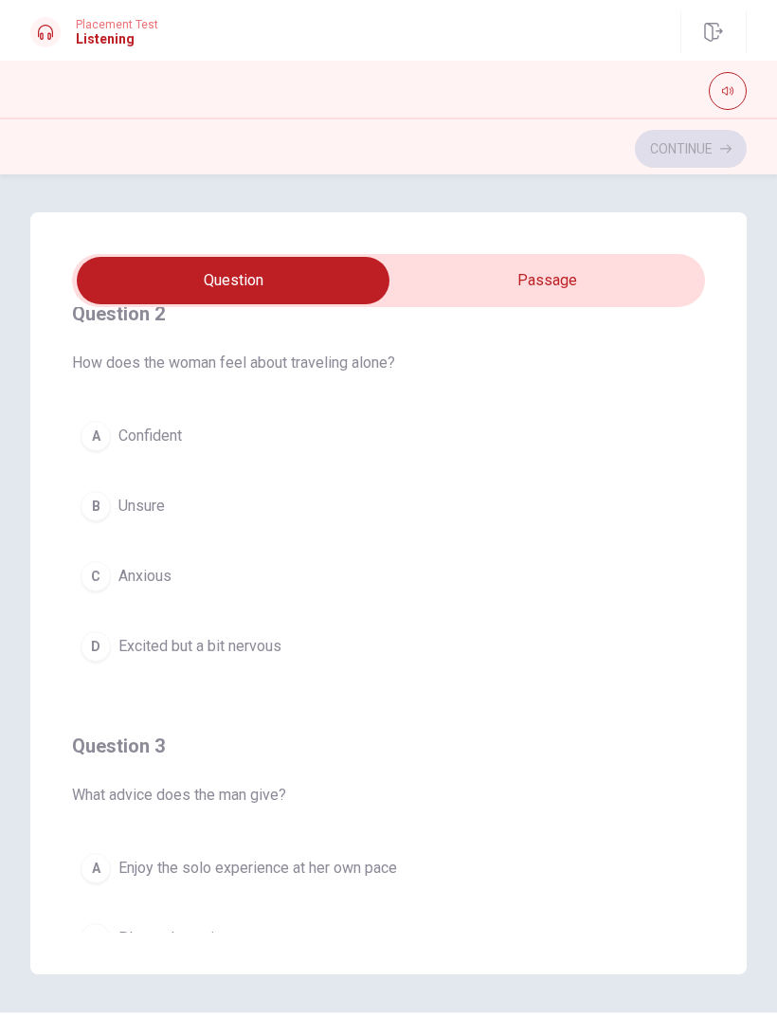
type input "11"
click at [538, 290] on input "checkbox" at bounding box center [233, 280] width 950 height 47
checkbox input "true"
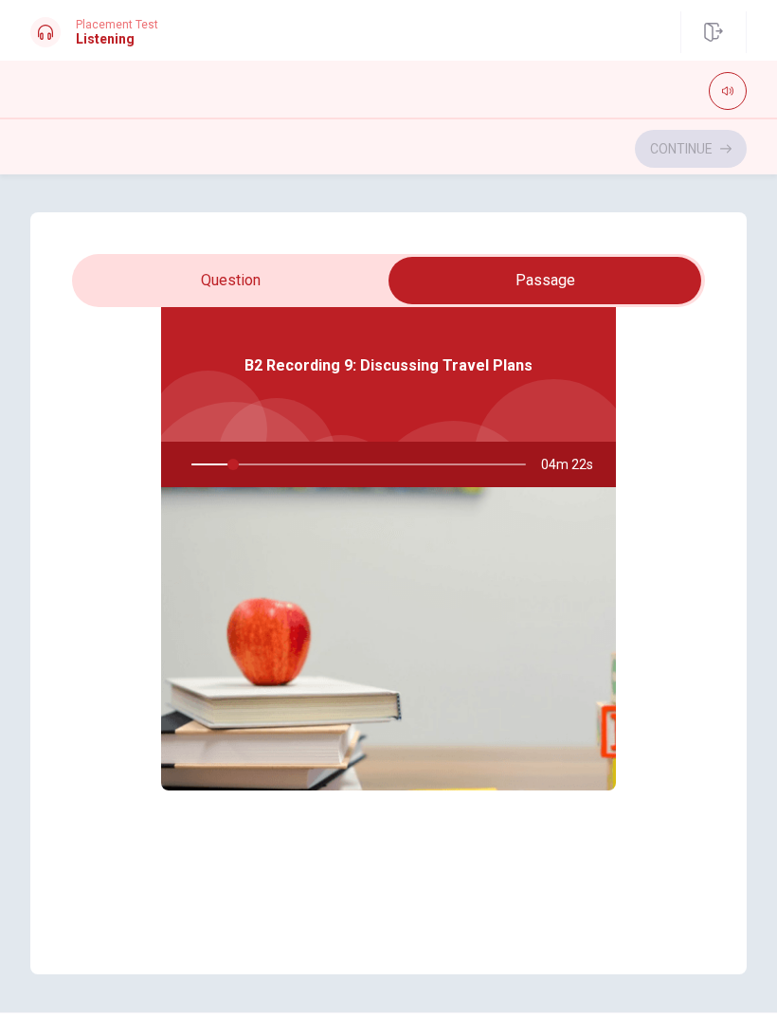
click at [269, 630] on img at bounding box center [388, 638] width 455 height 303
type input "13"
click at [324, 301] on input "checkbox" at bounding box center [545, 280] width 950 height 47
checkbox input "false"
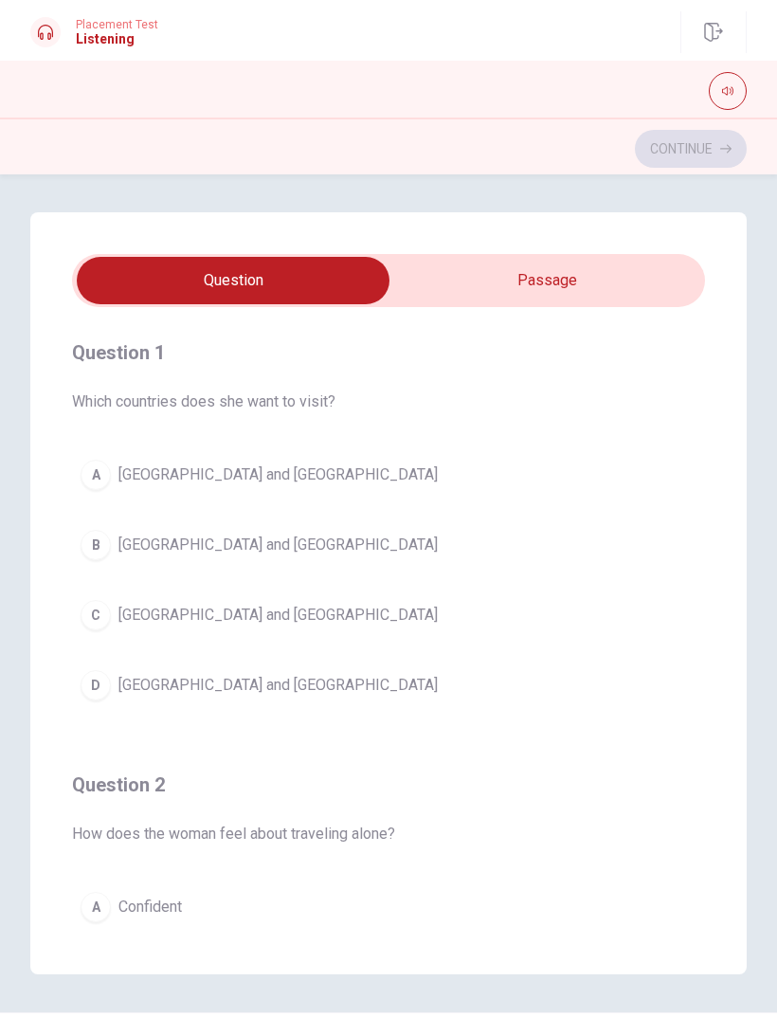
scroll to position [0, 0]
click at [111, 622] on button "C [GEOGRAPHIC_DATA] and [GEOGRAPHIC_DATA]" at bounding box center [388, 615] width 633 height 47
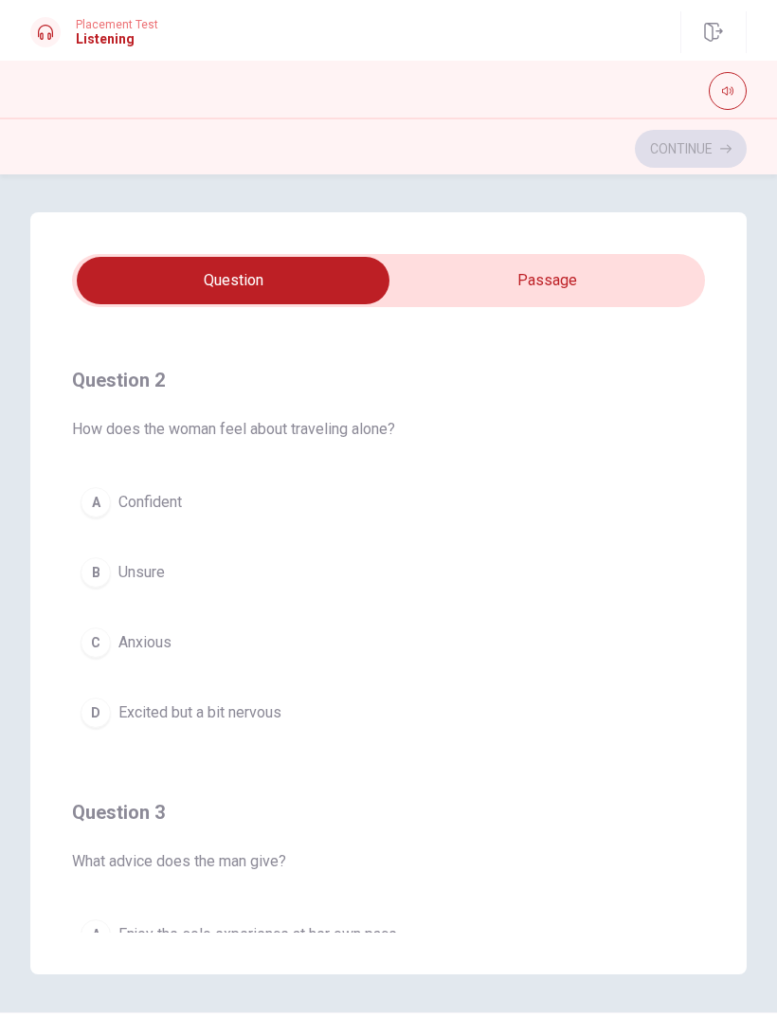
scroll to position [399, 0]
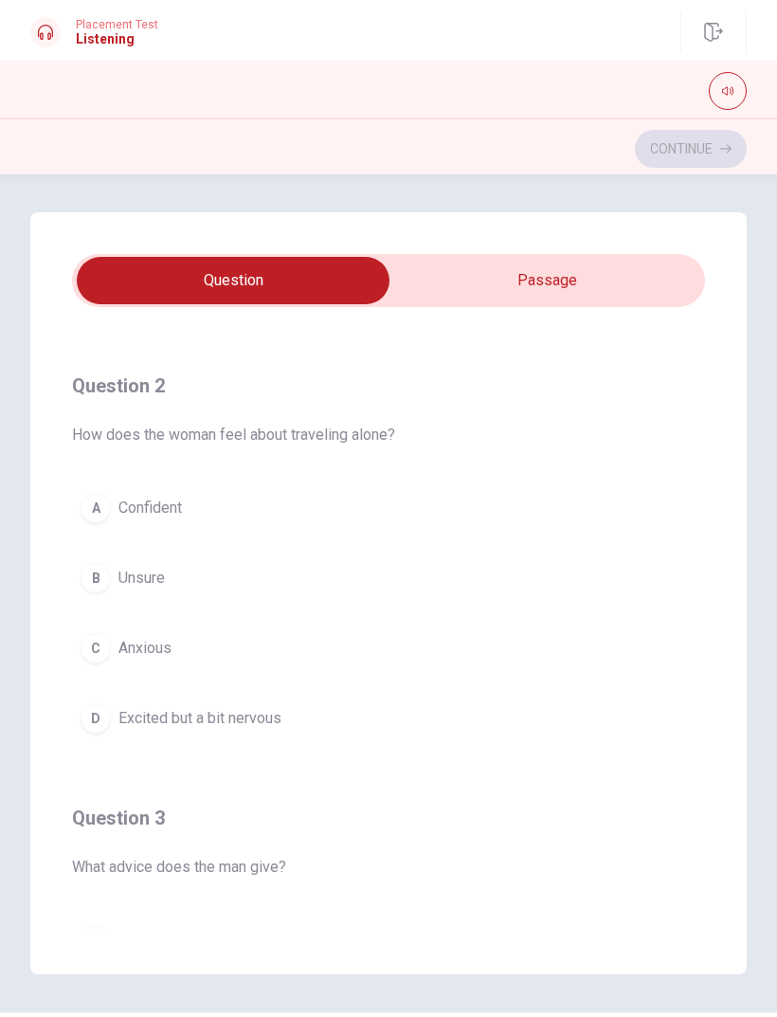
click at [99, 656] on div "C" at bounding box center [96, 648] width 30 height 30
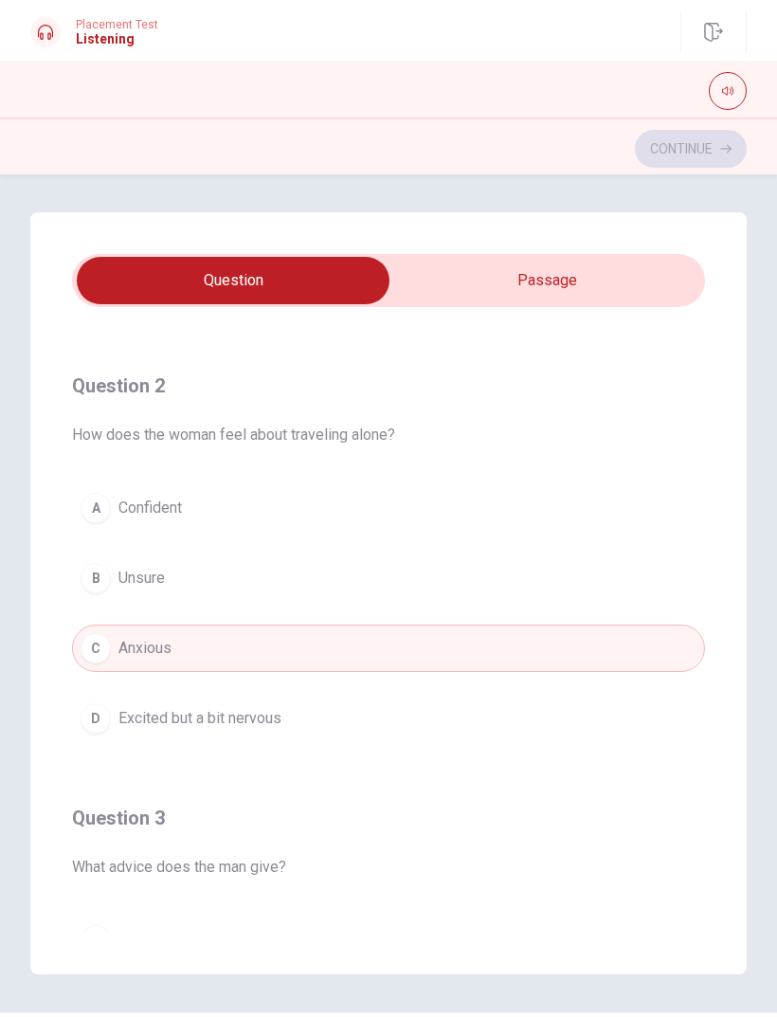
click at [98, 720] on div "D" at bounding box center [96, 718] width 30 height 30
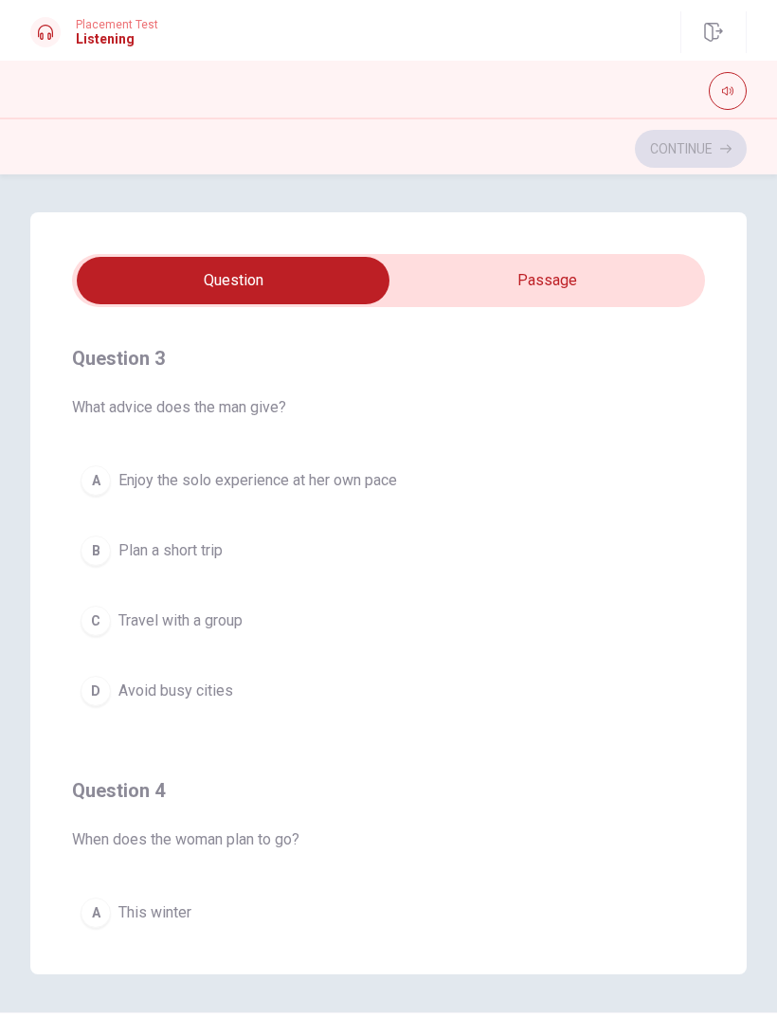
scroll to position [861, 0]
click at [97, 483] on div "A" at bounding box center [96, 479] width 30 height 30
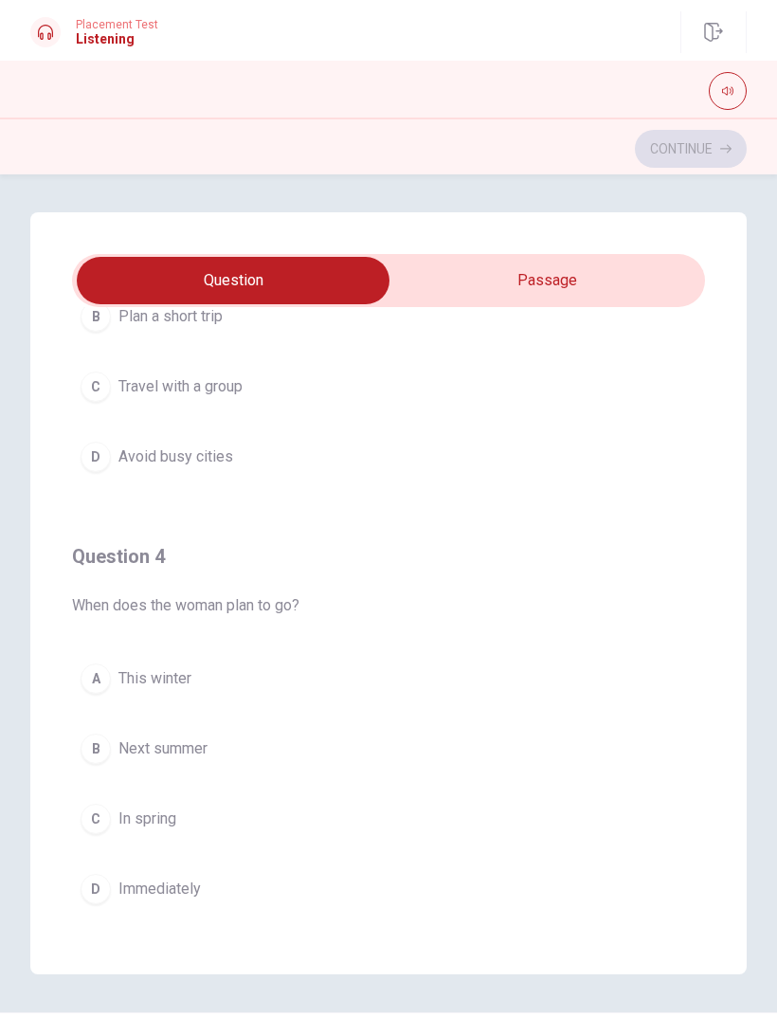
scroll to position [1131, 0]
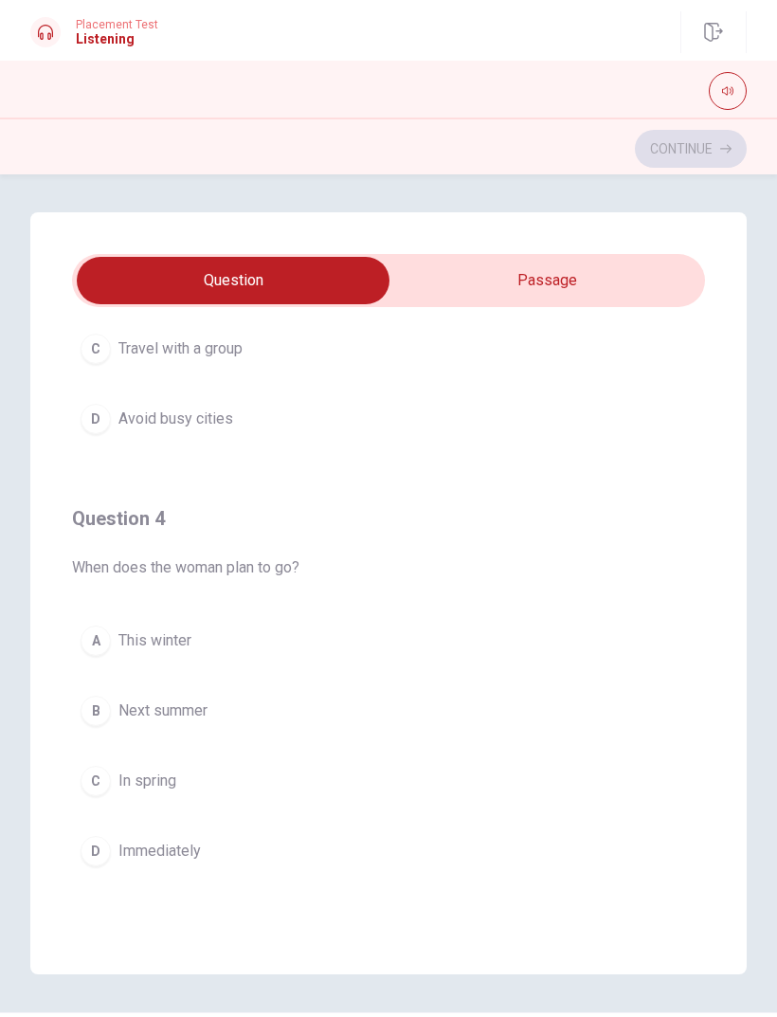
click at [84, 695] on button "B Next summer" at bounding box center [388, 710] width 633 height 47
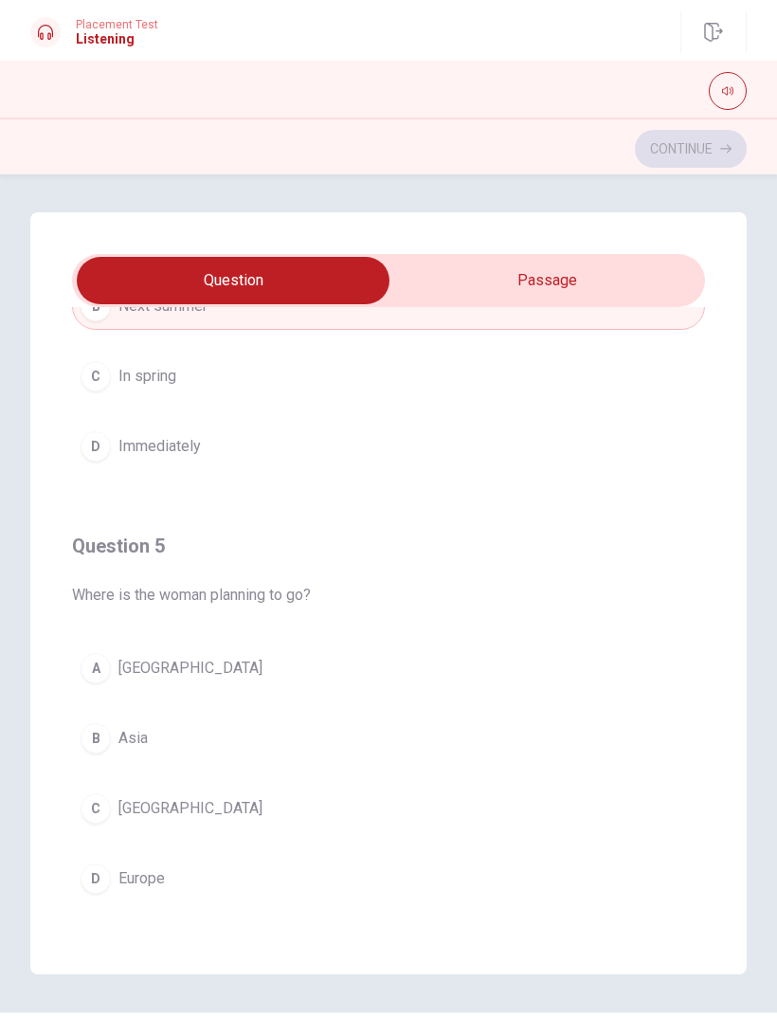
scroll to position [1536, 0]
click at [100, 668] on div "A" at bounding box center [96, 668] width 30 height 30
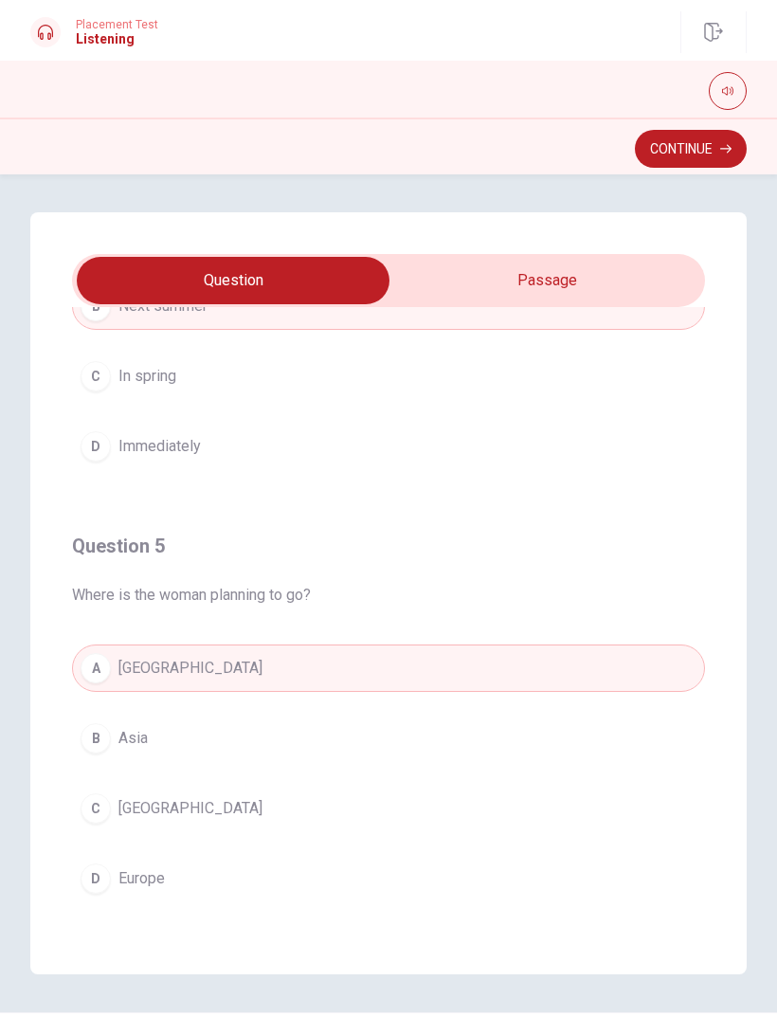
click at [677, 152] on button "Continue" at bounding box center [691, 149] width 112 height 38
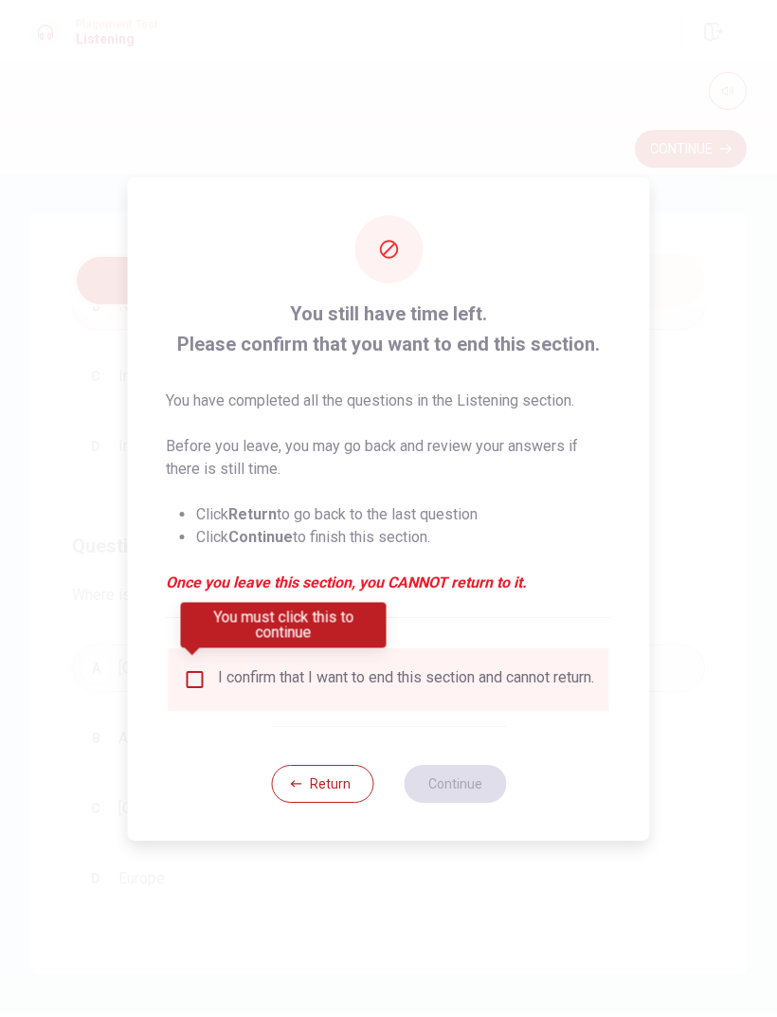
click at [180, 648] on div "I confirm that I want to end this section and cannot return." at bounding box center [389, 679] width 441 height 63
click at [305, 790] on button "Return" at bounding box center [322, 784] width 102 height 38
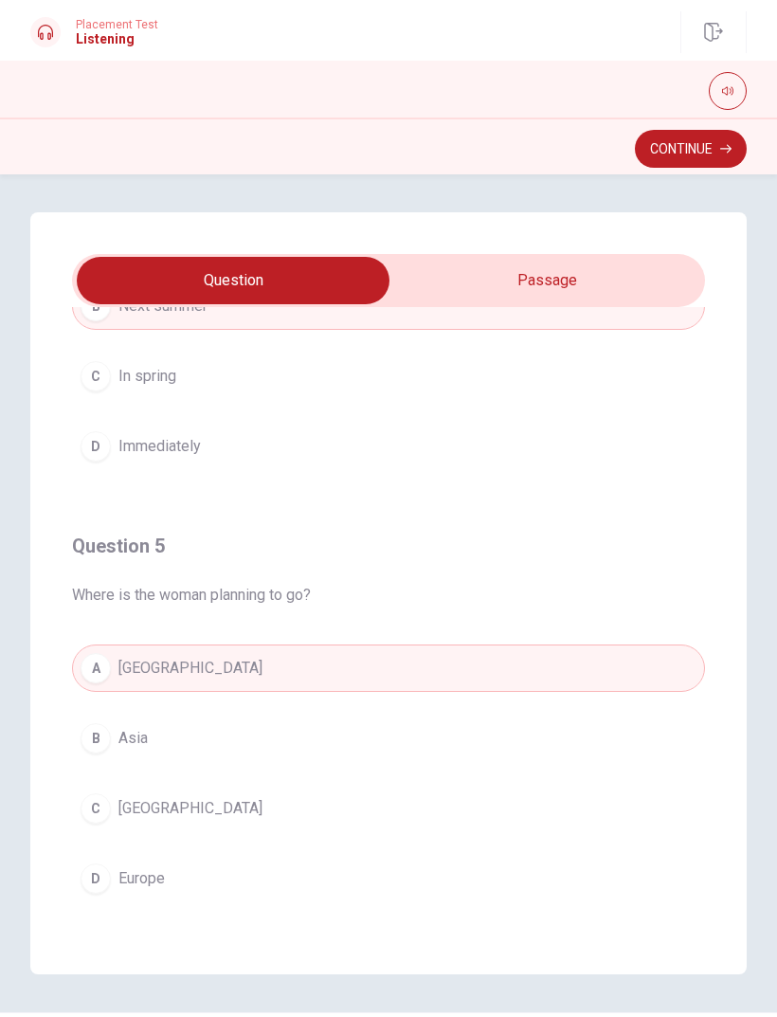
scroll to position [0, 0]
type input "67"
click at [624, 277] on input "checkbox" at bounding box center [233, 280] width 950 height 47
checkbox input "true"
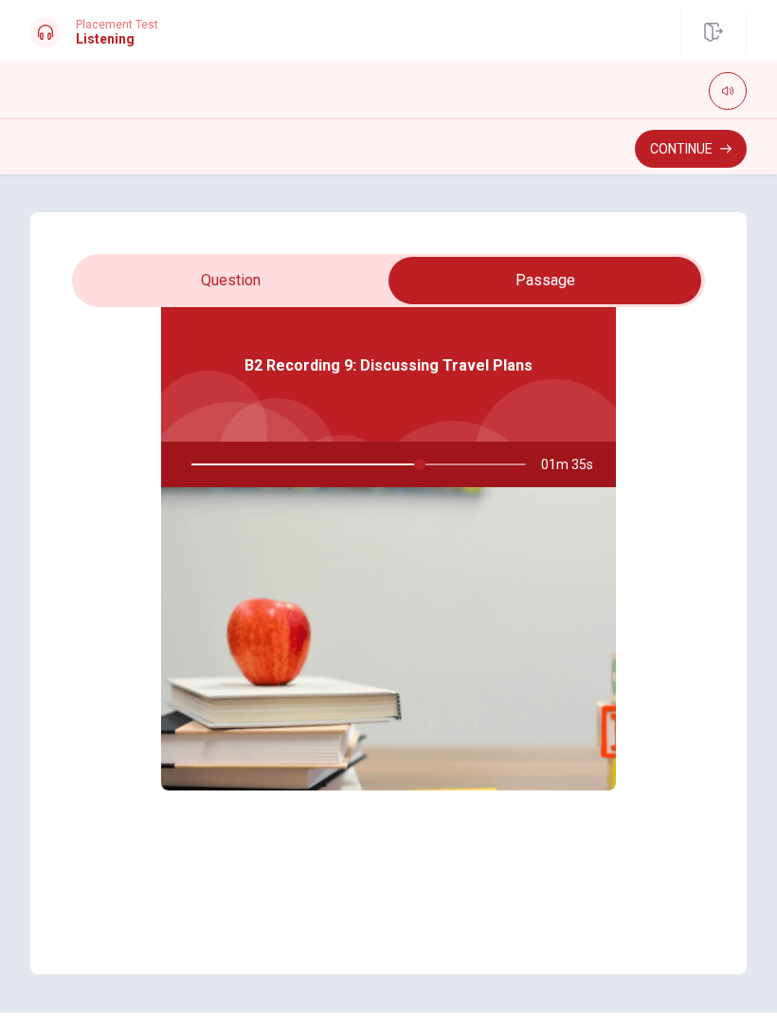
type input "69"
click at [180, 300] on input "checkbox" at bounding box center [545, 280] width 950 height 47
checkbox input "false"
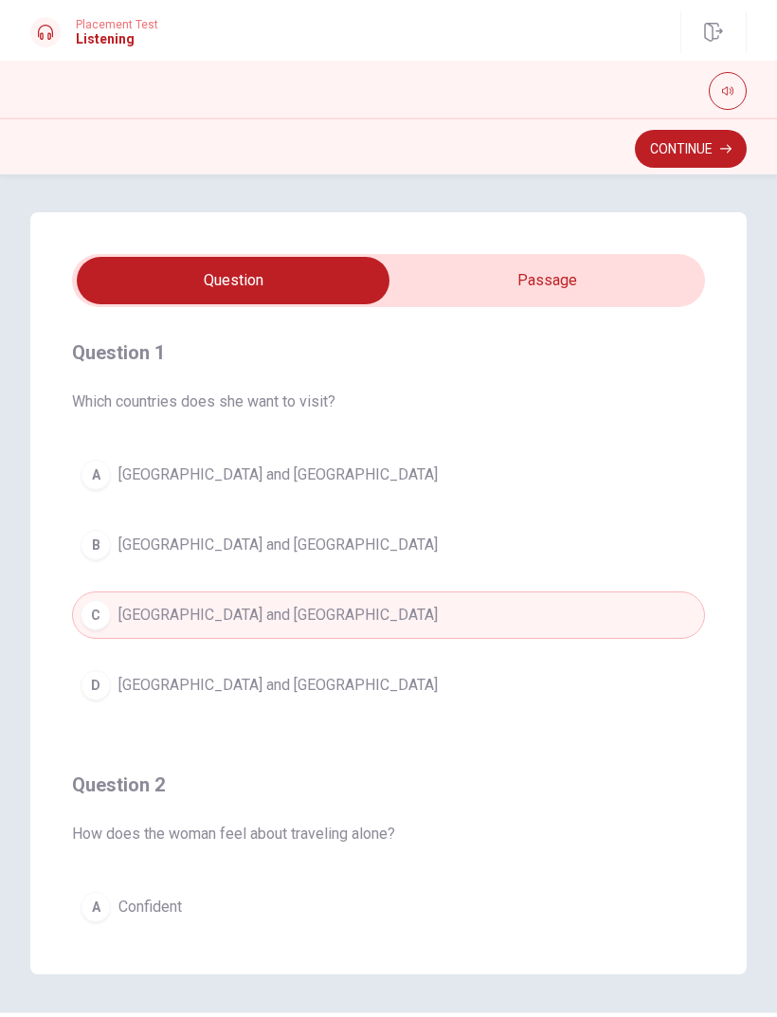
scroll to position [0, 0]
click at [665, 160] on button "Continue" at bounding box center [691, 149] width 112 height 38
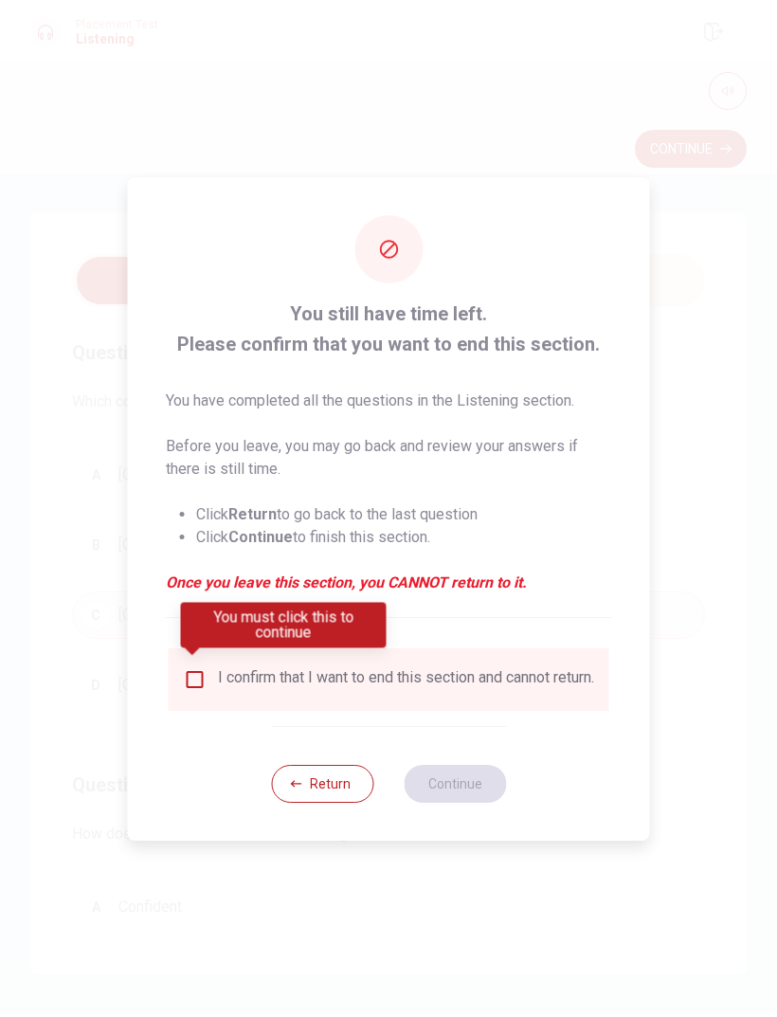
click at [197, 680] on input "You must click this to continue" at bounding box center [195, 679] width 23 height 23
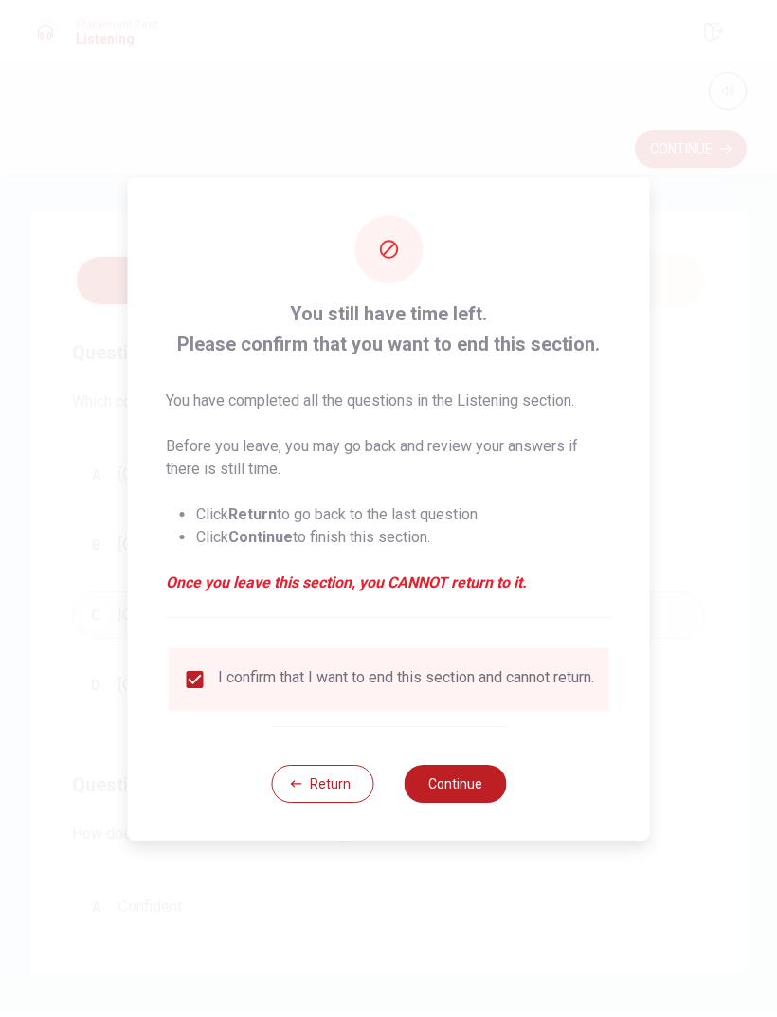
click at [469, 783] on button "Continue" at bounding box center [455, 784] width 102 height 38
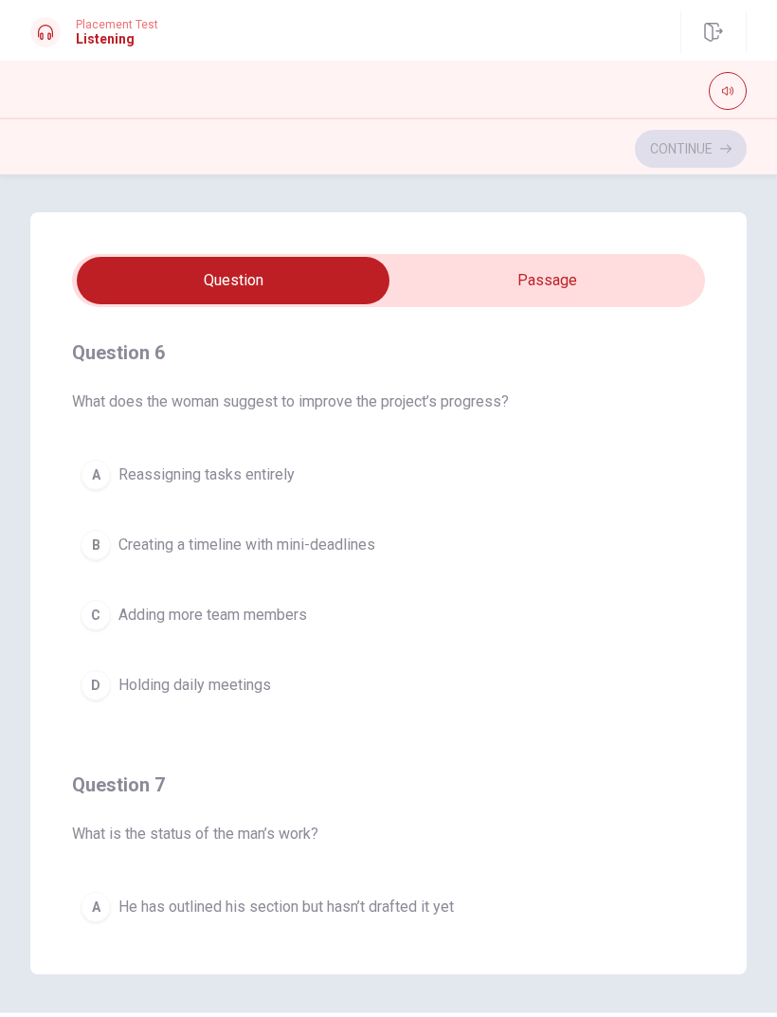
click at [645, 272] on input "checkbox" at bounding box center [233, 280] width 950 height 47
checkbox input "true"
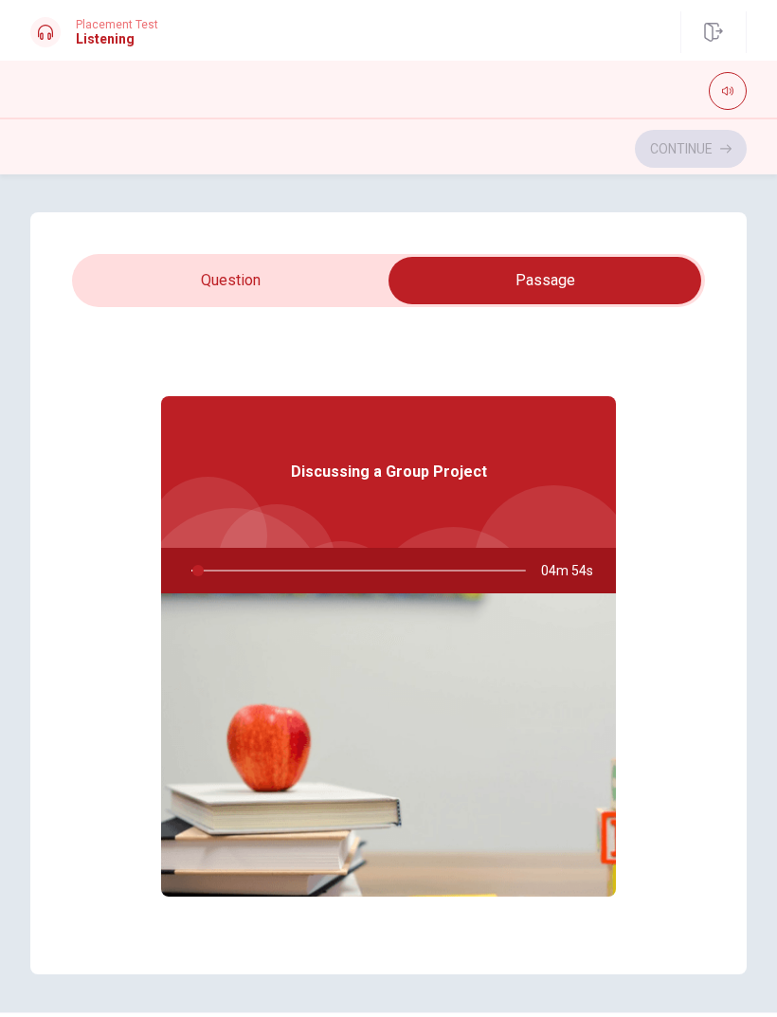
type input "2"
click at [121, 278] on input "checkbox" at bounding box center [545, 280] width 950 height 47
checkbox input "false"
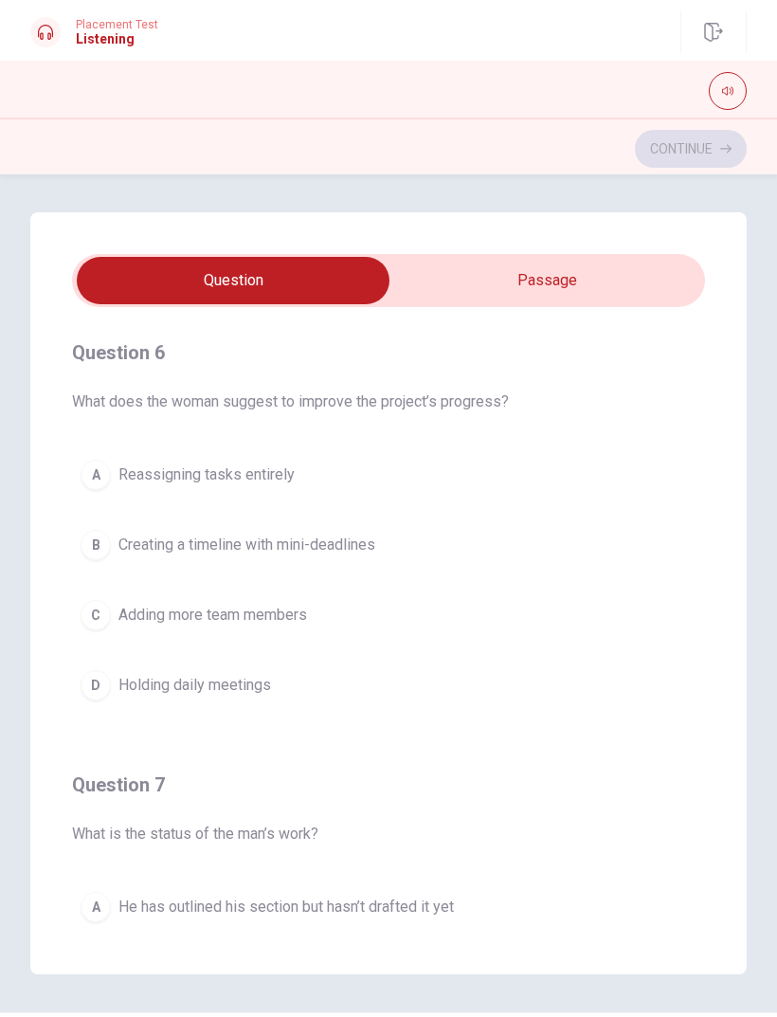
click at [102, 470] on div "A" at bounding box center [96, 475] width 30 height 30
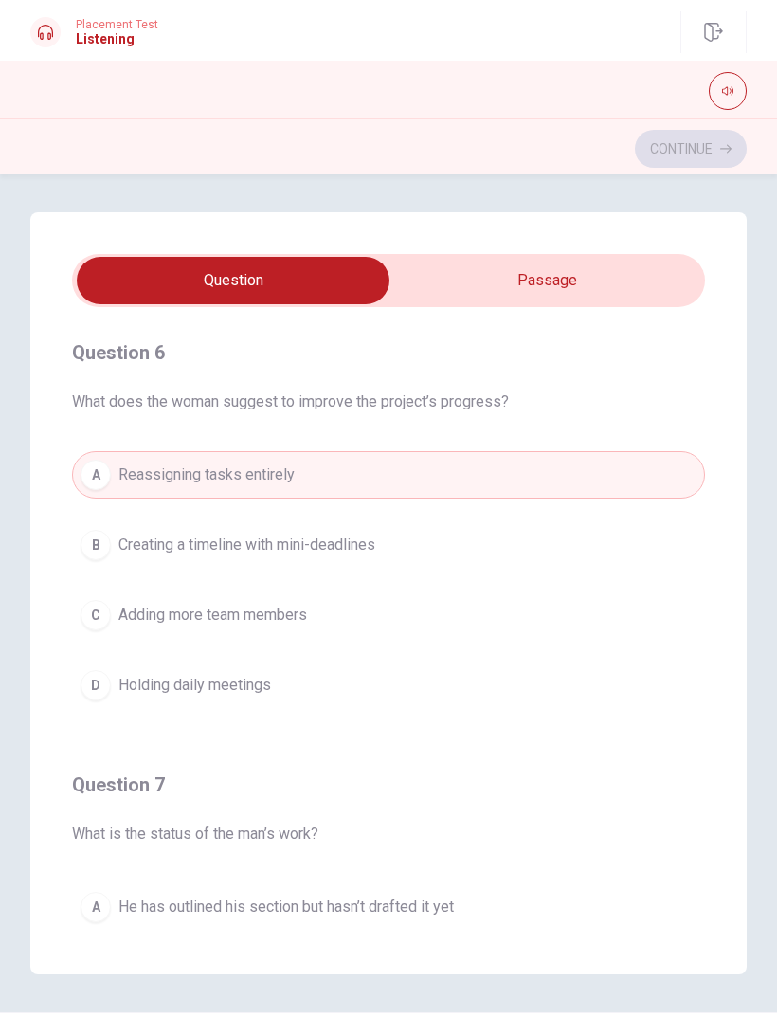
type input "18"
click at [550, 277] on input "checkbox" at bounding box center [233, 280] width 950 height 47
checkbox input "true"
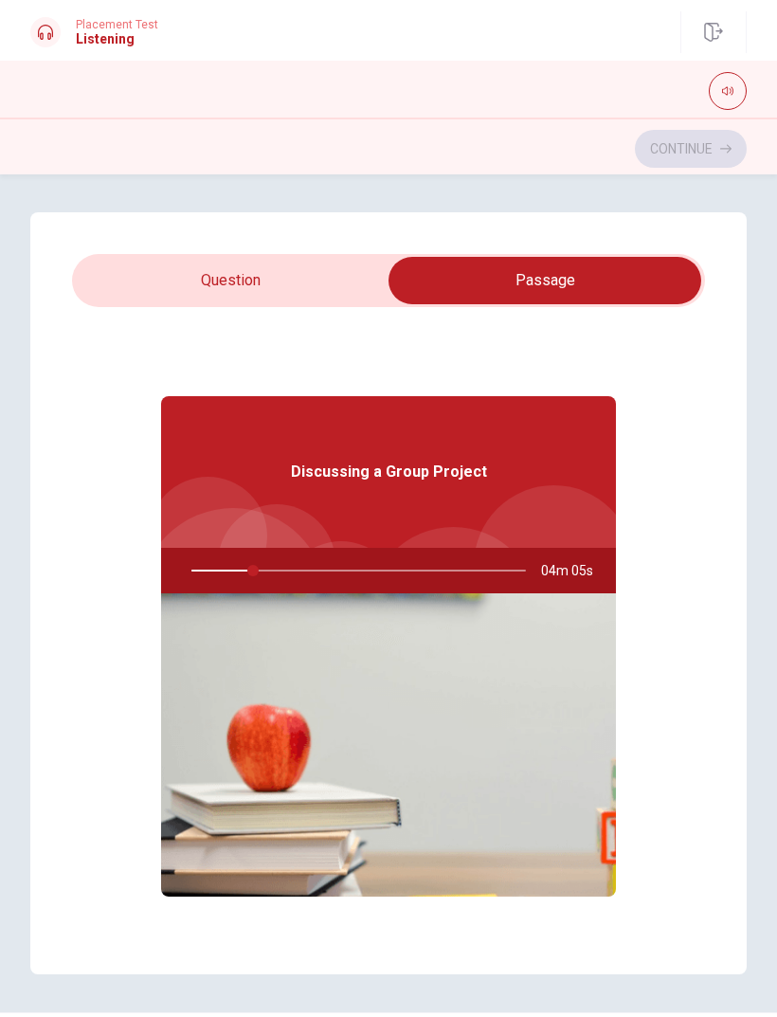
type input "19"
click at [133, 299] on input "checkbox" at bounding box center [545, 280] width 950 height 47
checkbox input "false"
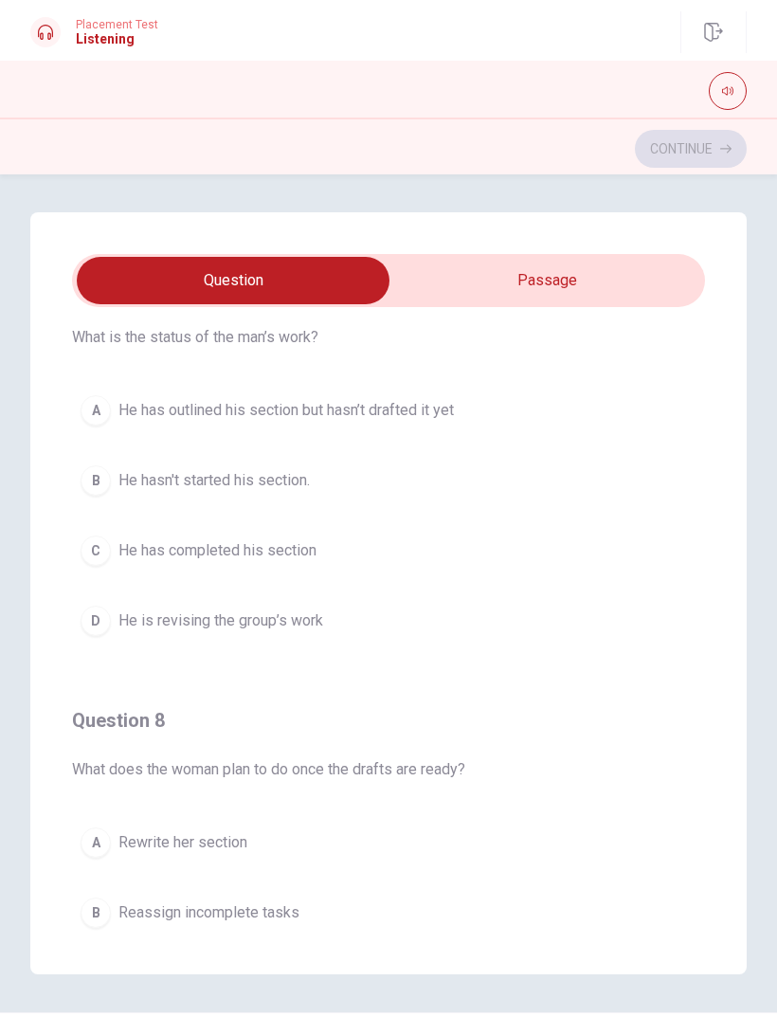
scroll to position [496, 0]
click at [106, 403] on div "A" at bounding box center [96, 411] width 30 height 30
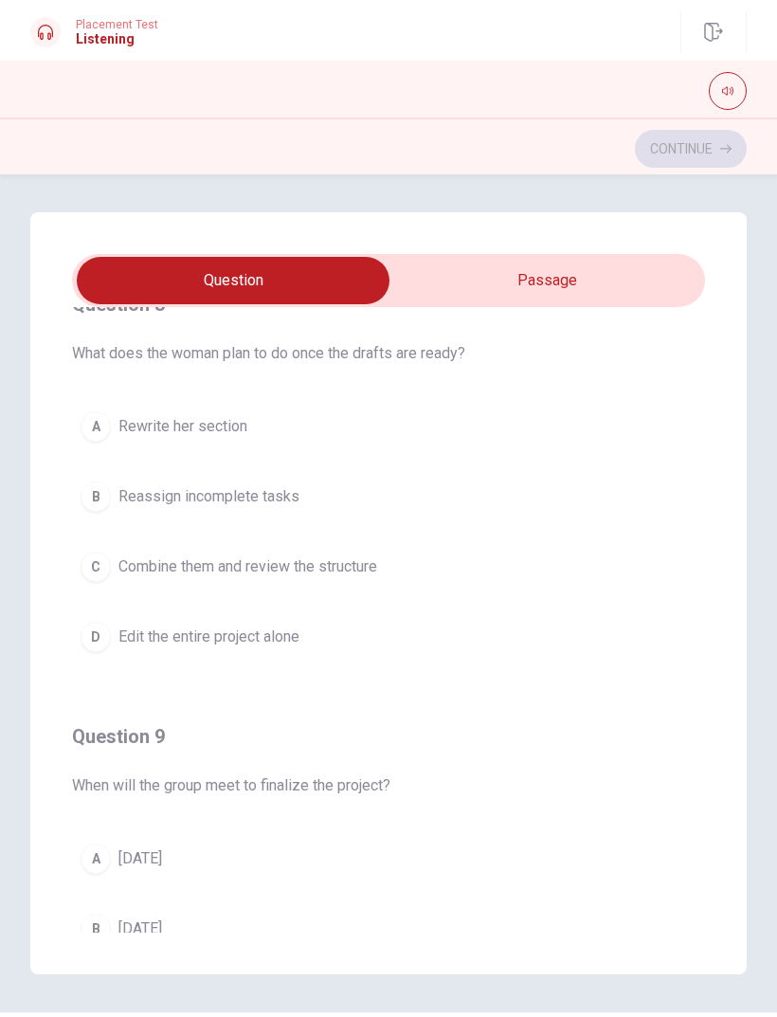
scroll to position [912, 0]
click at [102, 564] on div "C" at bounding box center [96, 568] width 30 height 30
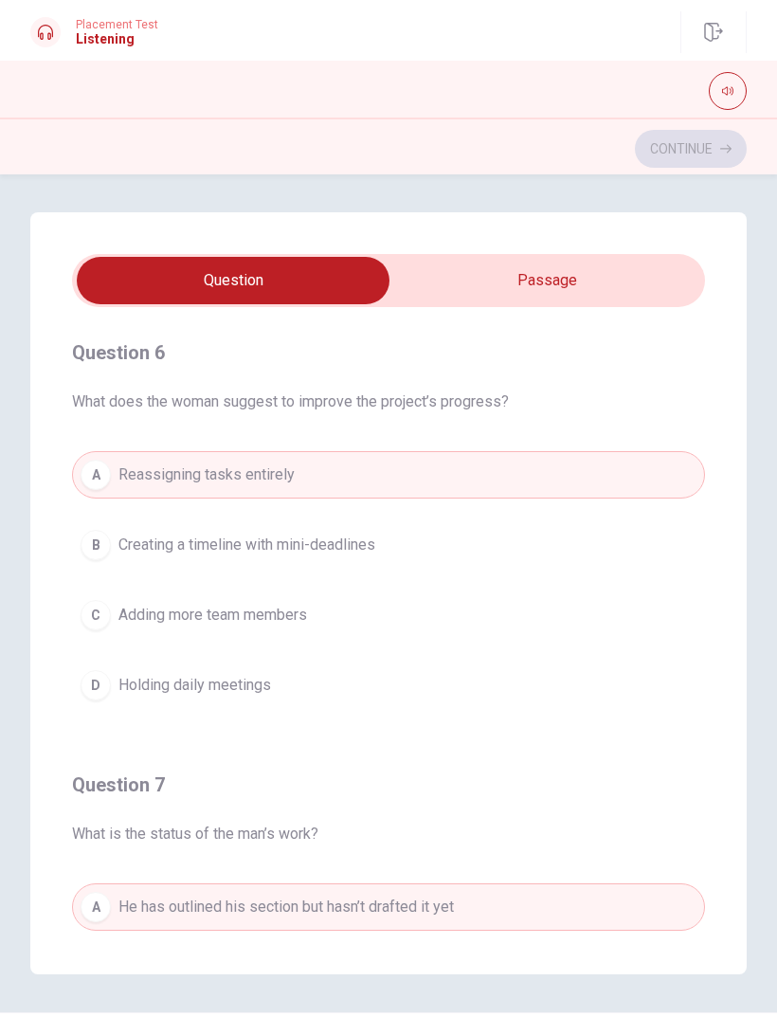
scroll to position [0, 0]
click at [86, 553] on div "B" at bounding box center [96, 545] width 30 height 30
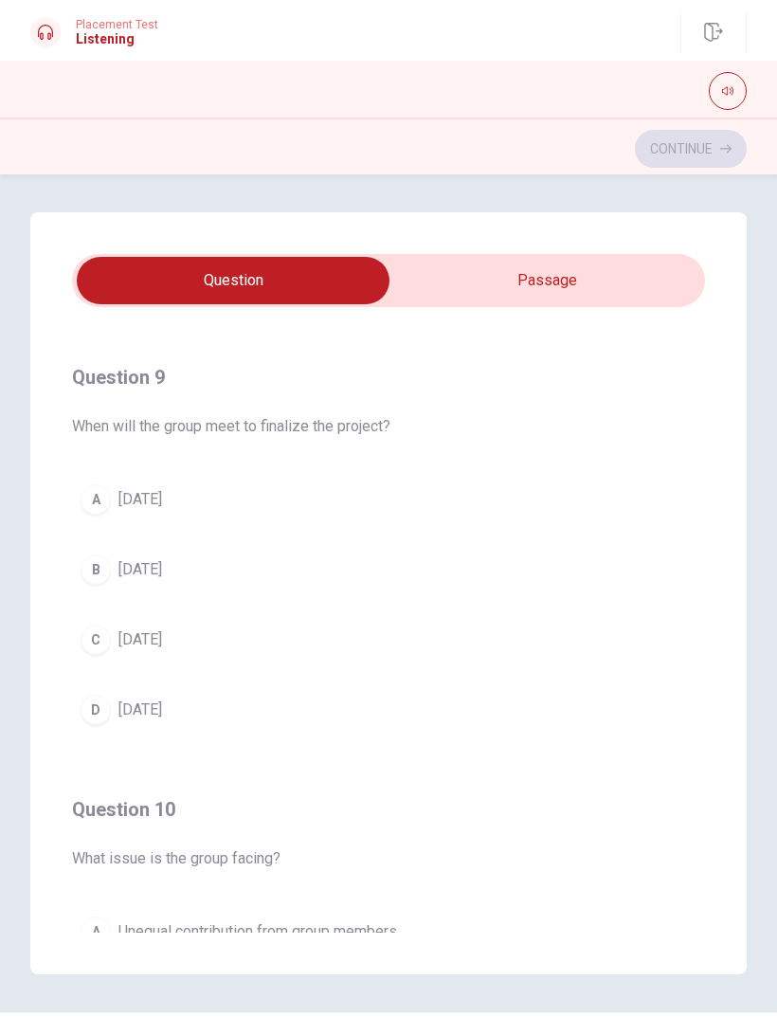
scroll to position [1268, 0]
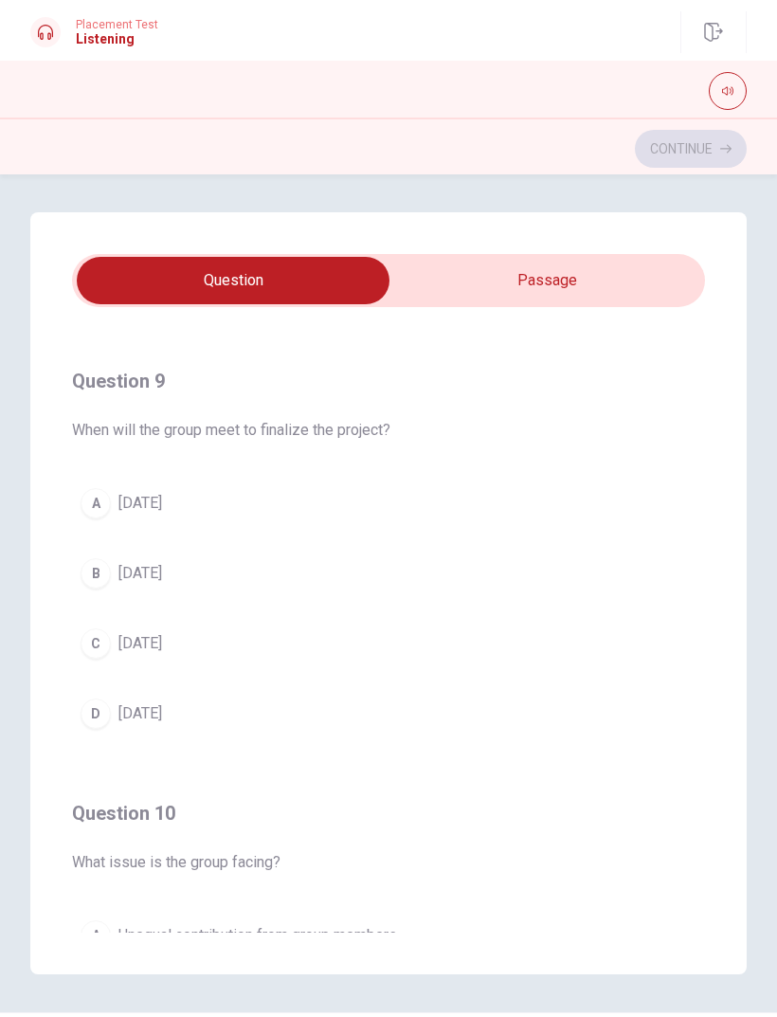
click at [104, 638] on div "C" at bounding box center [96, 644] width 30 height 30
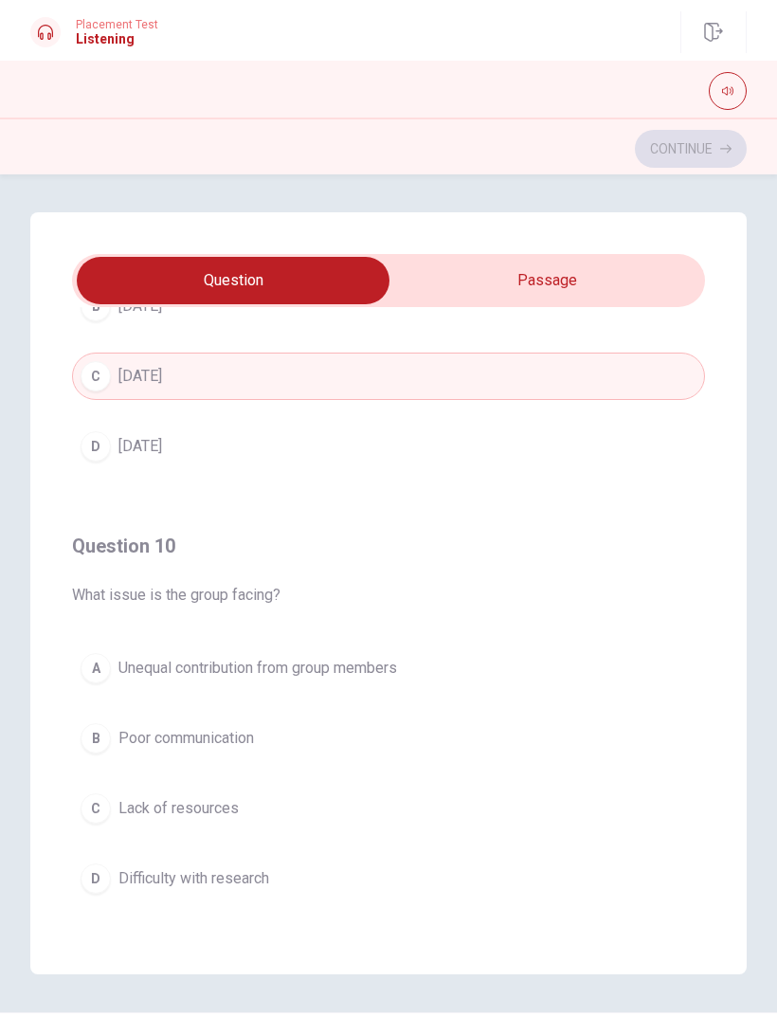
scroll to position [1536, 0]
click at [109, 720] on button "B Poor communication" at bounding box center [388, 738] width 633 height 47
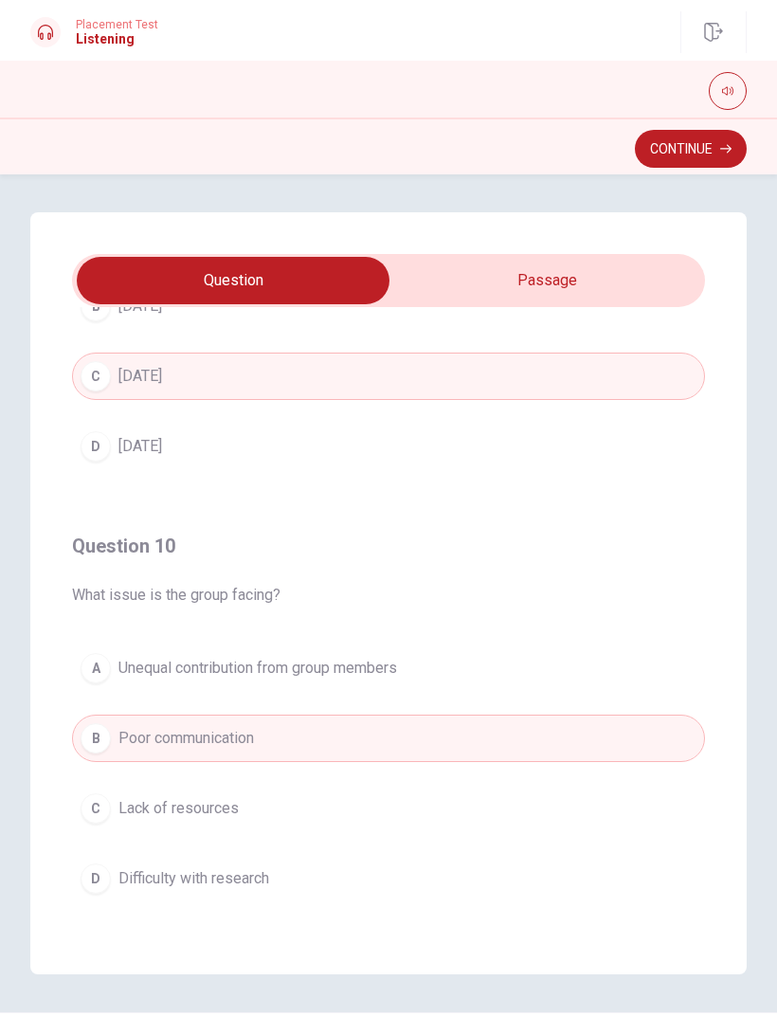
click at [682, 158] on button "Continue" at bounding box center [691, 149] width 112 height 38
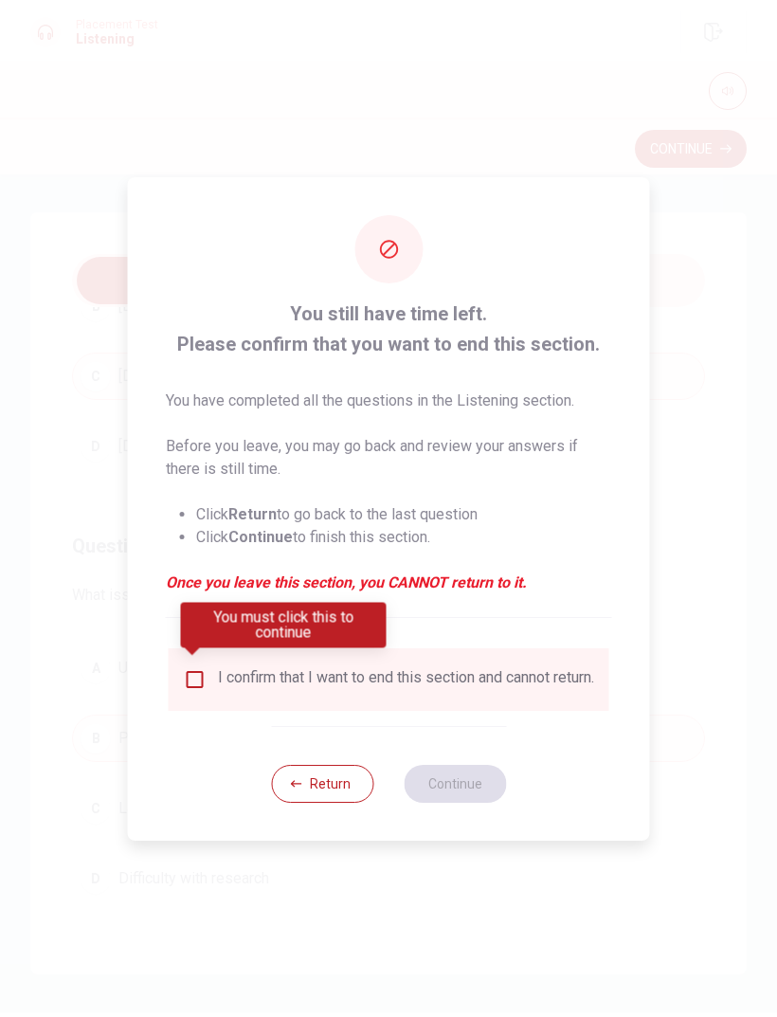
click at [197, 673] on input "You must click this to continue" at bounding box center [195, 679] width 23 height 23
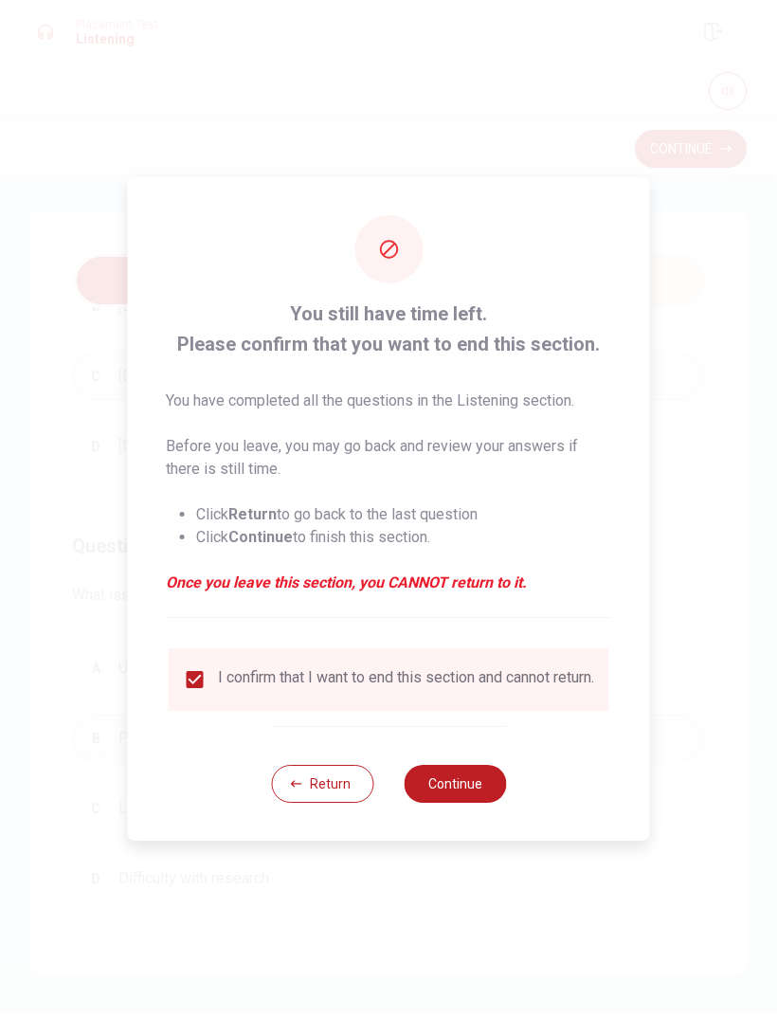
click at [481, 782] on button "Continue" at bounding box center [455, 784] width 102 height 38
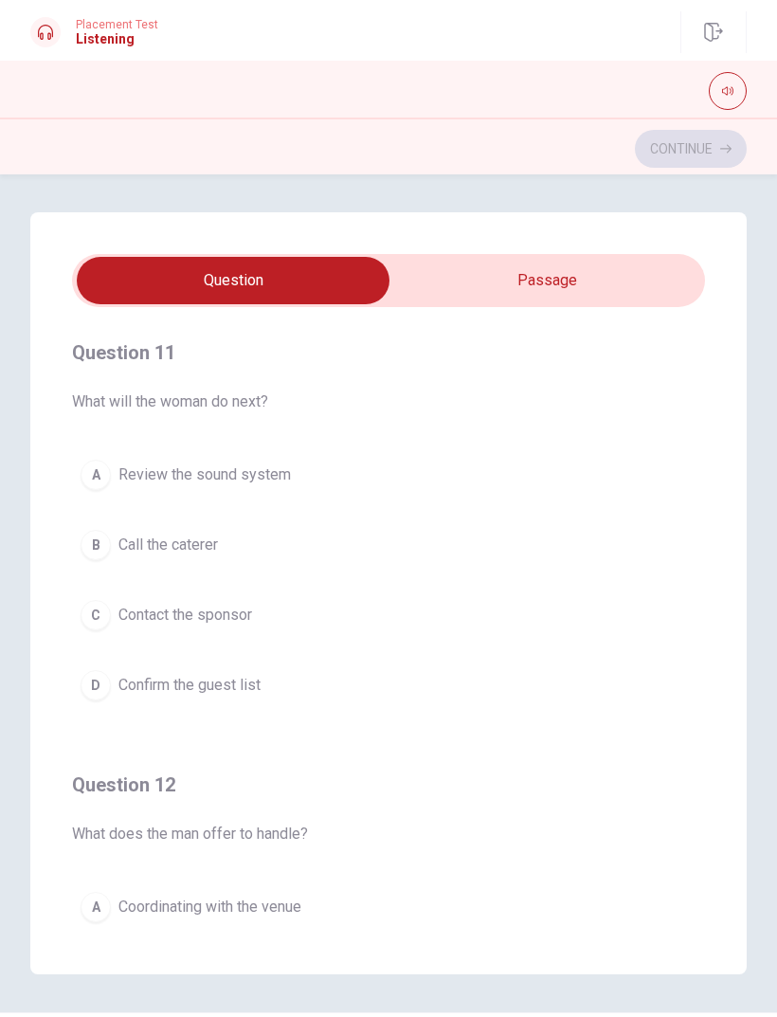
scroll to position [0, 0]
